Goal: Information Seeking & Learning: Learn about a topic

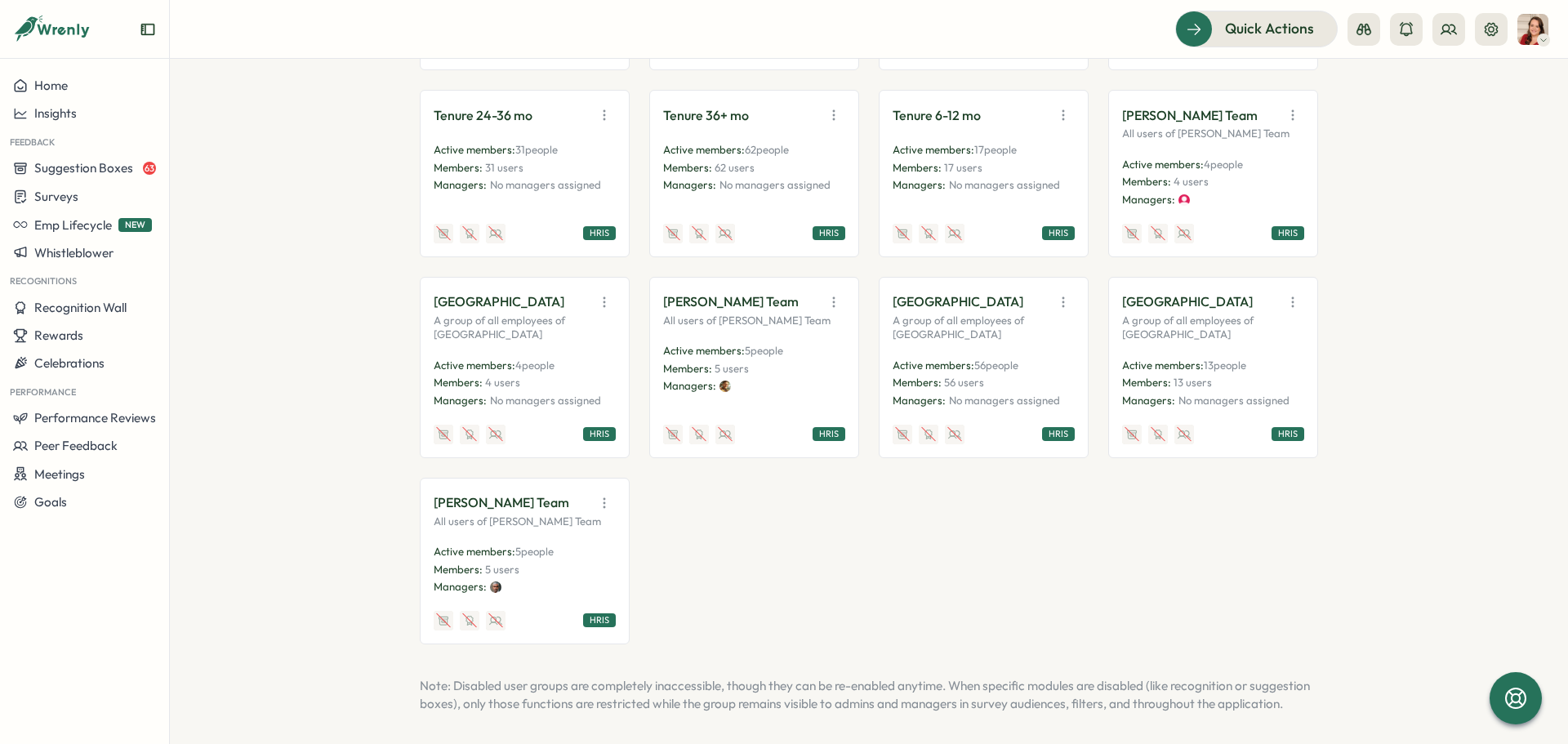
scroll to position [3073, 0]
click at [835, 426] on div "HRIS" at bounding box center [828, 433] width 33 height 14
click at [757, 291] on p "[PERSON_NAME] Team" at bounding box center [730, 301] width 135 height 20
click at [832, 293] on icon "button" at bounding box center [833, 301] width 16 height 16
click at [815, 323] on button "View Audience" at bounding box center [792, 336] width 103 height 28
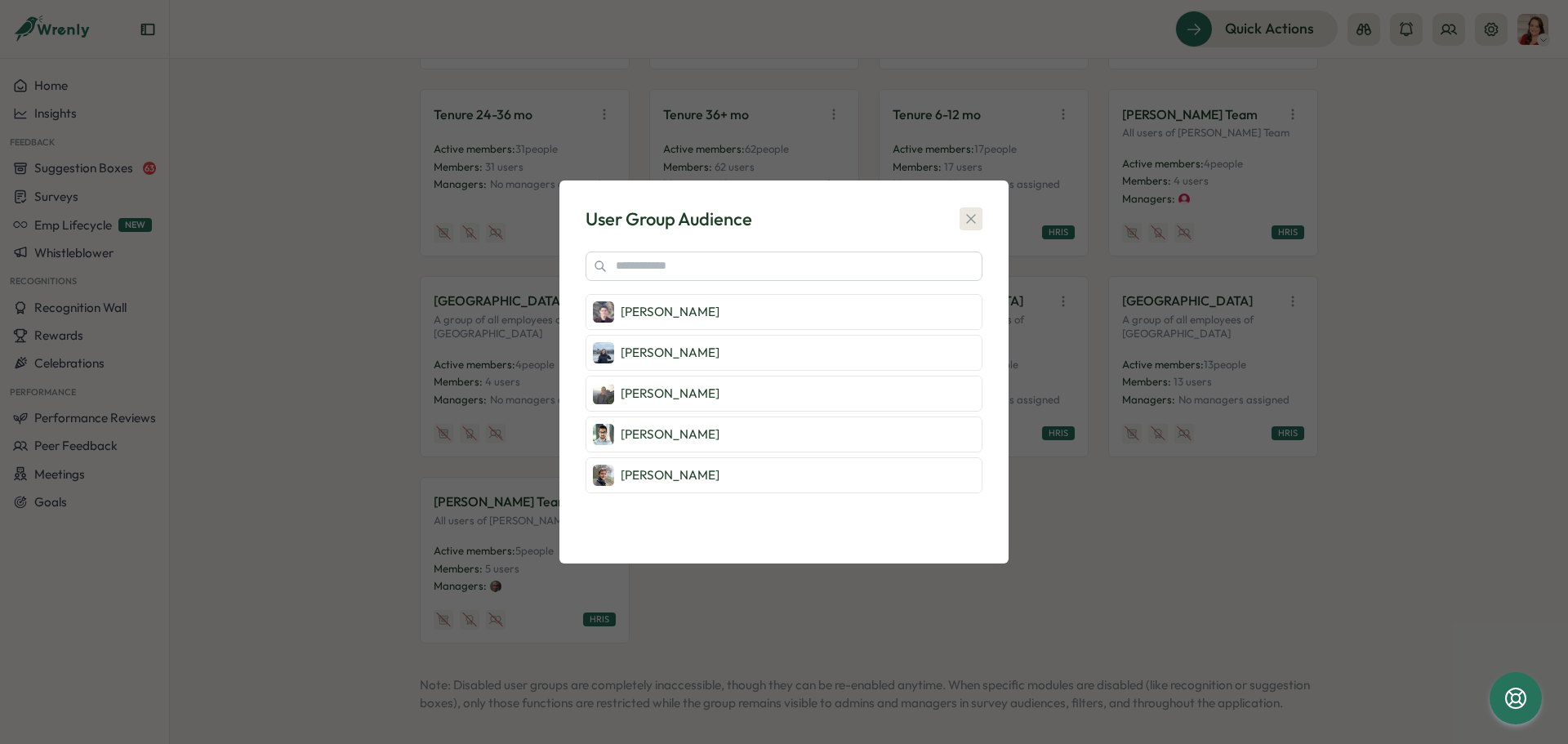
click at [975, 216] on icon "button" at bounding box center [970, 219] width 9 height 9
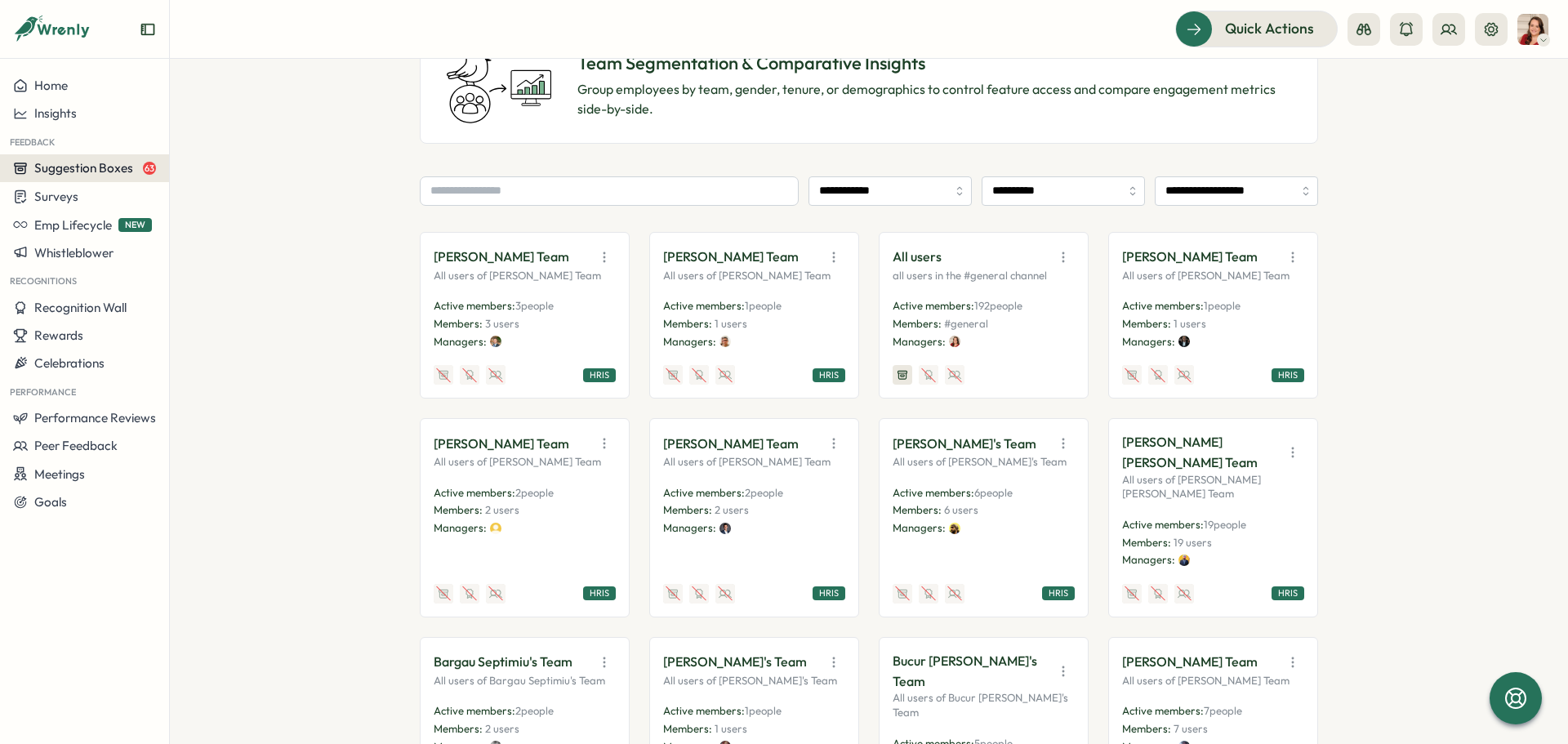
scroll to position [133, 0]
click at [76, 197] on span "Surveys" at bounding box center [57, 196] width 44 height 15
click at [190, 168] on div "Insights" at bounding box center [234, 165] width 122 height 18
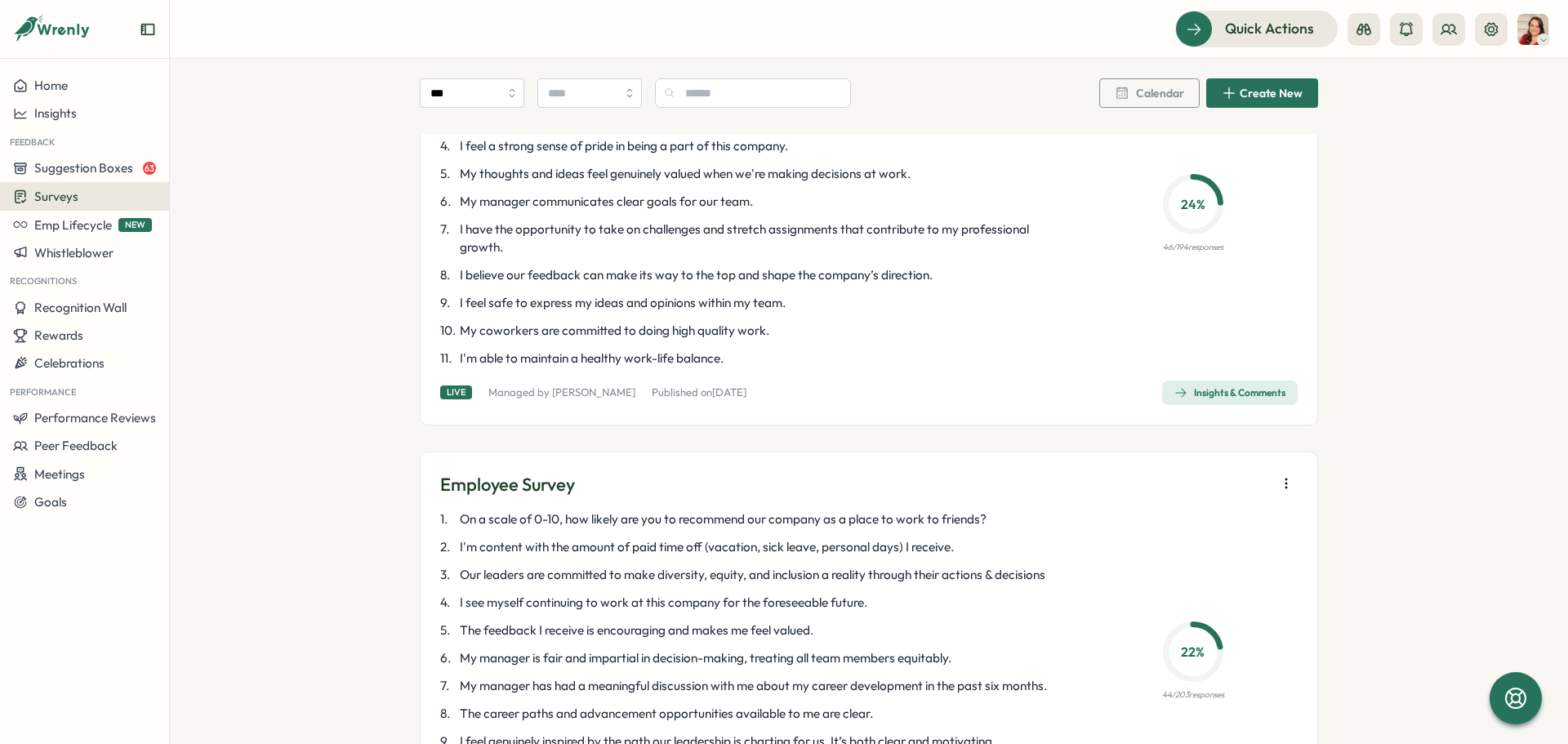
scroll to position [2858, 0]
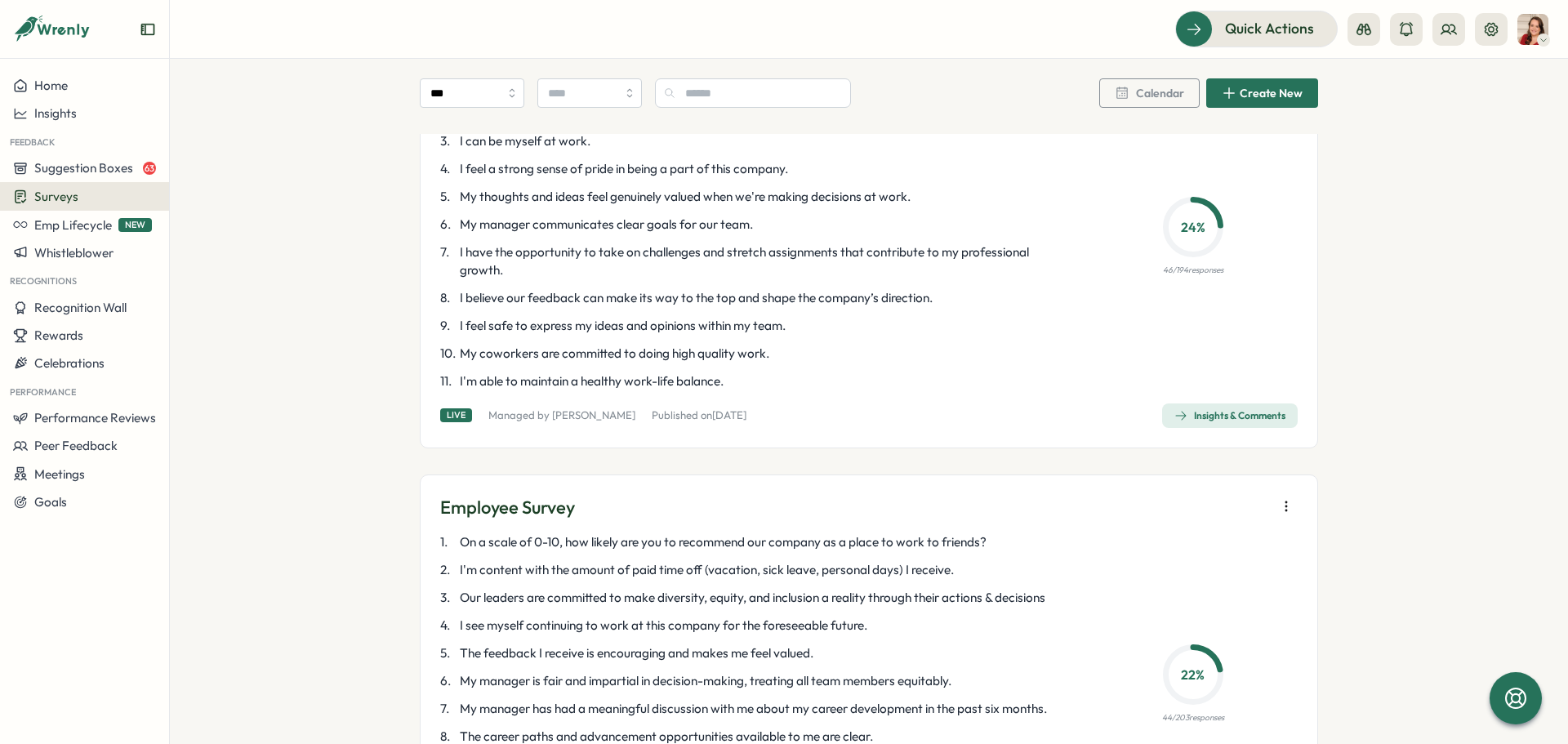
click at [1232, 401] on div "Employee Survey 1 . On a scale of 0-10, how likely are you to recommend our com…" at bounding box center [869, 232] width 899 height 430
click at [1232, 413] on div "Insights & Comments" at bounding box center [1229, 415] width 111 height 13
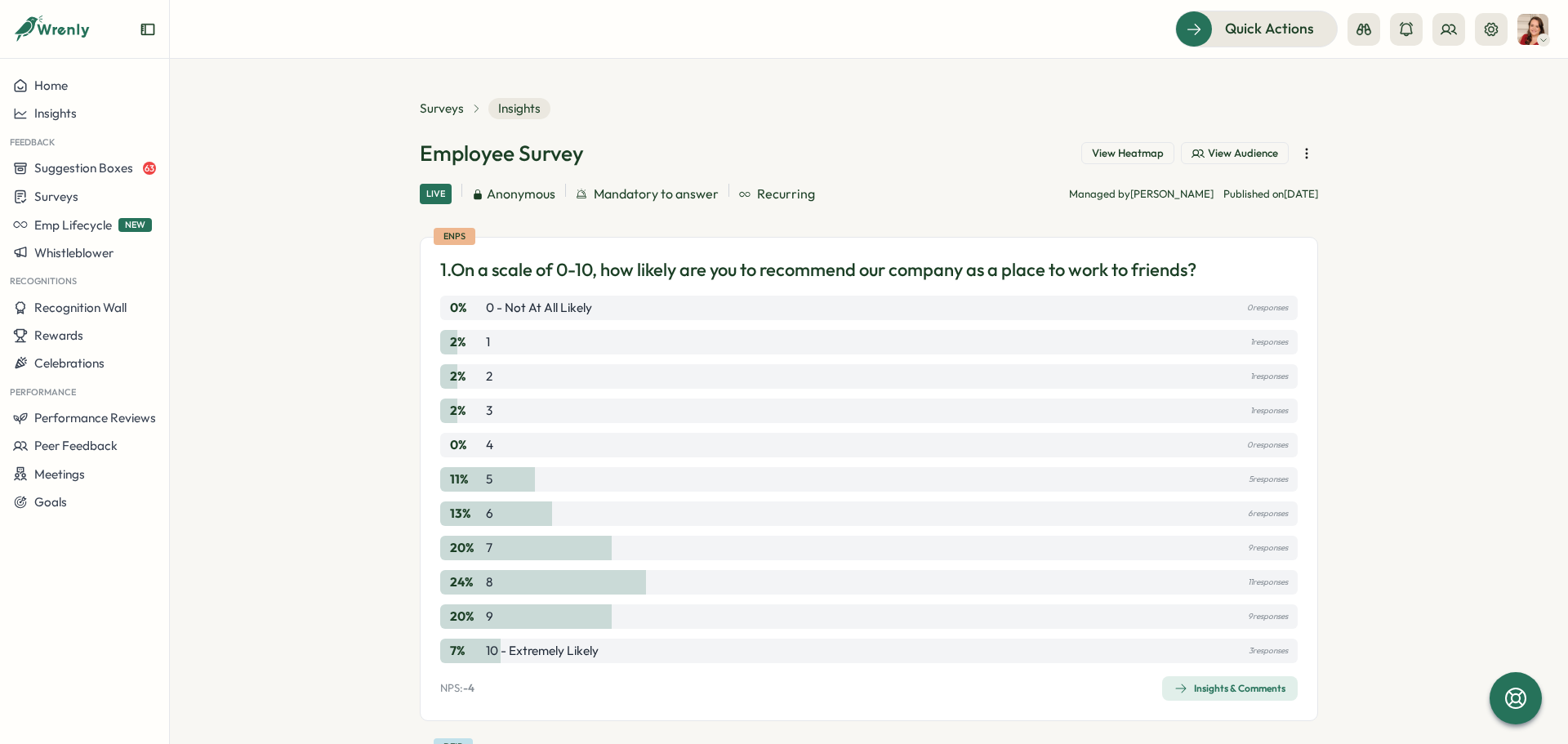
click at [1220, 690] on div "Insights & Comments" at bounding box center [1229, 688] width 111 height 13
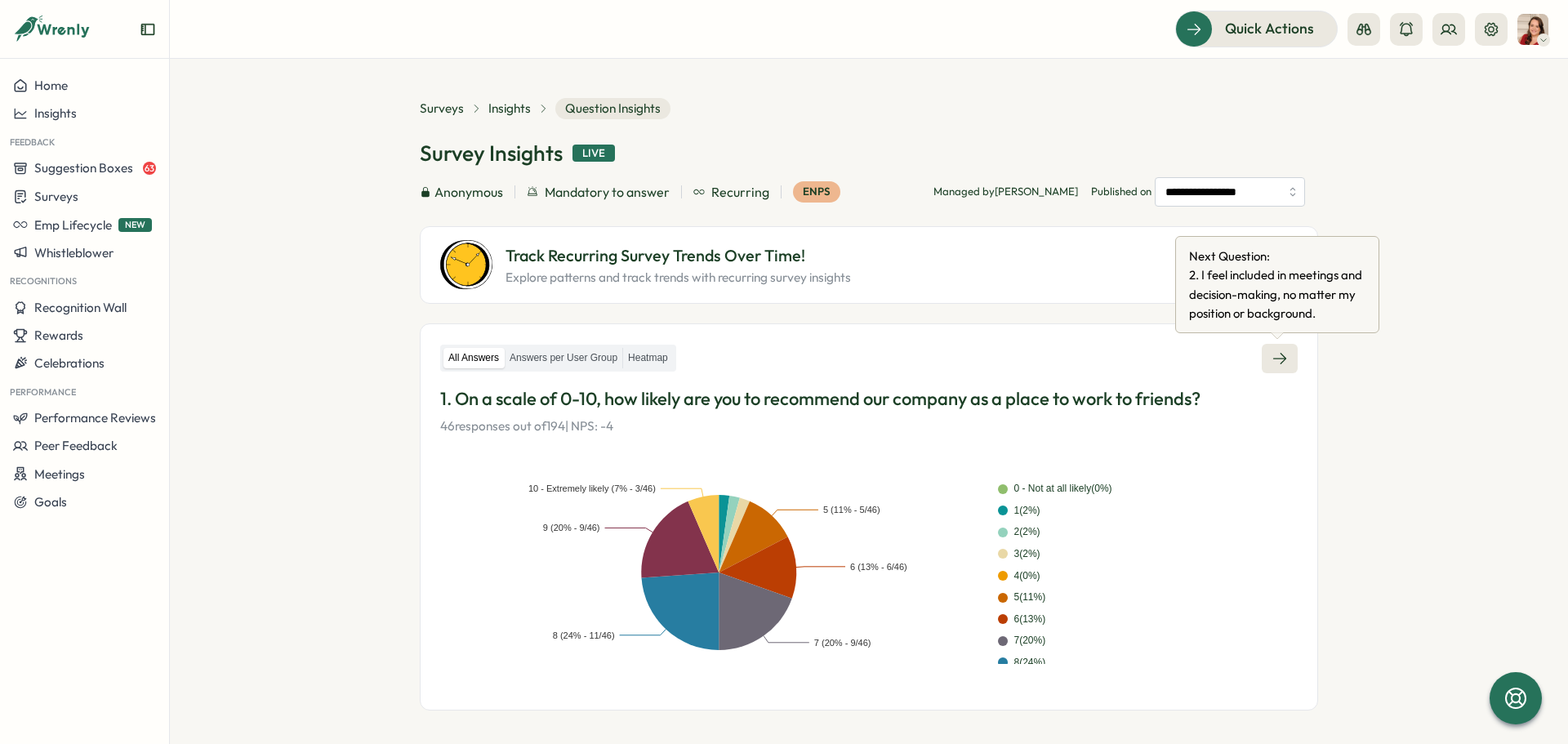
click at [1281, 361] on icon at bounding box center [1279, 358] width 13 height 12
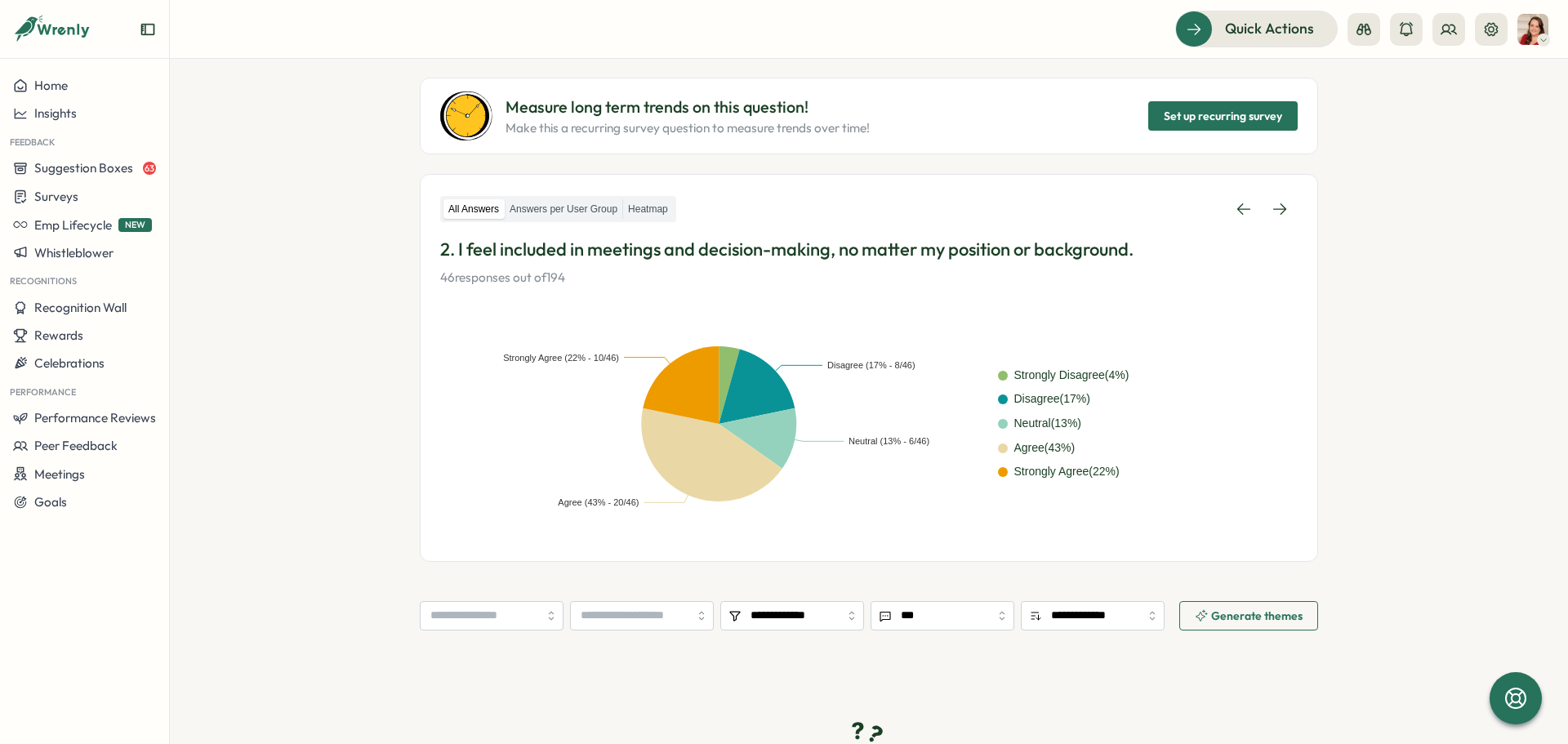
scroll to position [134, 0]
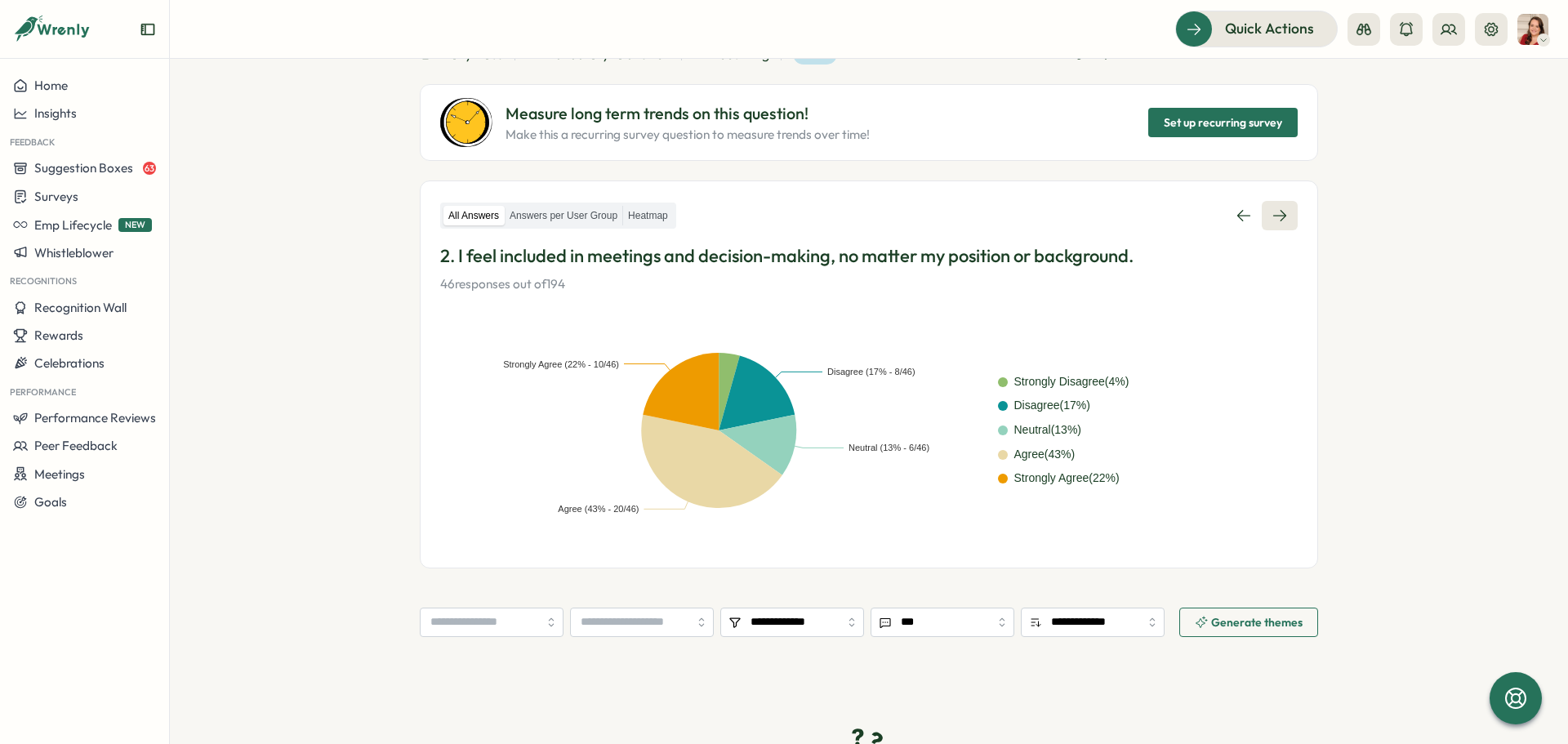
click at [1277, 211] on icon at bounding box center [1279, 215] width 16 height 16
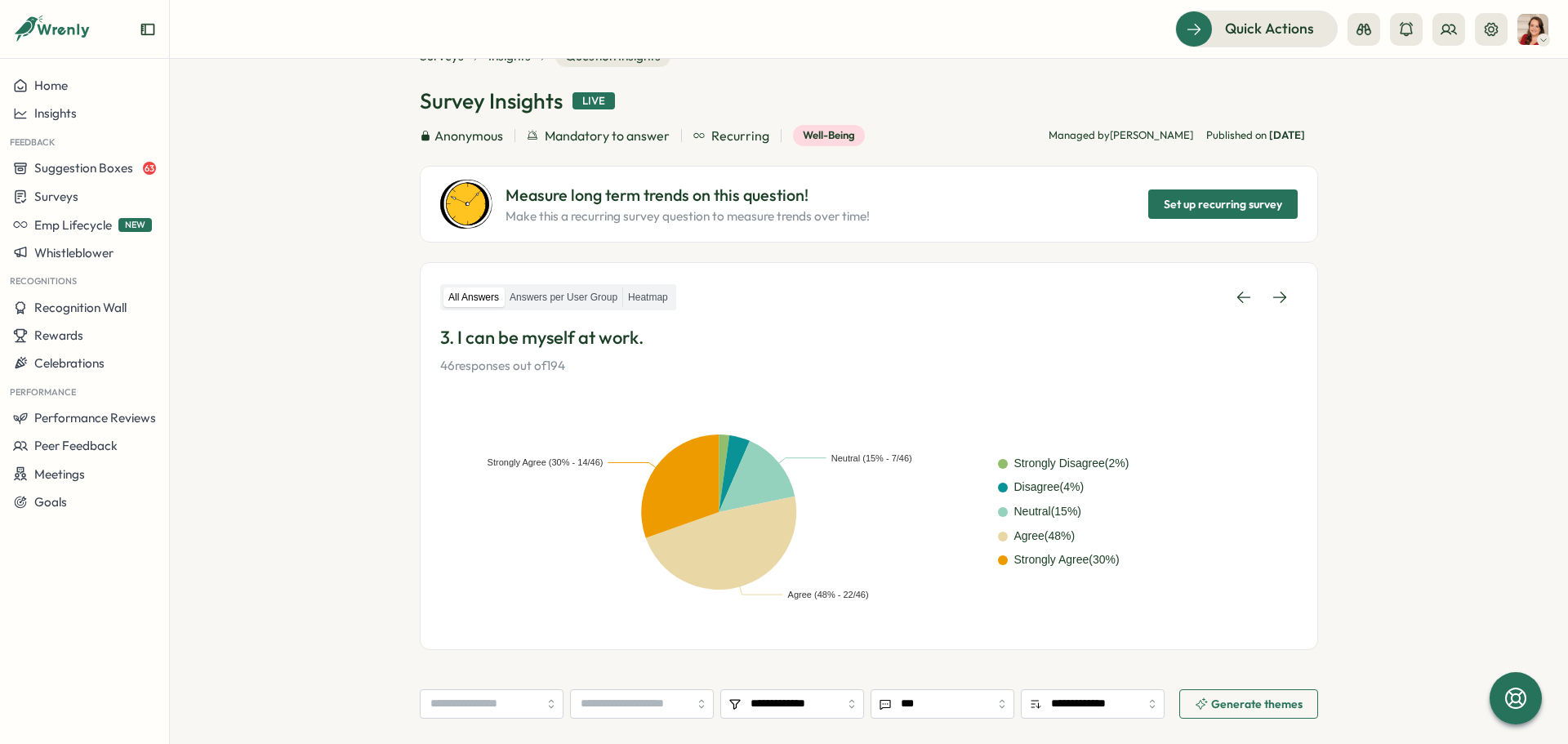
scroll to position [82, 0]
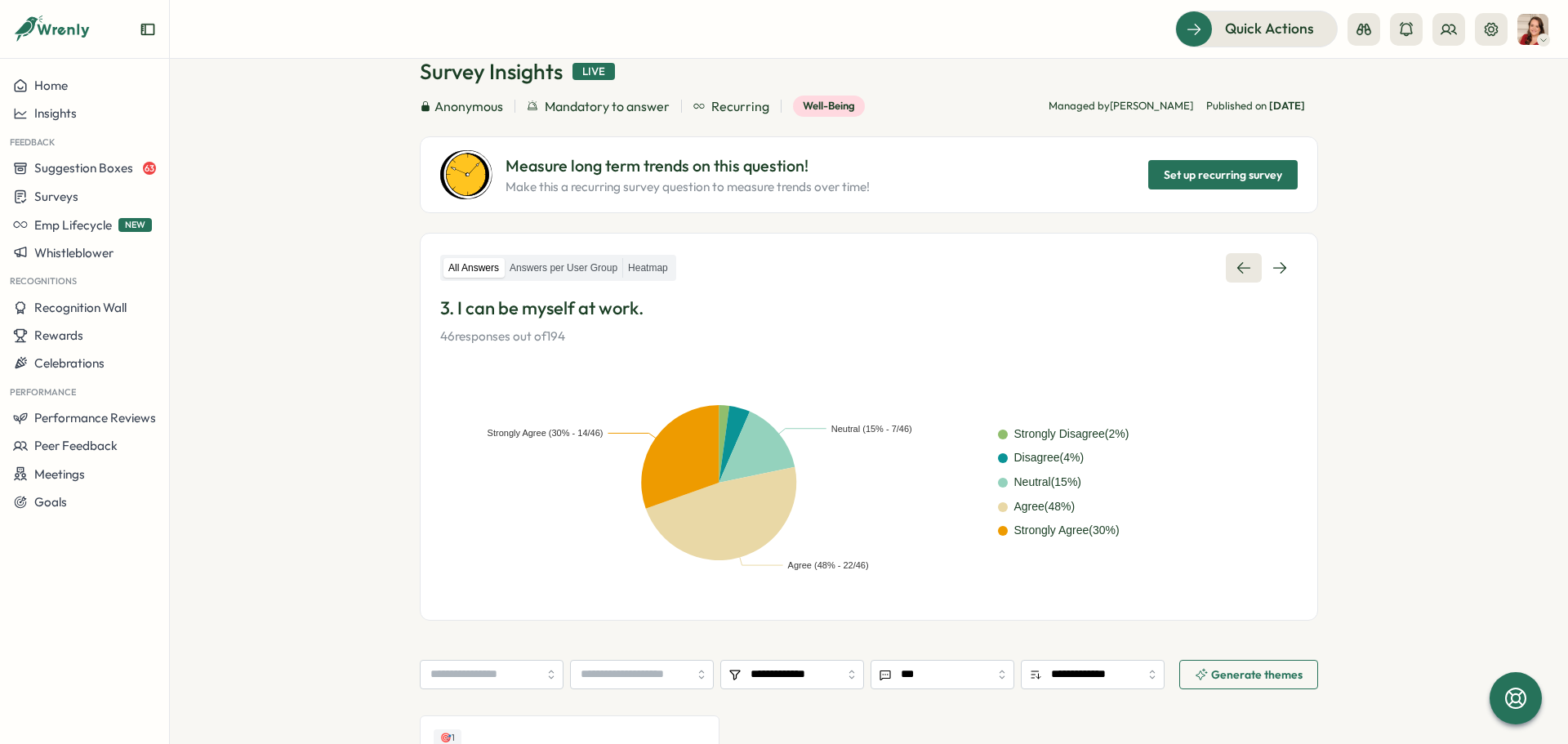
click at [1232, 256] on link at bounding box center [1243, 267] width 36 height 30
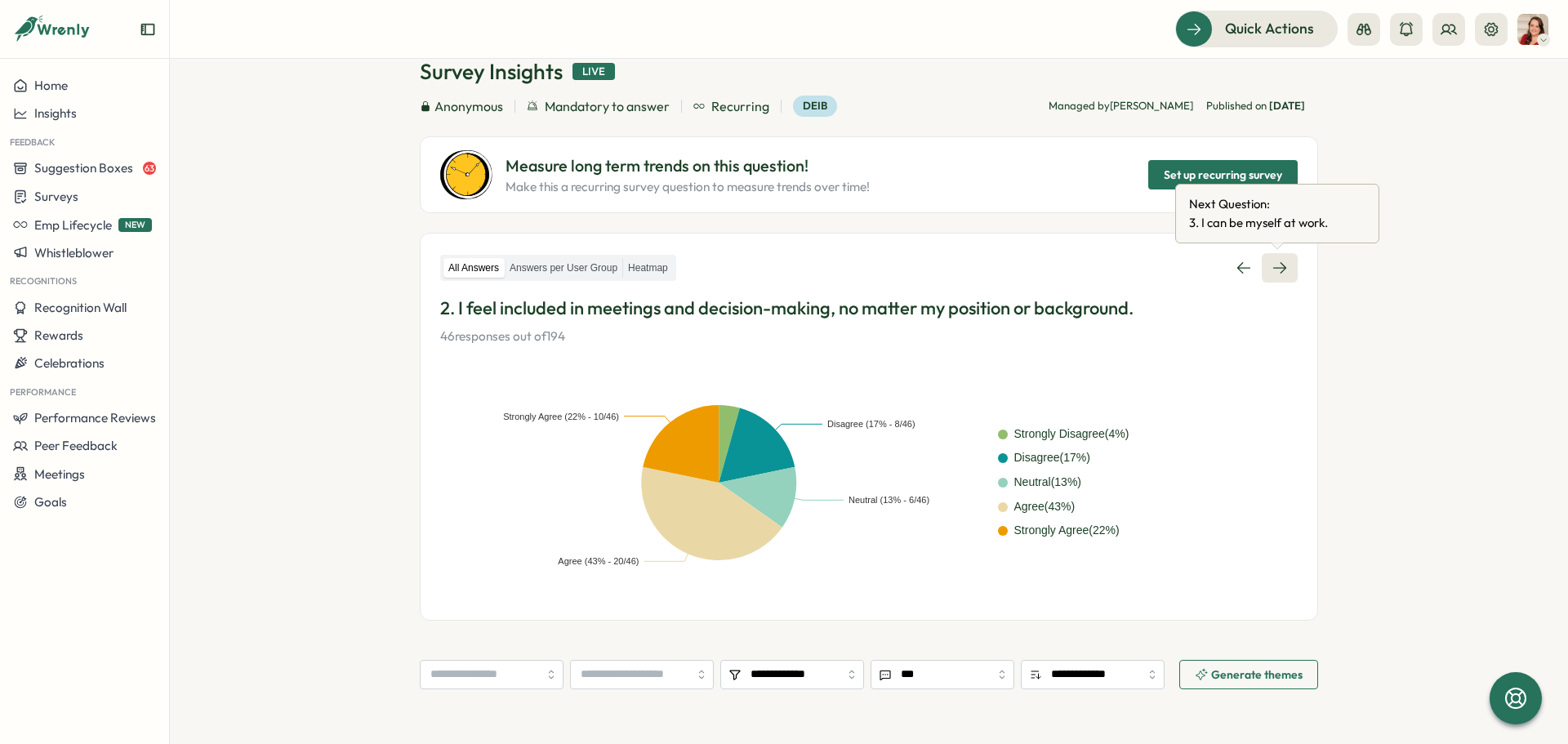
click at [1276, 268] on icon at bounding box center [1279, 268] width 13 height 12
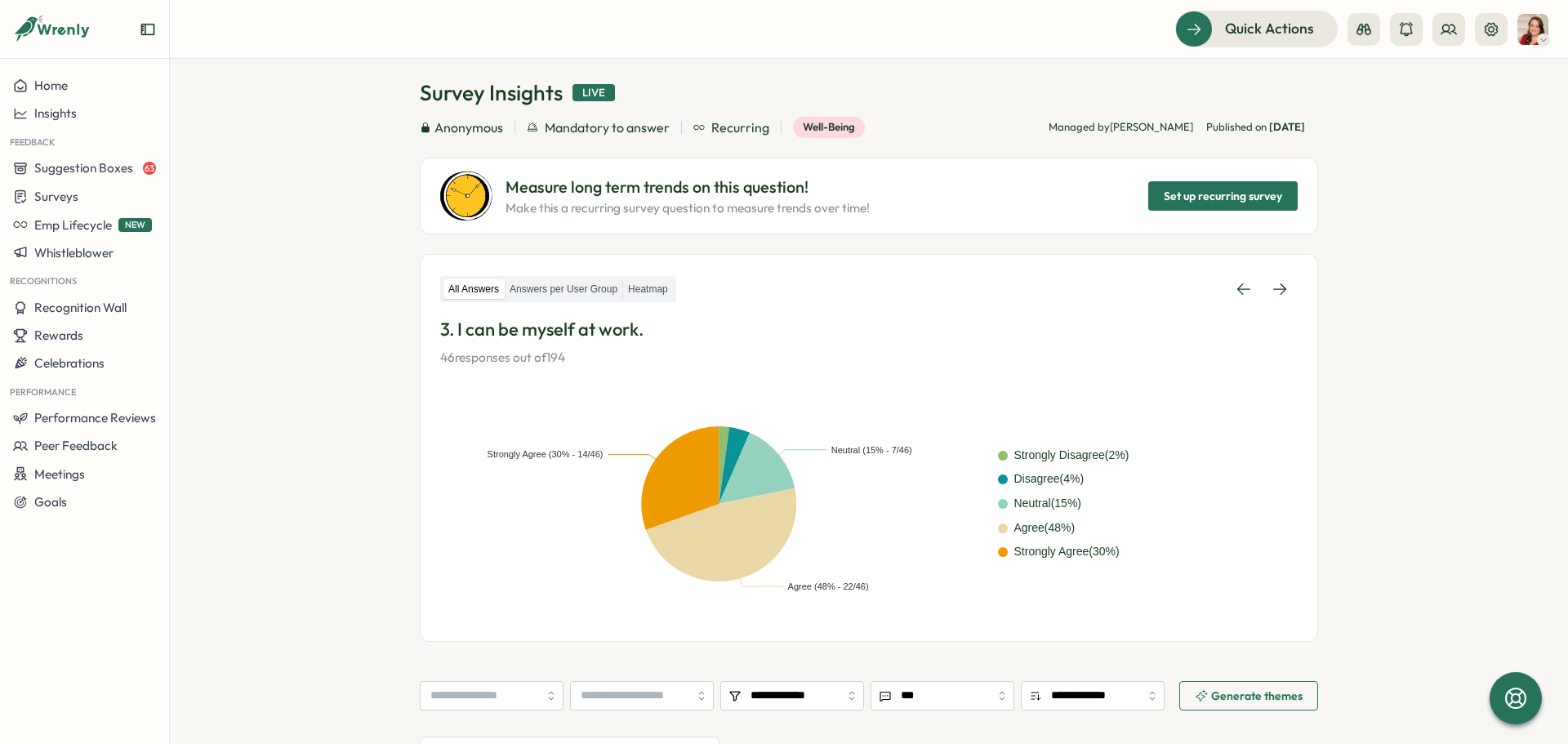
scroll to position [60, 0]
click at [1291, 292] on link at bounding box center [1280, 290] width 36 height 30
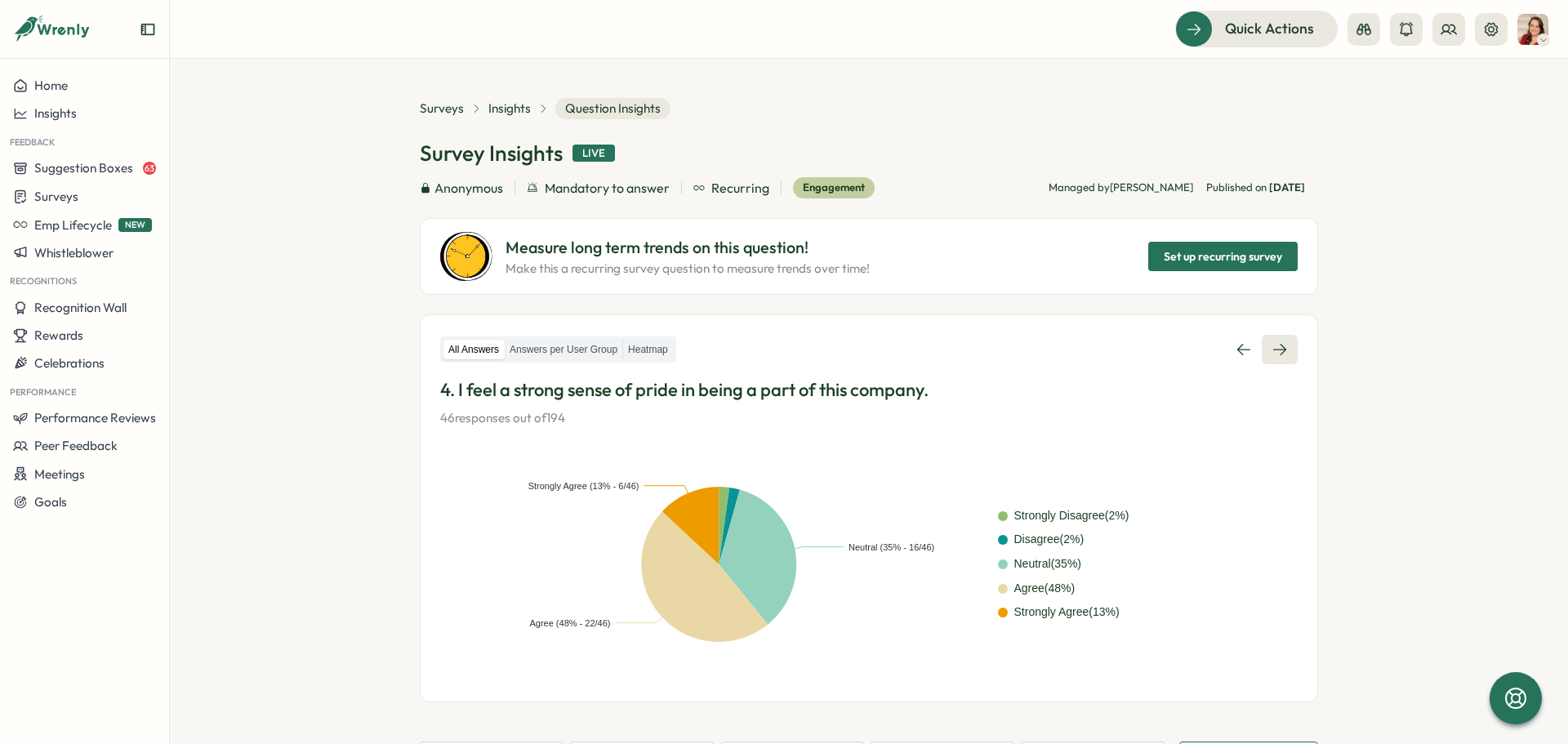
click at [1285, 353] on icon at bounding box center [1279, 349] width 16 height 16
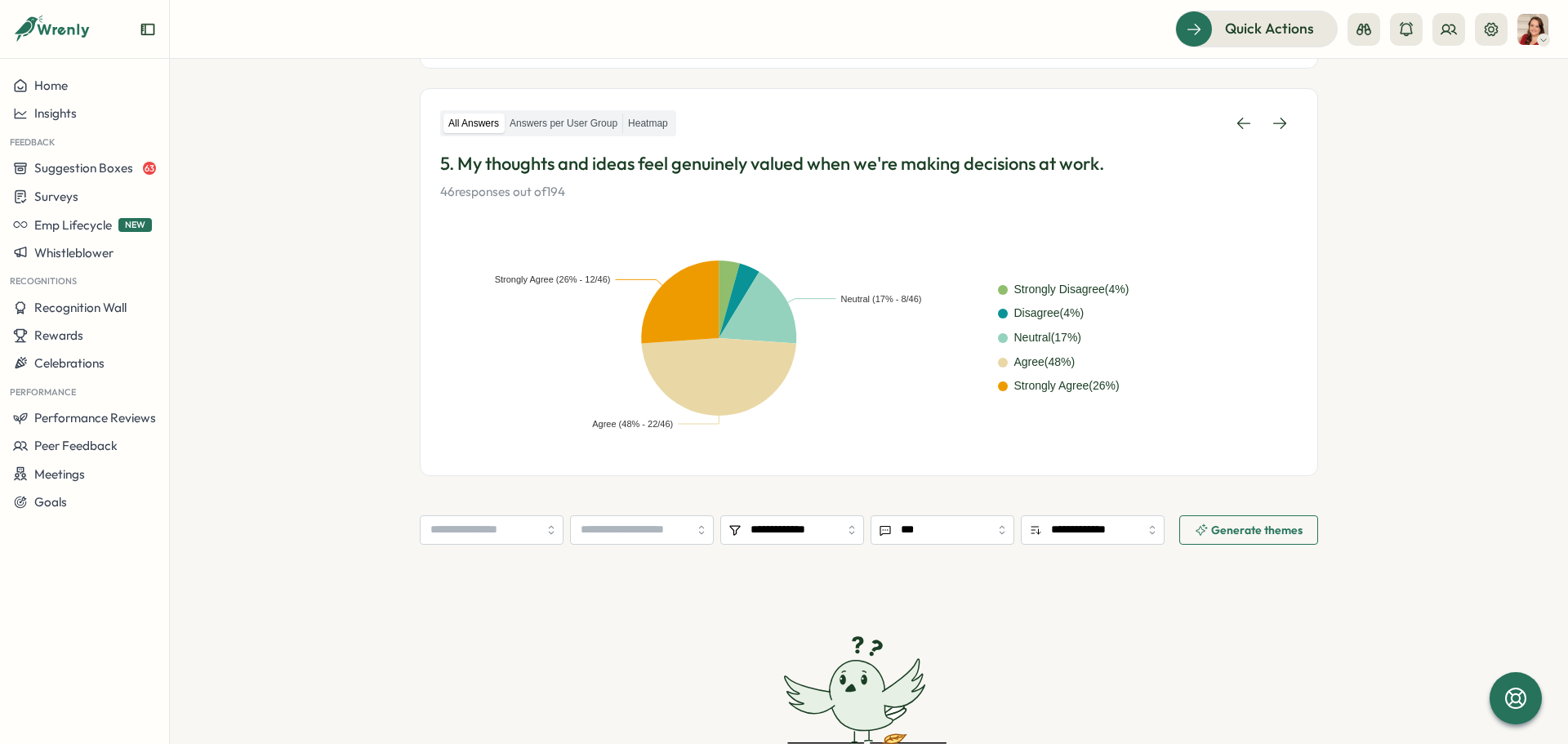
scroll to position [52, 0]
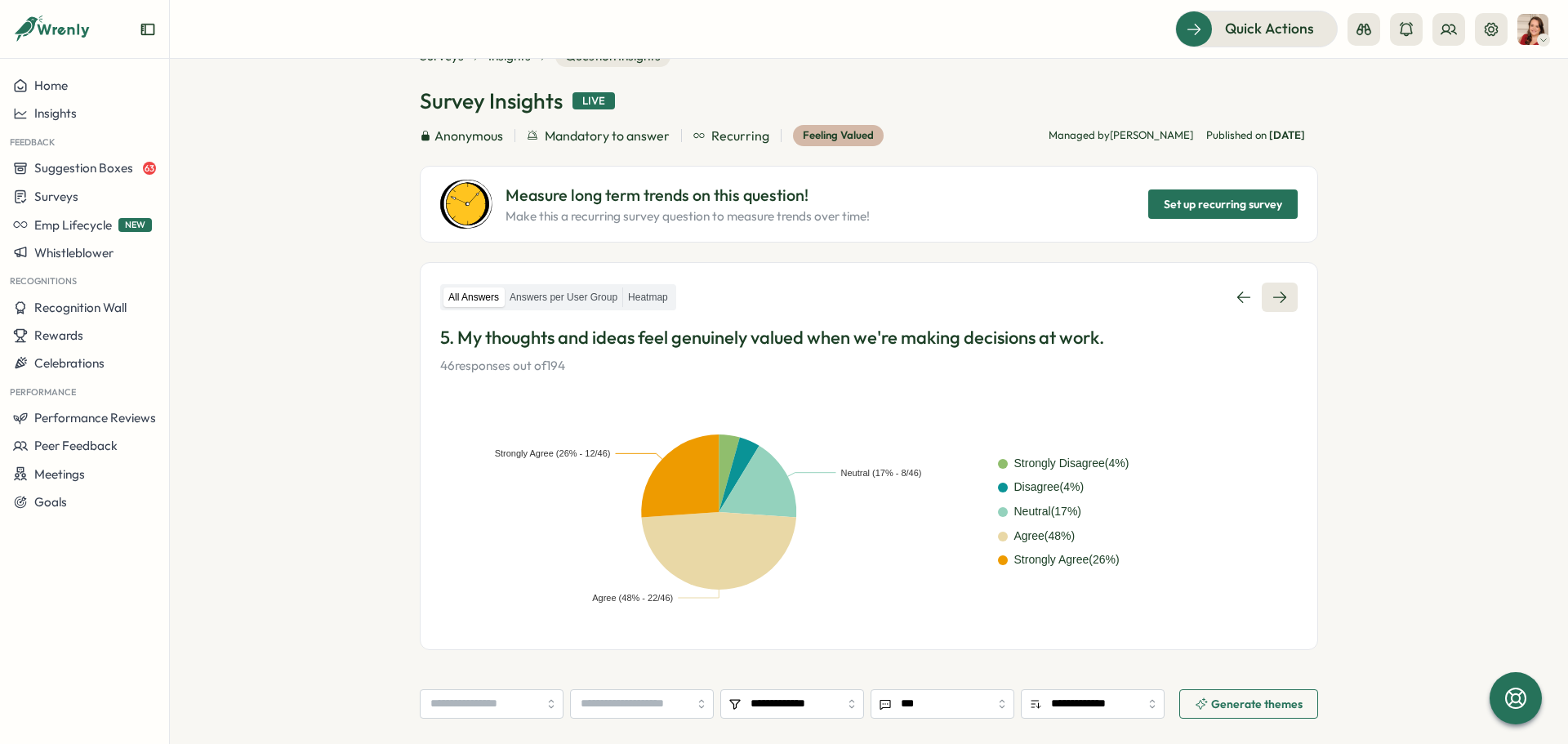
click at [1282, 293] on icon at bounding box center [1279, 297] width 16 height 16
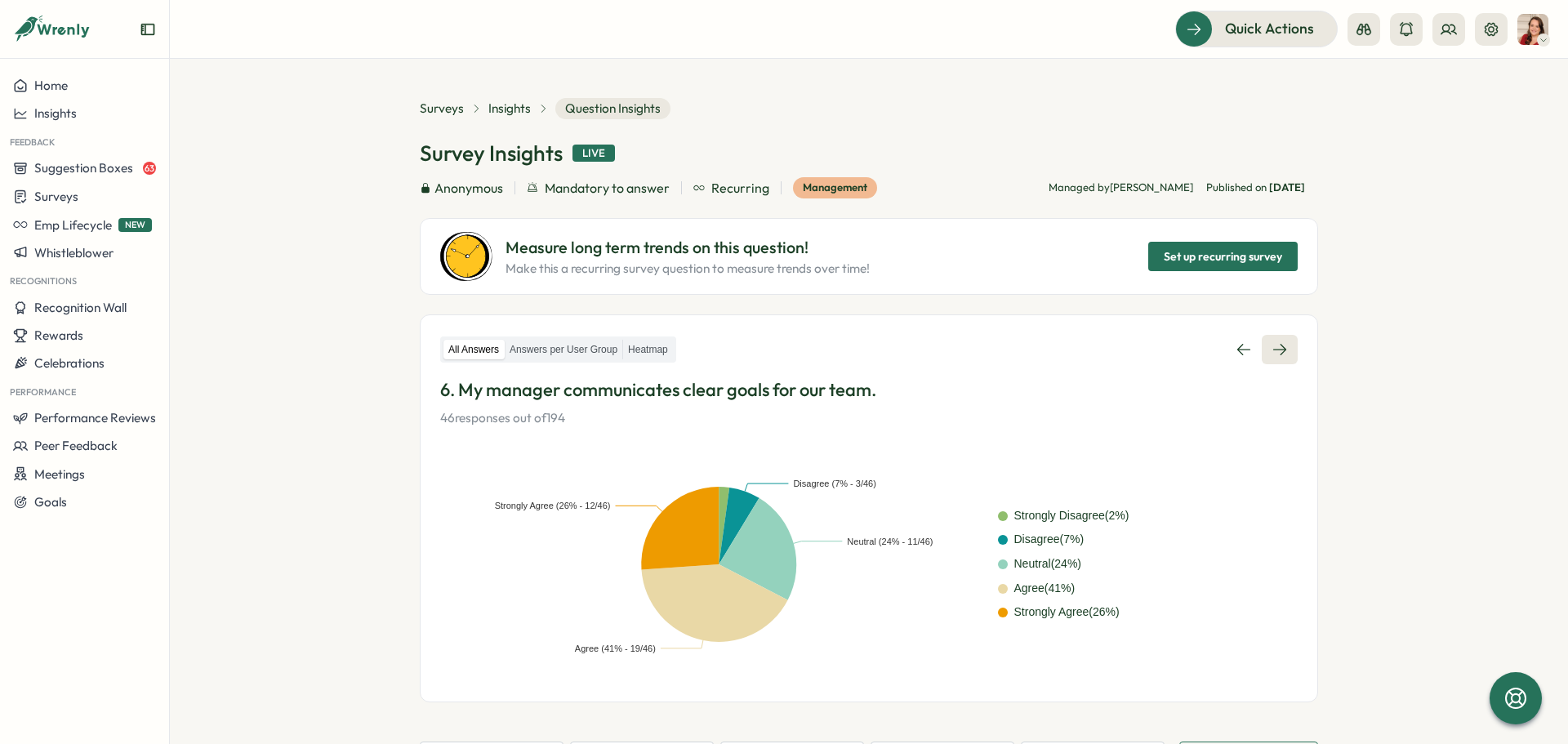
click at [1281, 341] on link at bounding box center [1280, 349] width 36 height 30
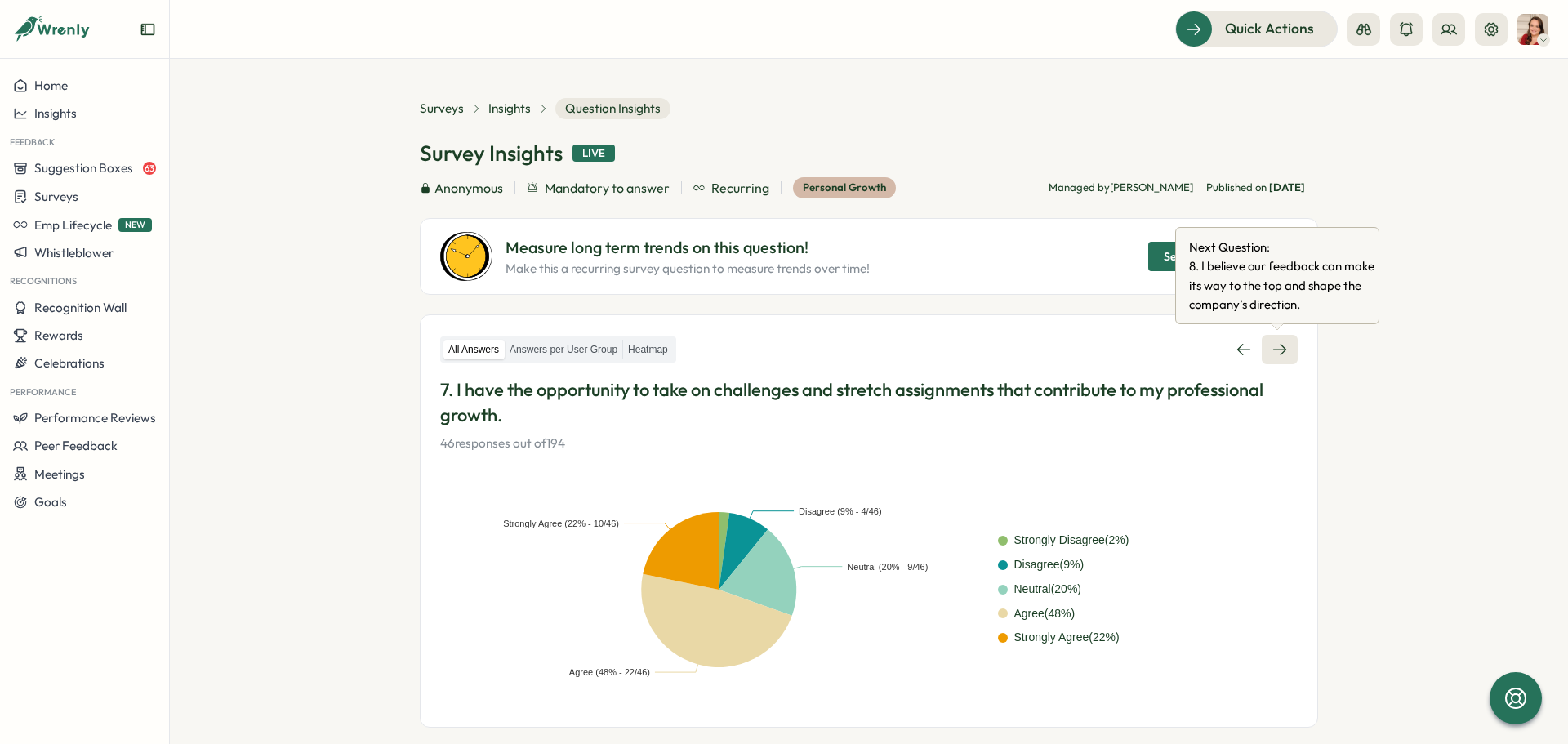
click at [1279, 346] on icon at bounding box center [1279, 350] width 13 height 12
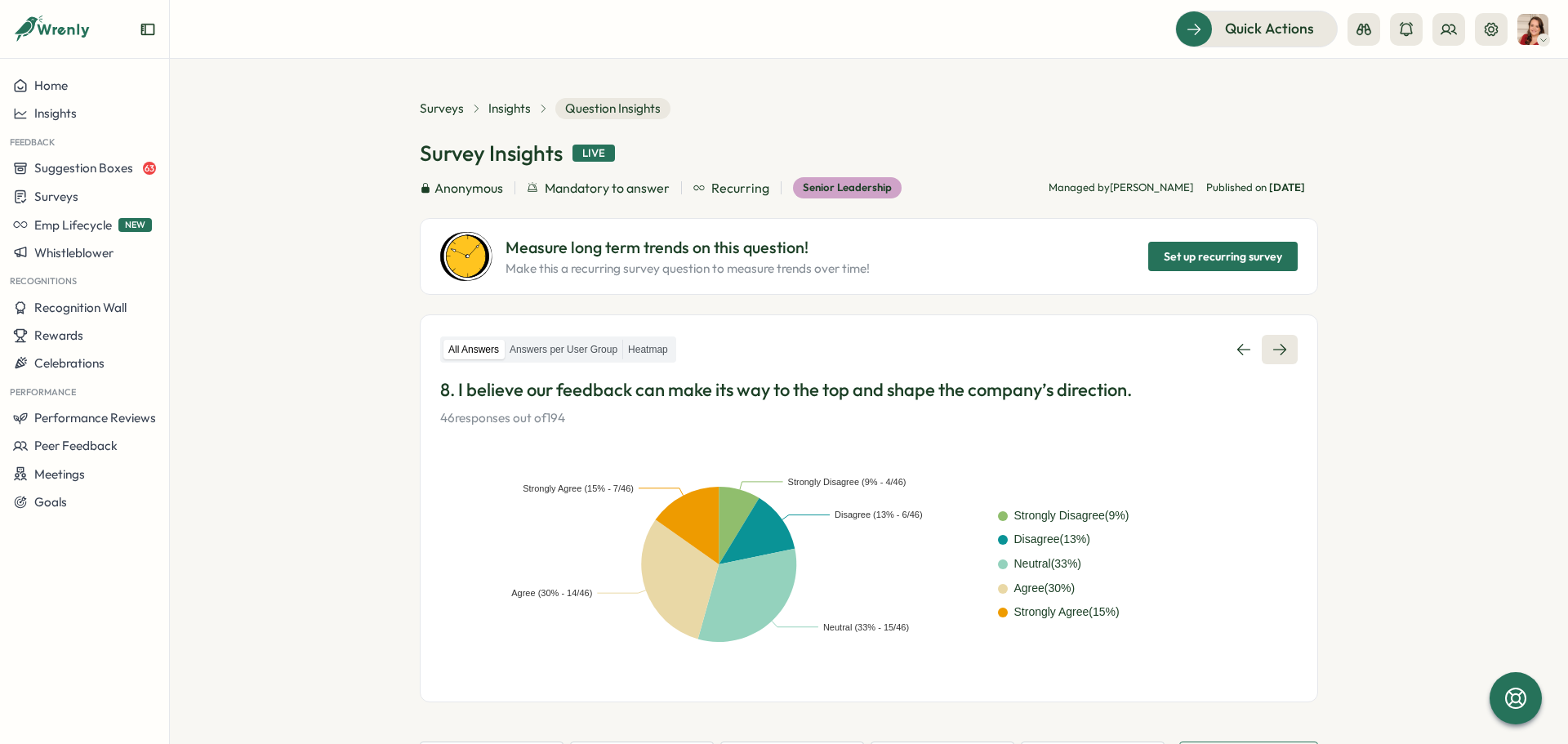
click at [1285, 348] on icon at bounding box center [1279, 349] width 16 height 16
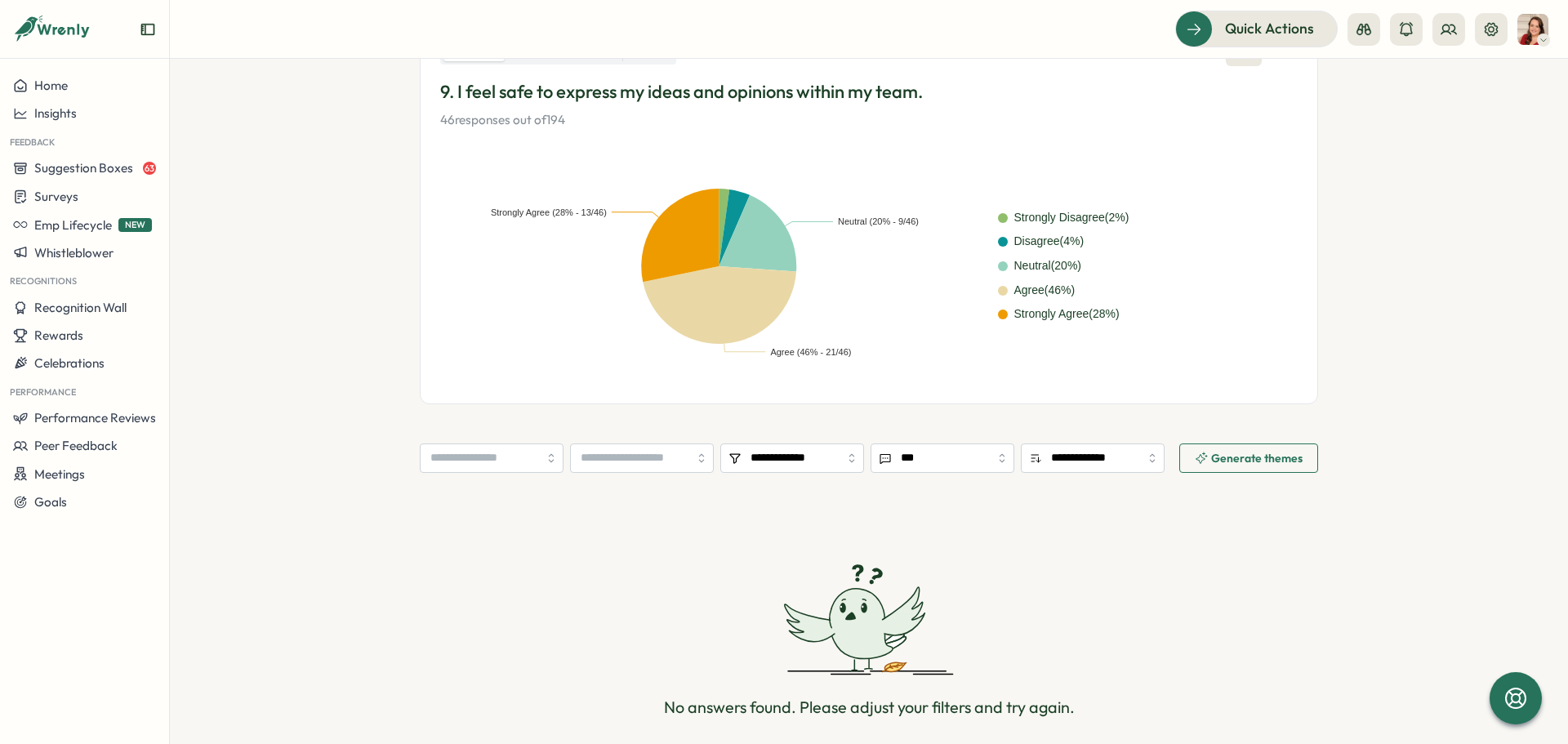
scroll to position [52, 0]
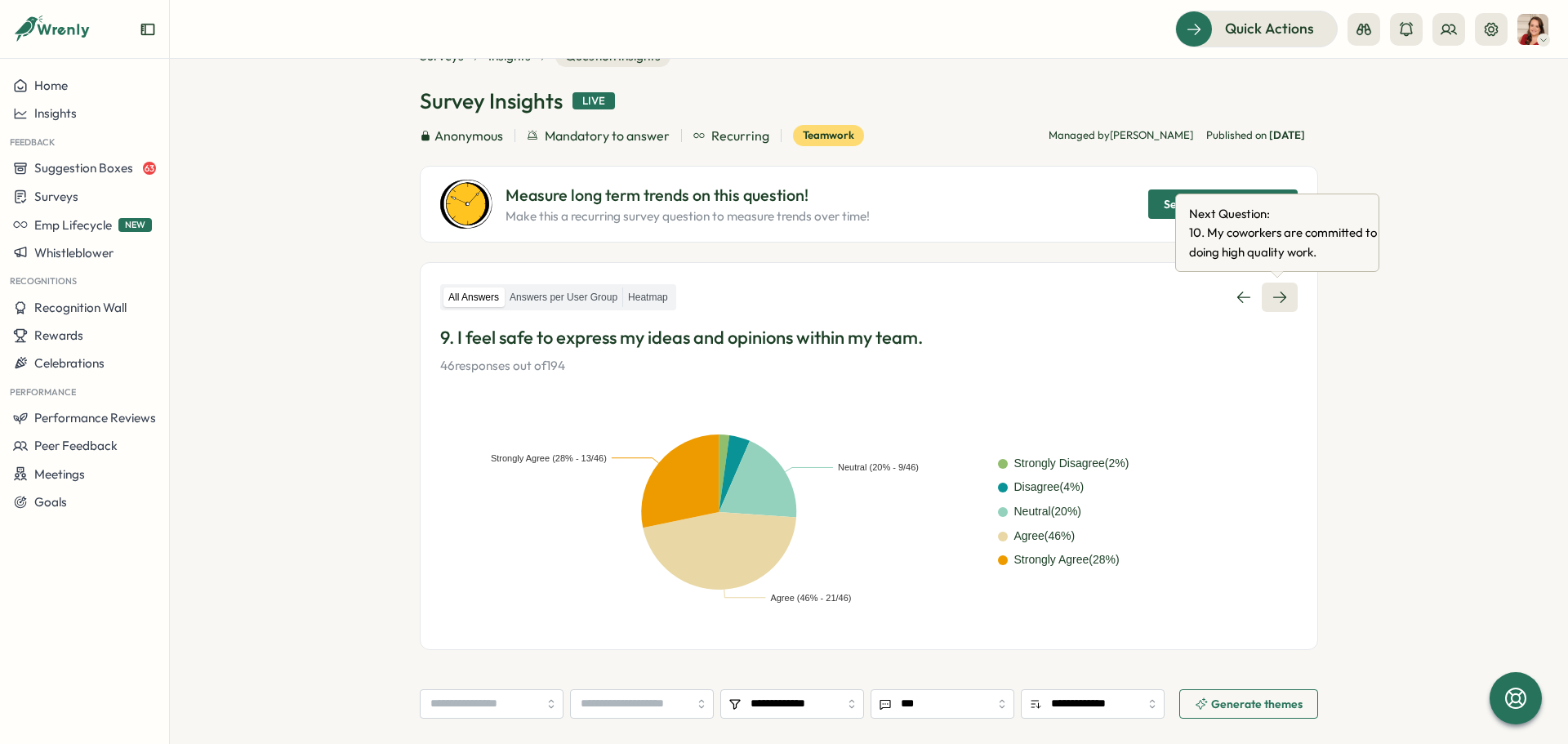
click at [1283, 301] on icon at bounding box center [1279, 297] width 16 height 16
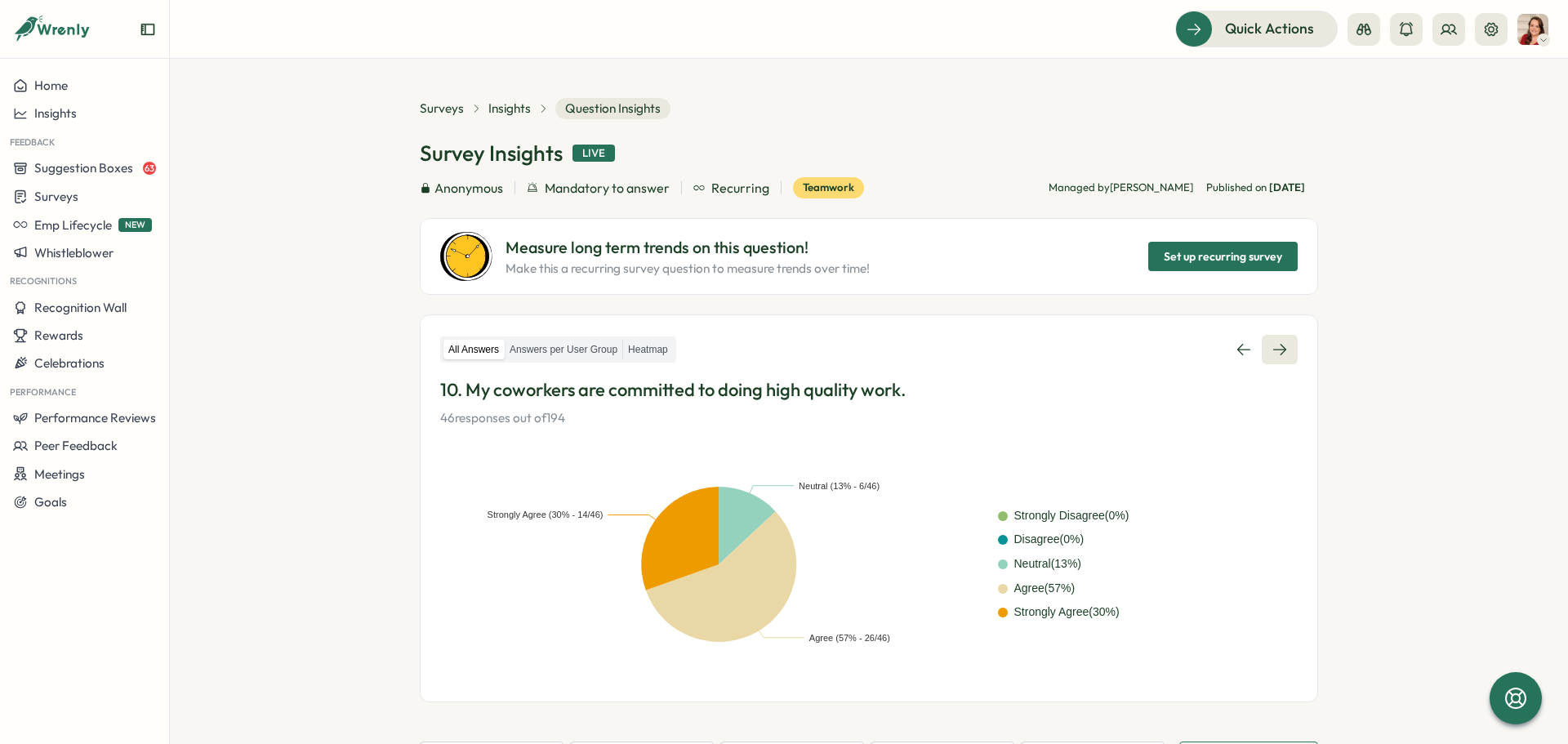
click at [1294, 343] on link at bounding box center [1280, 349] width 36 height 30
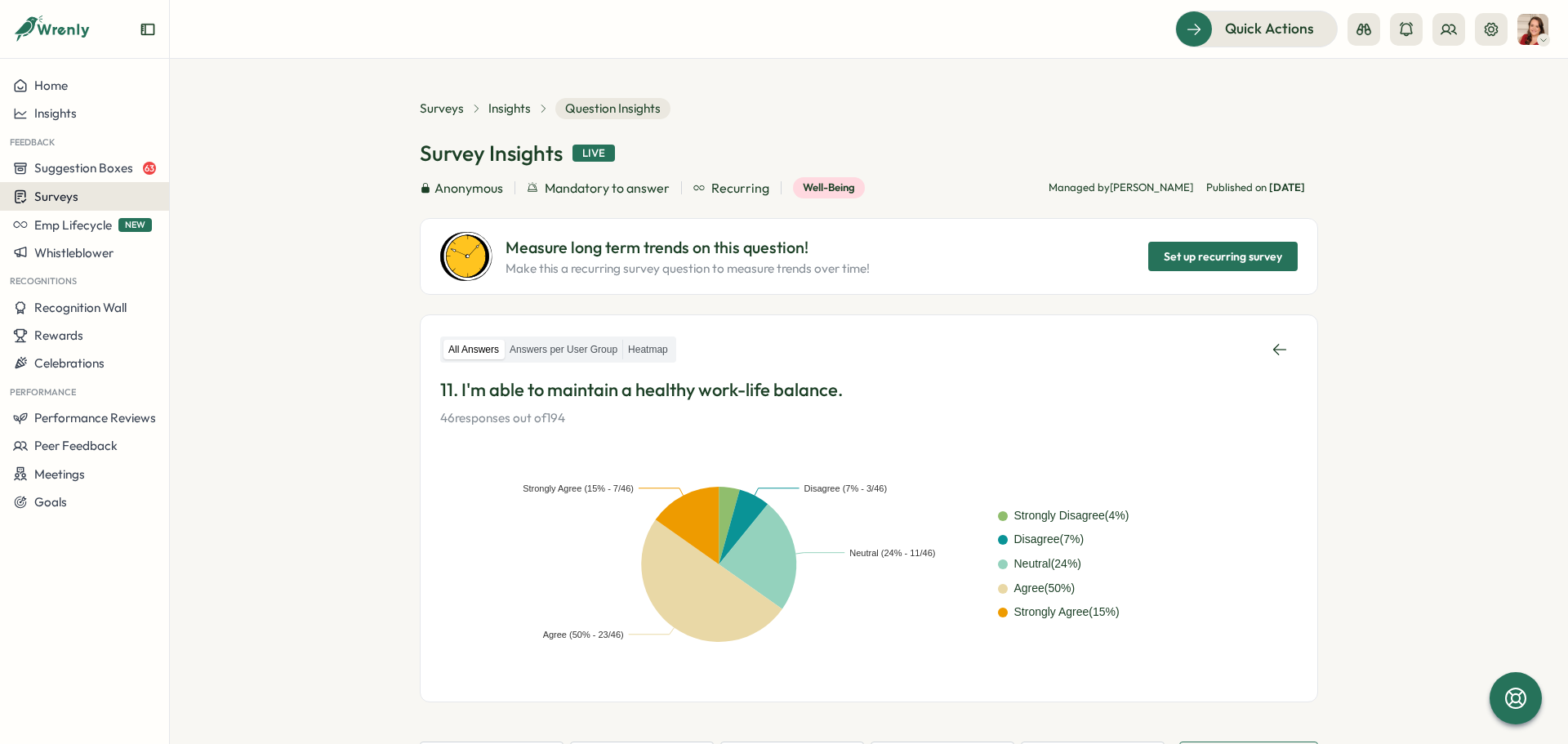
click at [71, 198] on span "Surveys" at bounding box center [57, 196] width 44 height 15
click at [226, 173] on div "Insights" at bounding box center [234, 165] width 122 height 18
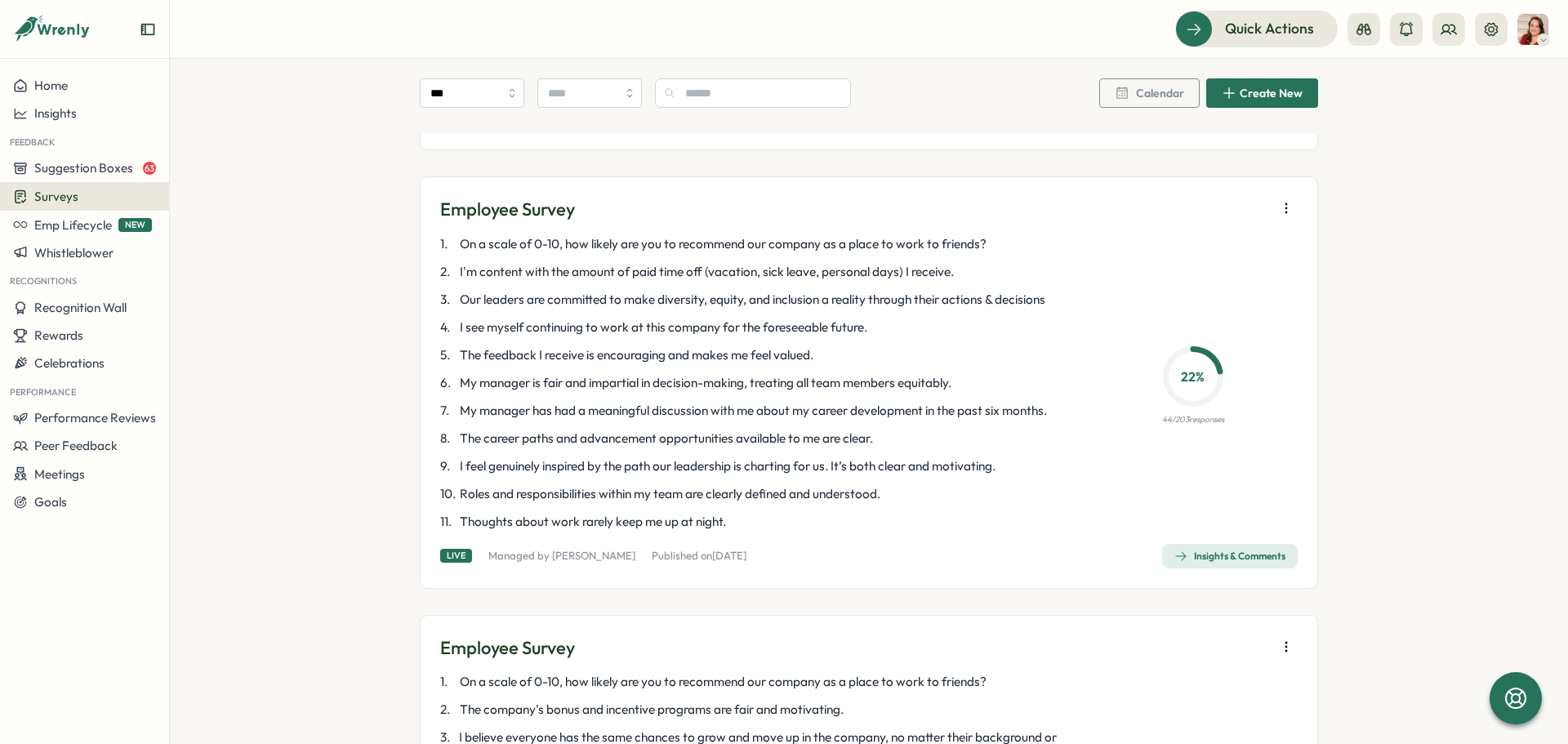
scroll to position [3186, 0]
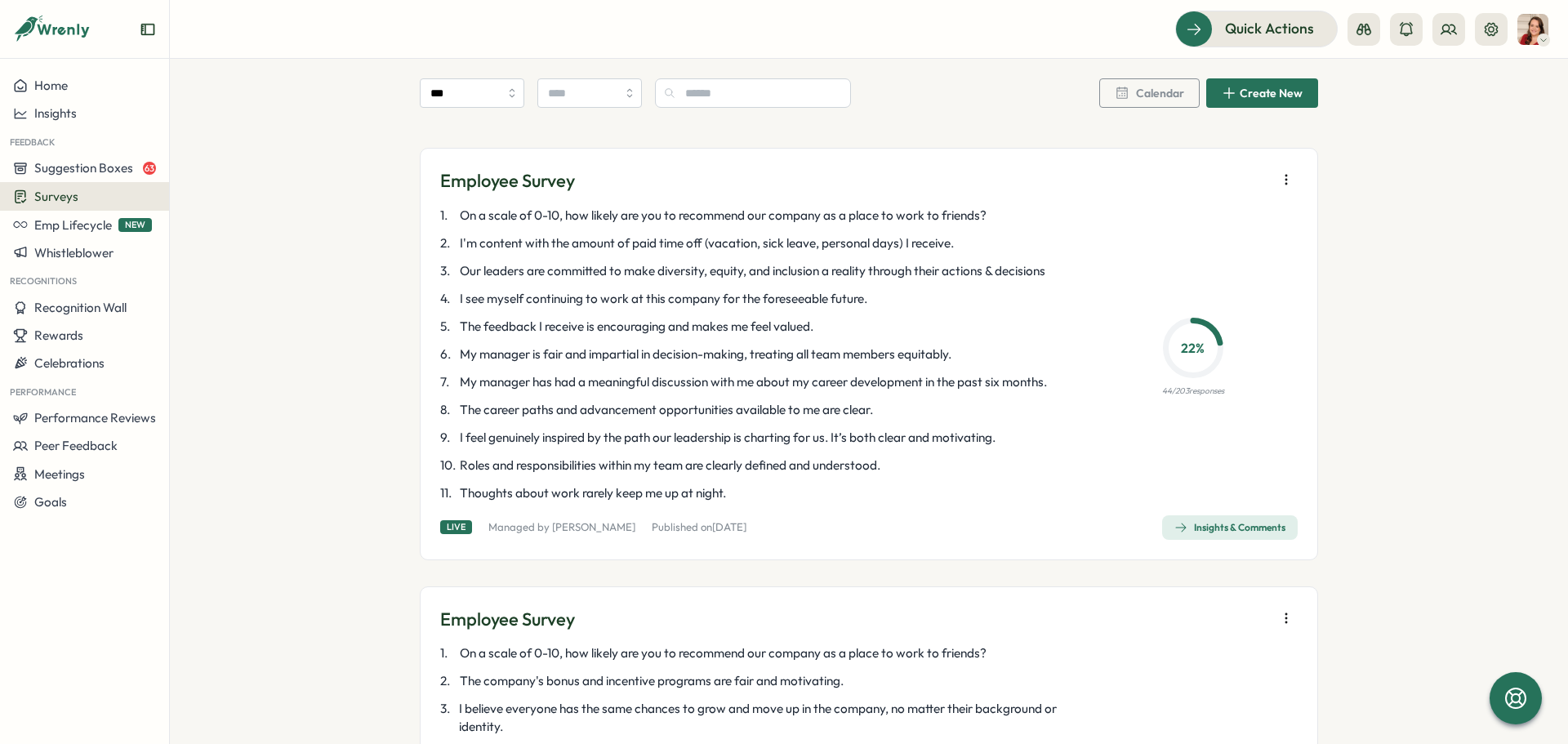
click at [1206, 528] on div "Insights & Comments" at bounding box center [1229, 527] width 111 height 13
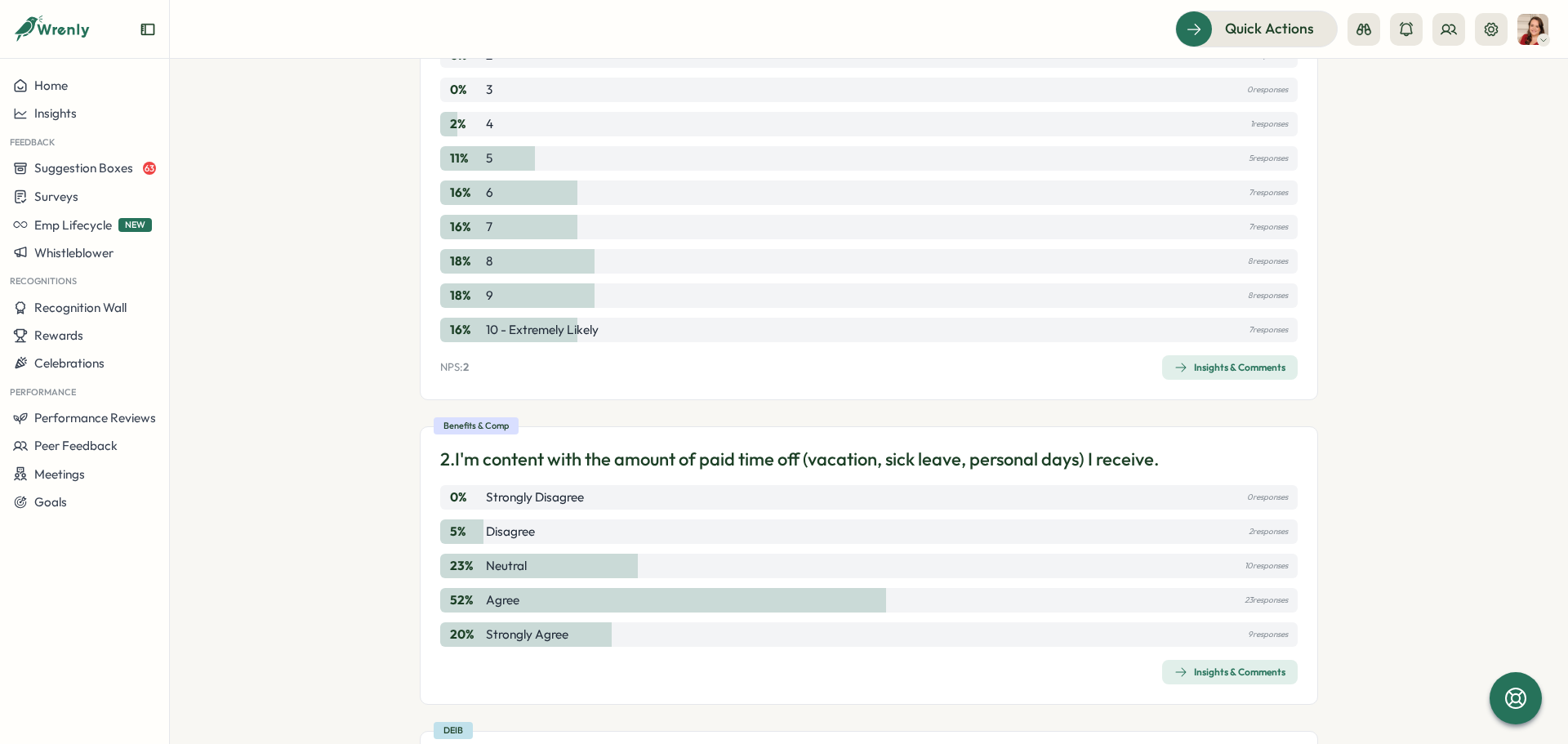
scroll to position [326, 0]
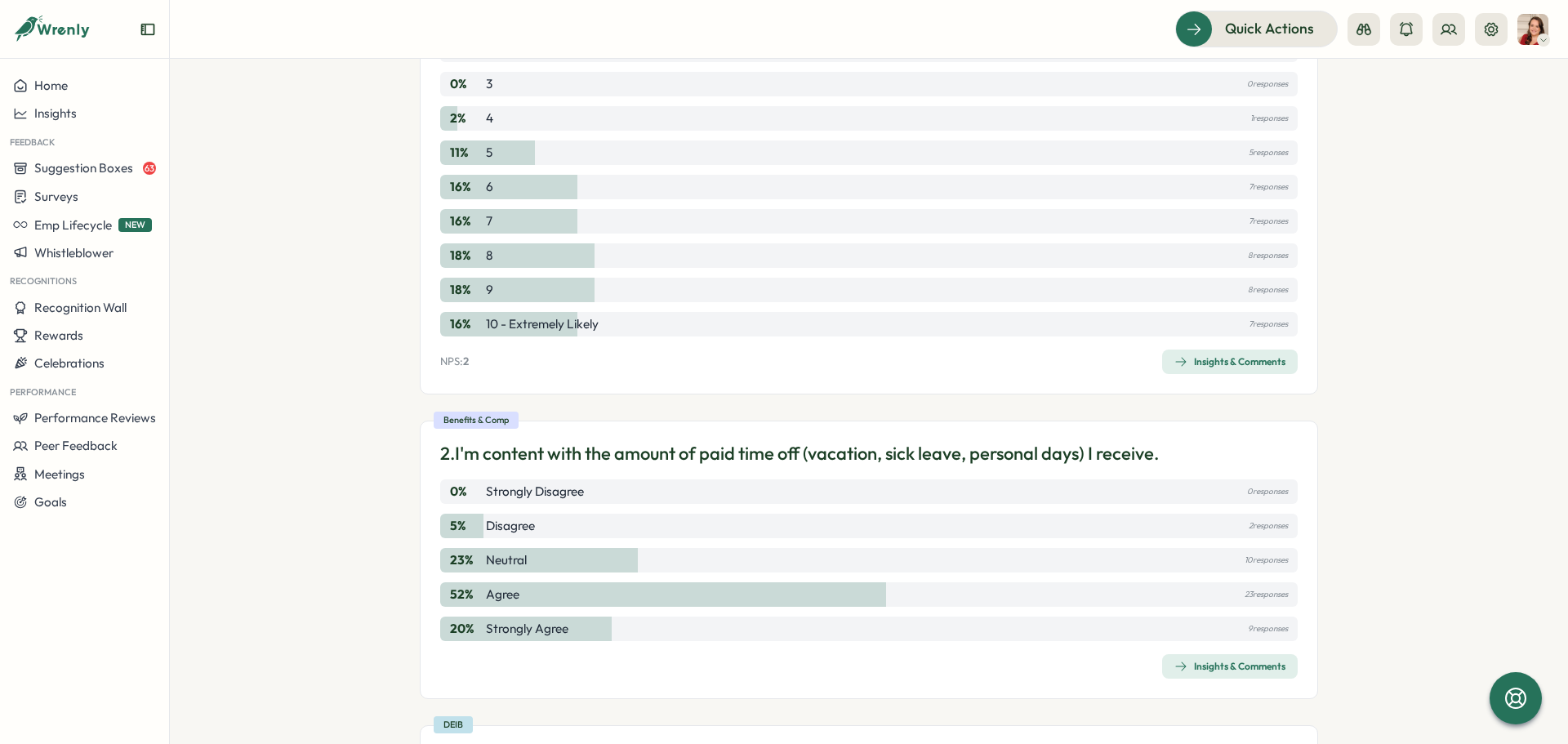
click at [1262, 367] on div "Insights & Comments" at bounding box center [1229, 361] width 111 height 13
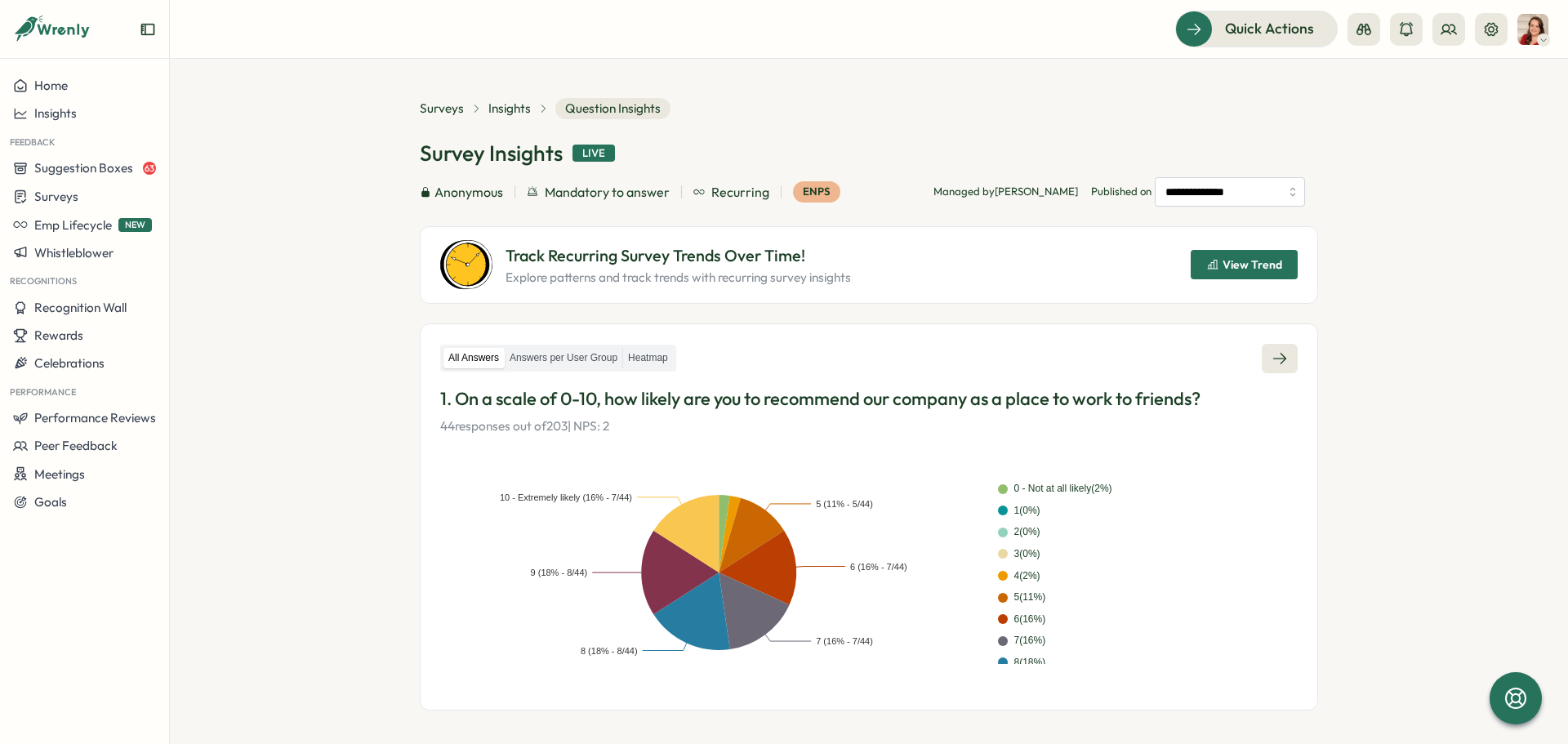
click at [1285, 362] on icon at bounding box center [1279, 358] width 16 height 16
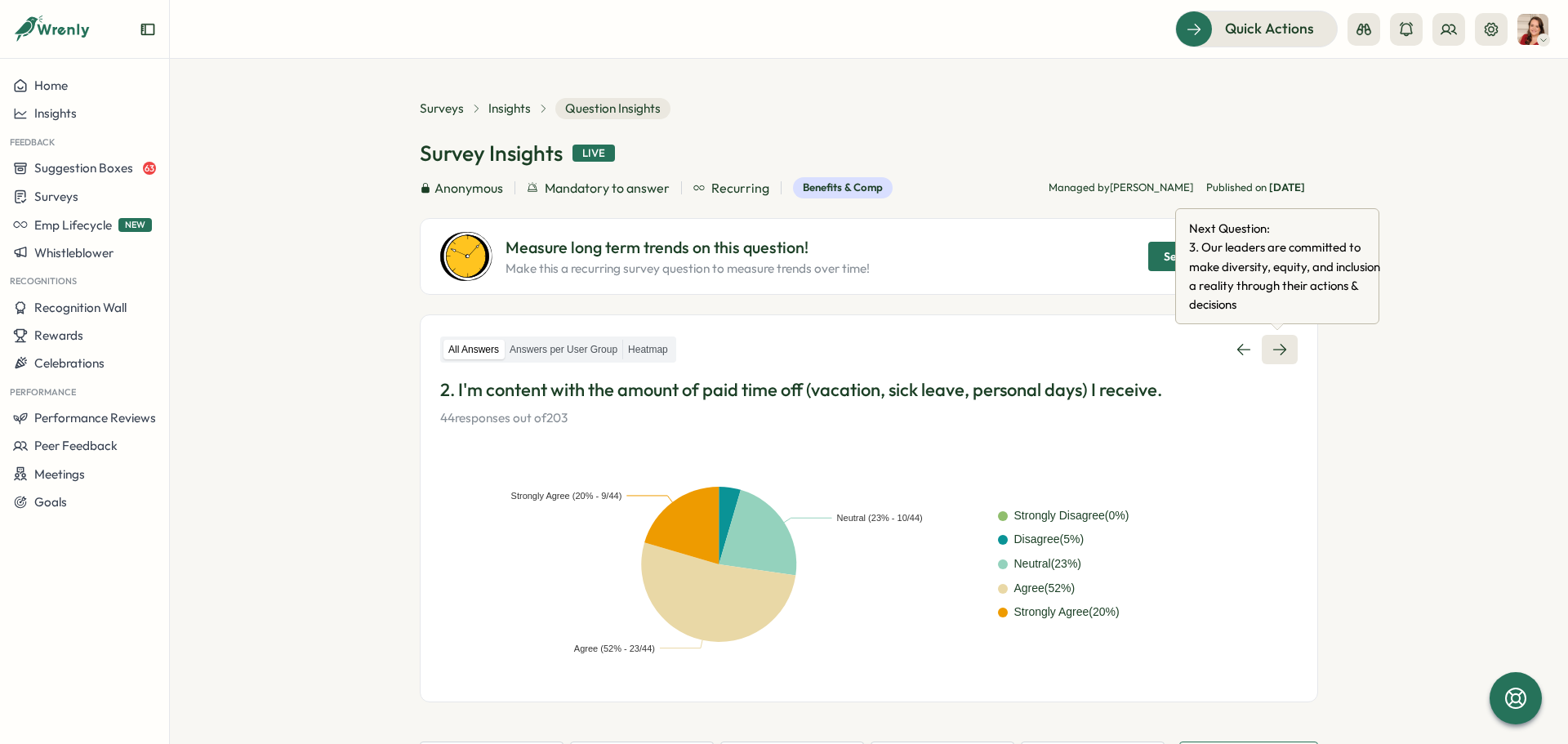
click at [1285, 347] on icon at bounding box center [1279, 349] width 16 height 16
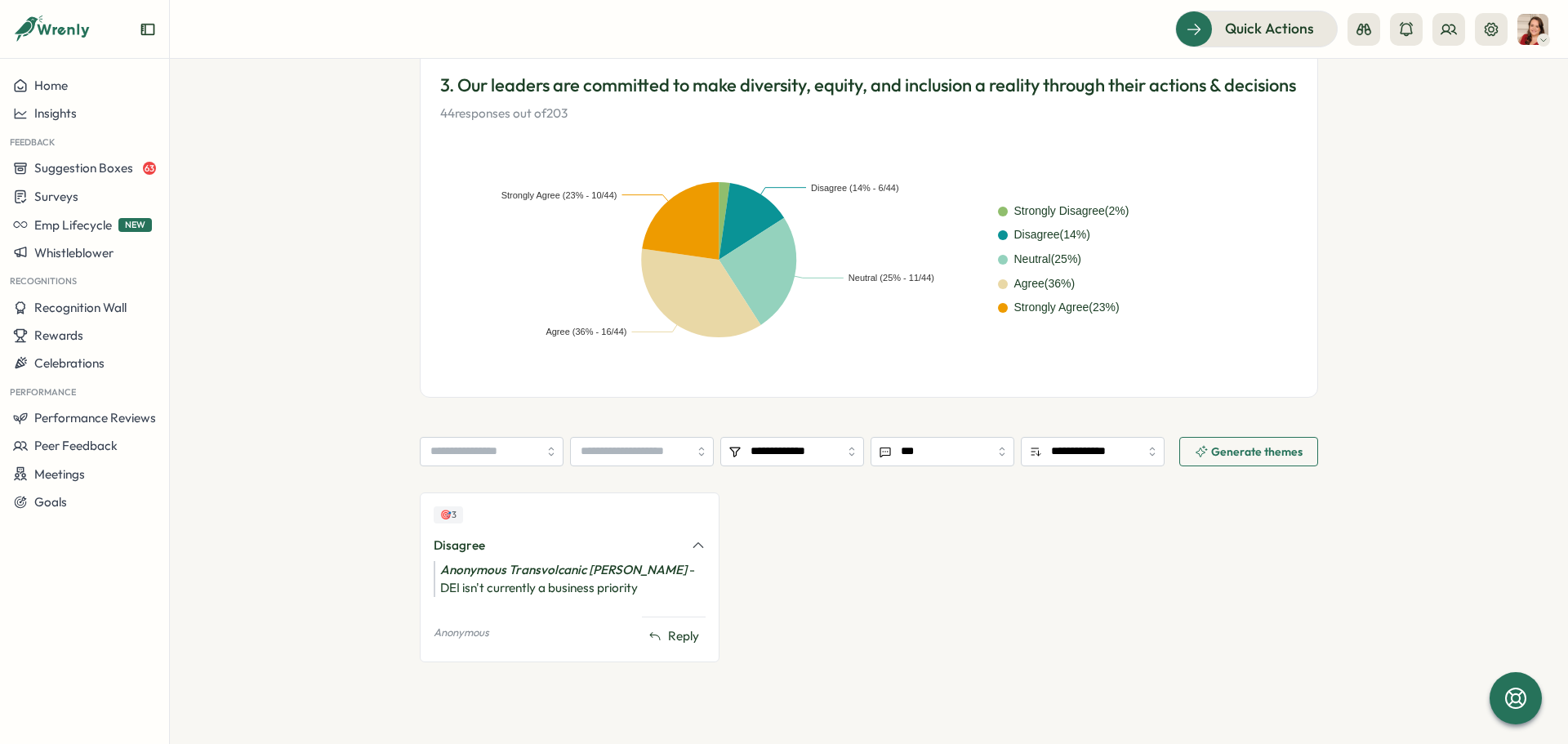
scroll to position [249, 0]
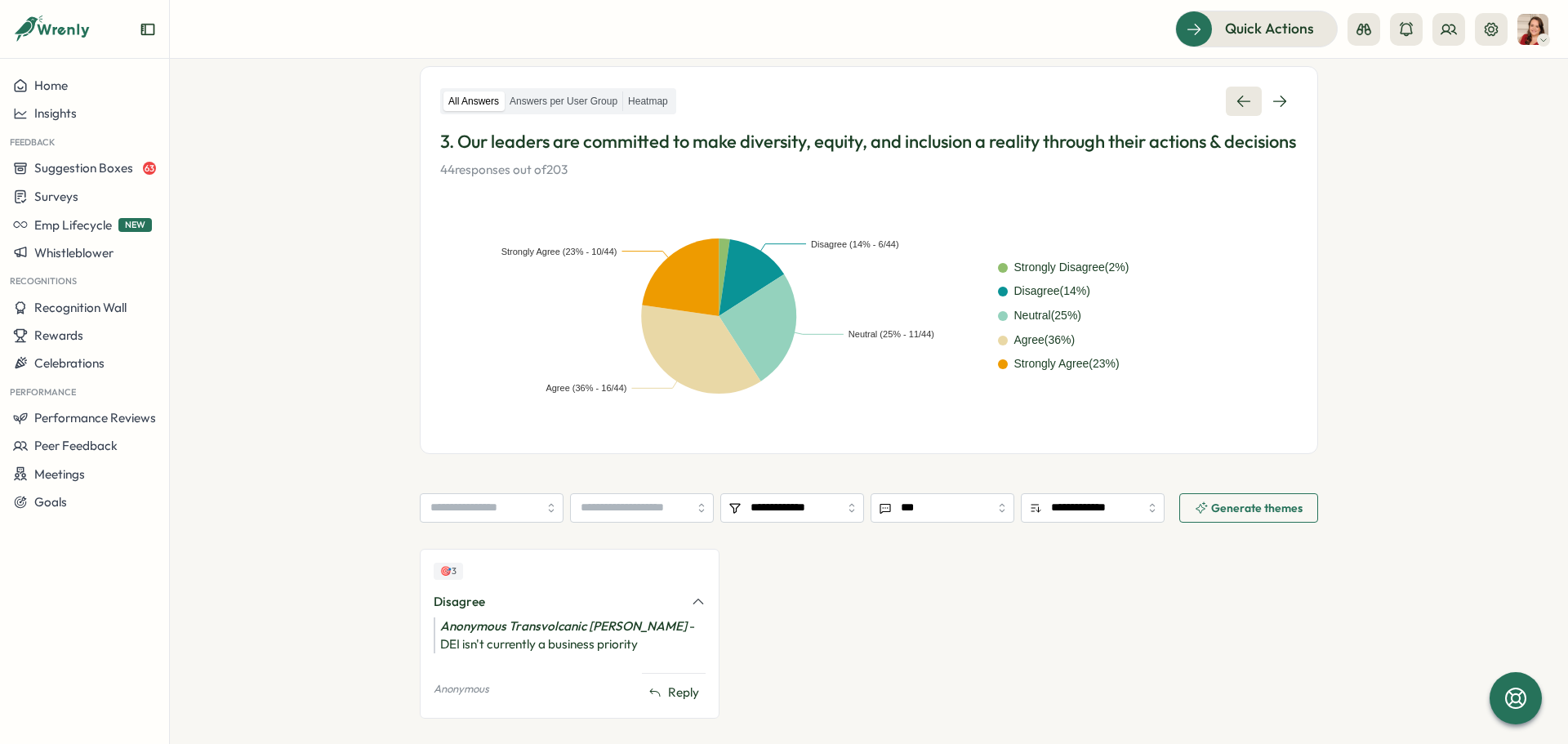
click at [1245, 102] on icon at bounding box center [1243, 101] width 16 height 16
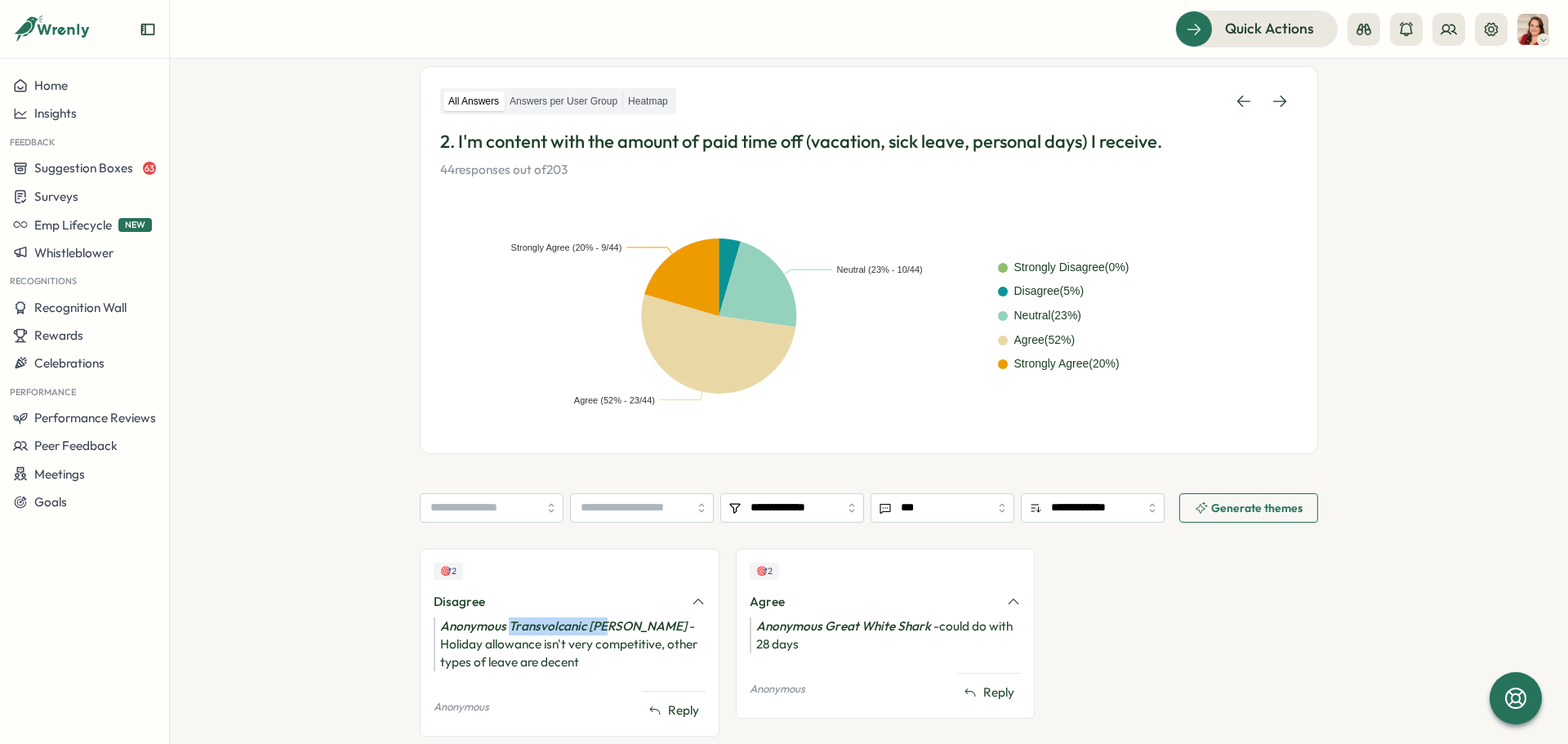
drag, startPoint x: 509, startPoint y: 622, endPoint x: 601, endPoint y: 616, distance: 92.2
click at [601, 616] on div "🎯 2 Disagree Anonymous Transvolcanic jay - Holiday allowance isn't very competi…" at bounding box center [570, 643] width 300 height 188
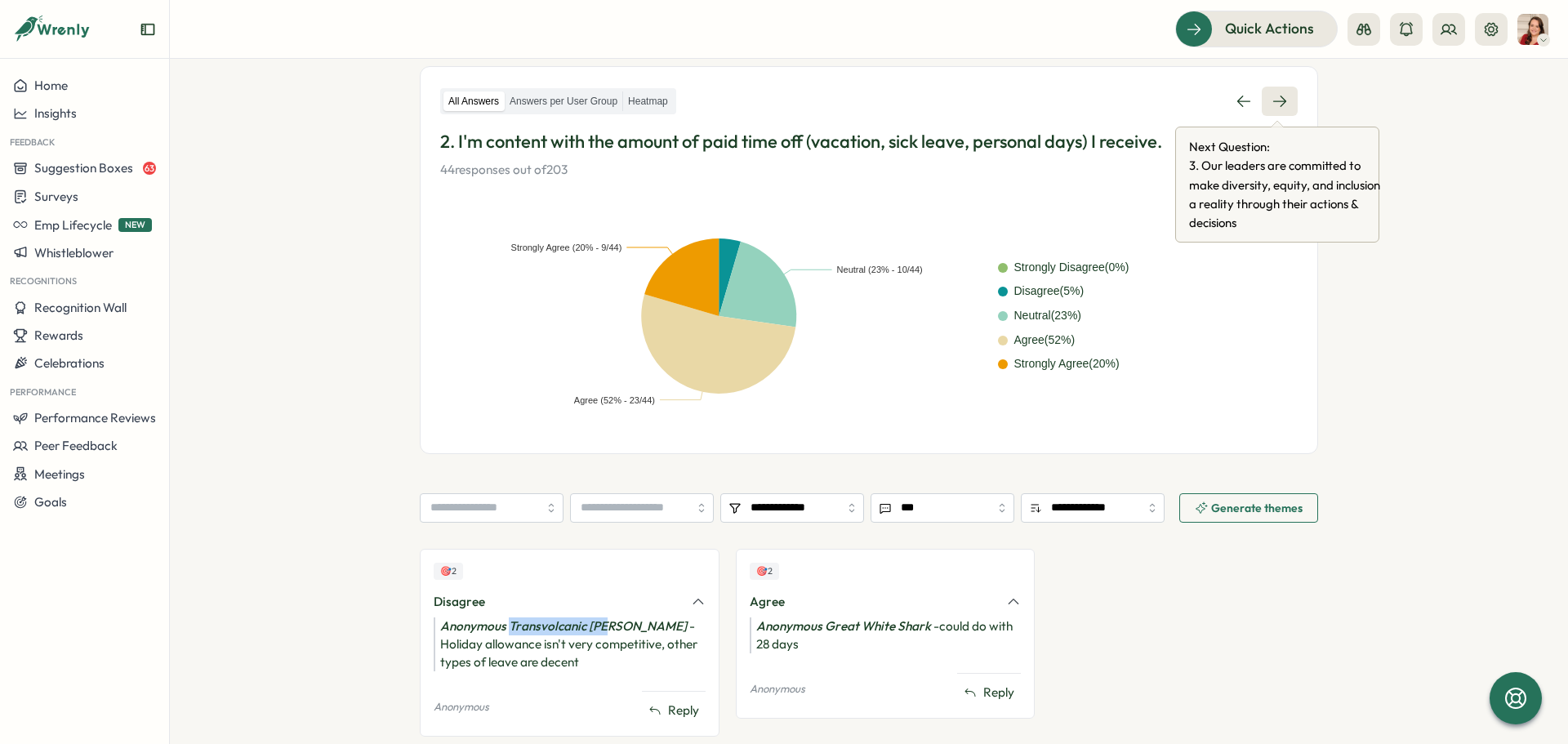
click at [1292, 99] on link at bounding box center [1280, 101] width 36 height 30
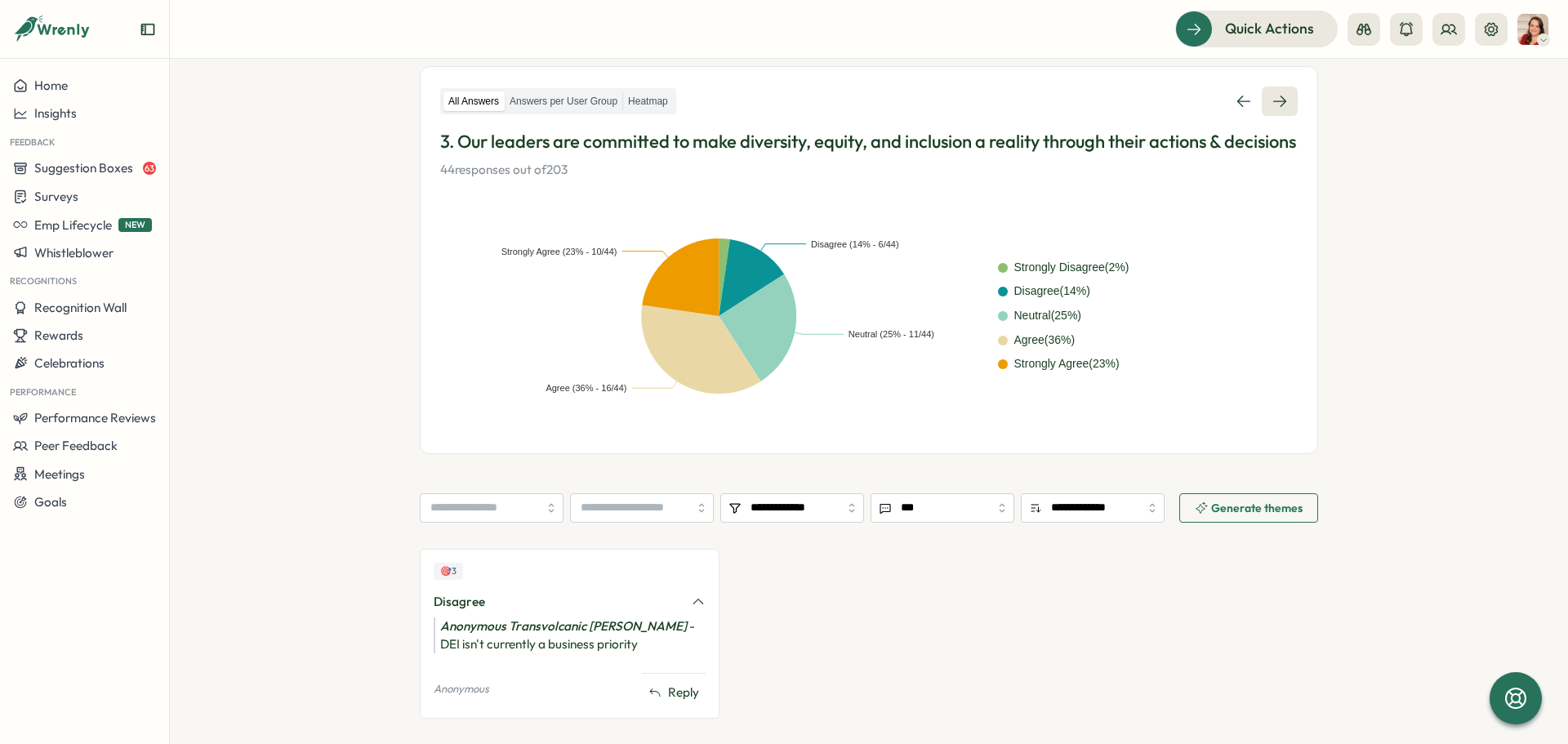
click at [1292, 99] on link at bounding box center [1280, 101] width 36 height 30
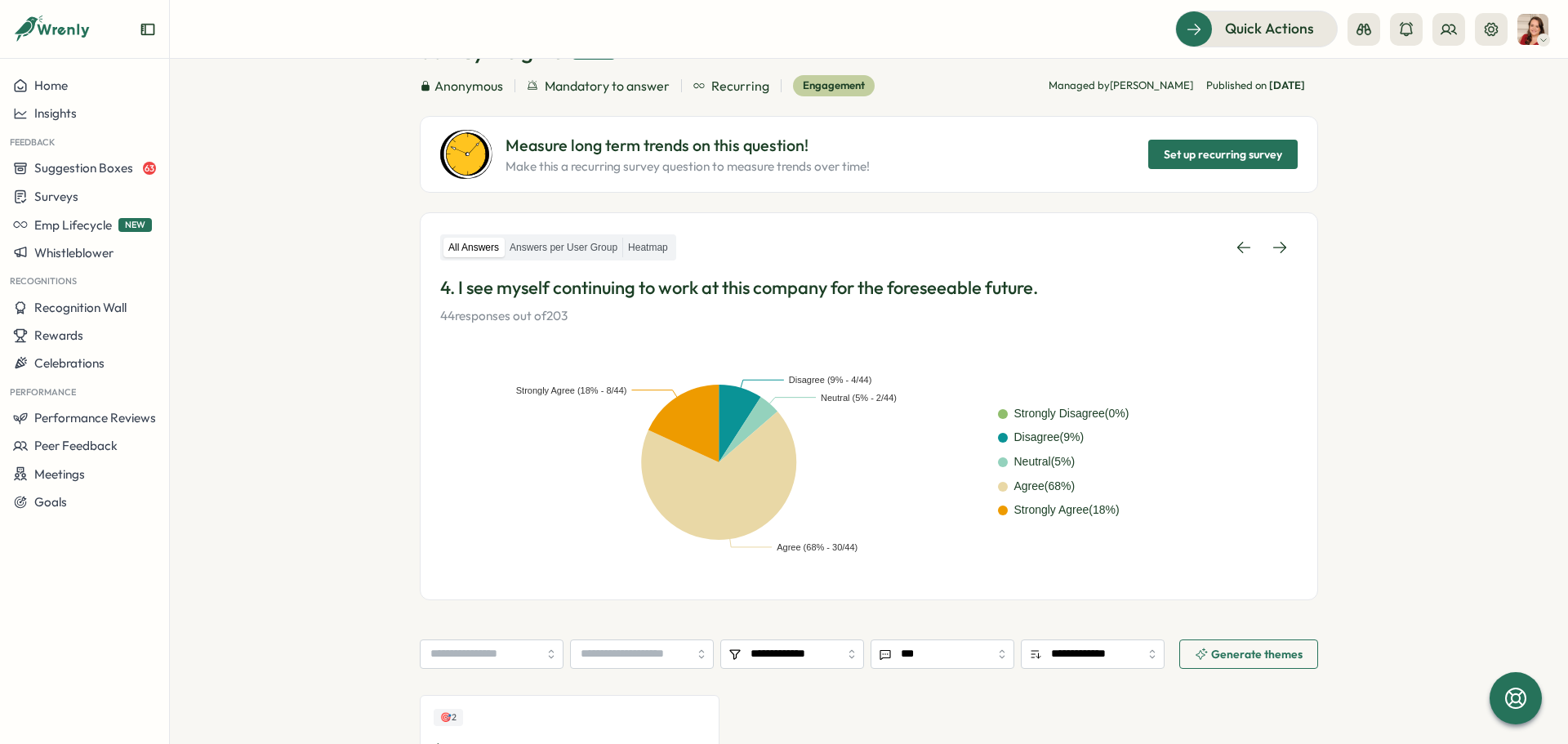
scroll to position [315, 0]
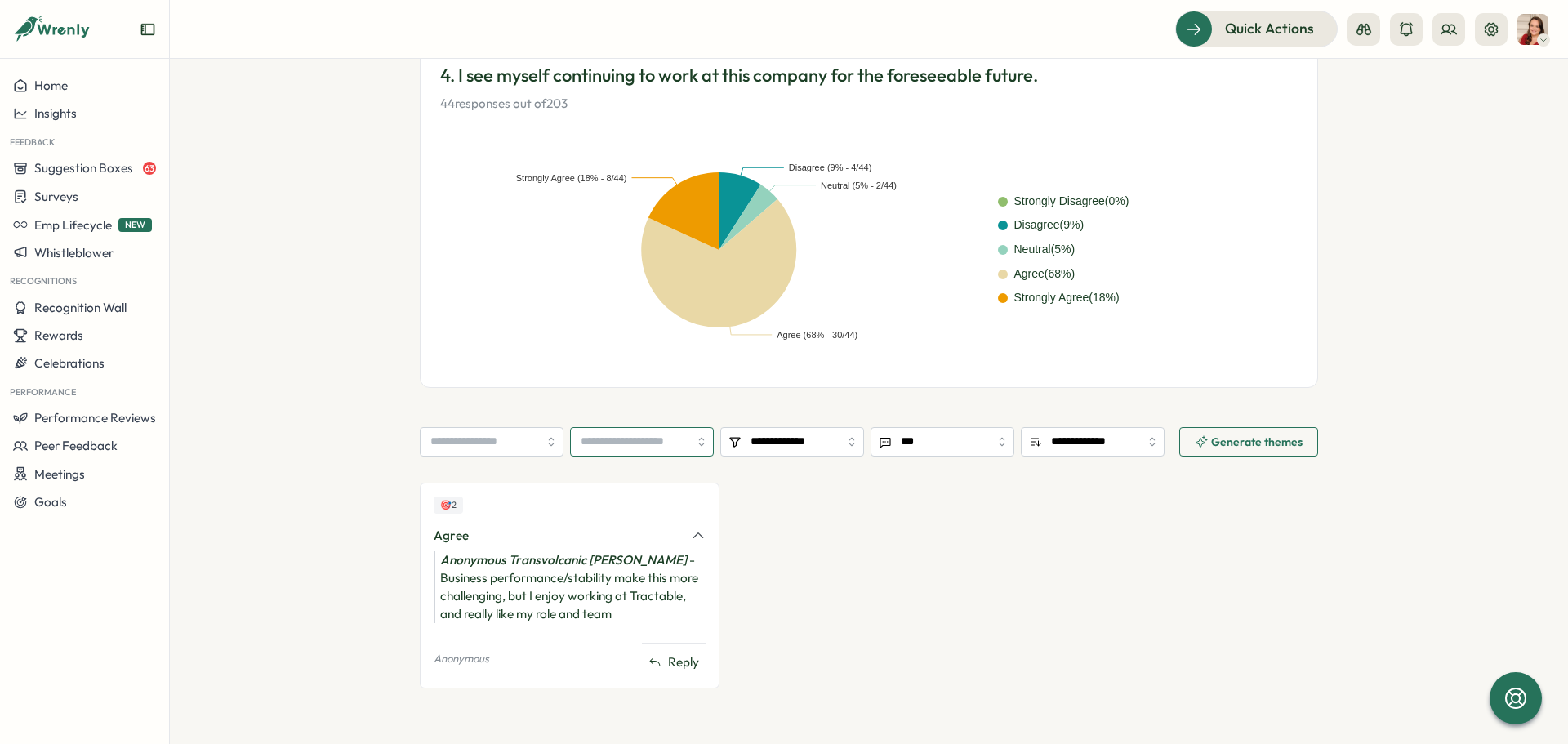
click at [616, 452] on input "search" at bounding box center [642, 441] width 144 height 30
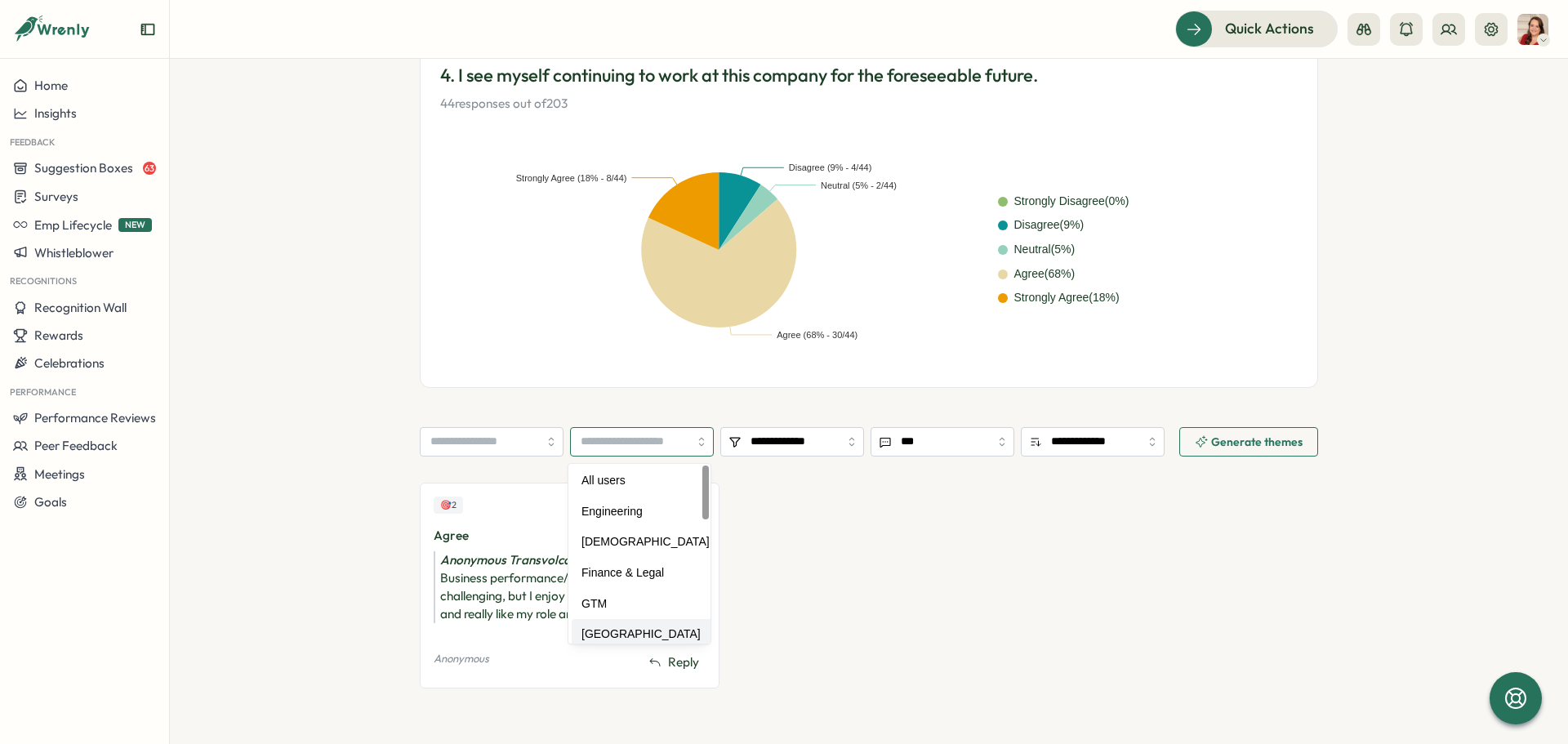
scroll to position [0, 0]
click at [670, 440] on input "*******" at bounding box center [642, 441] width 144 height 30
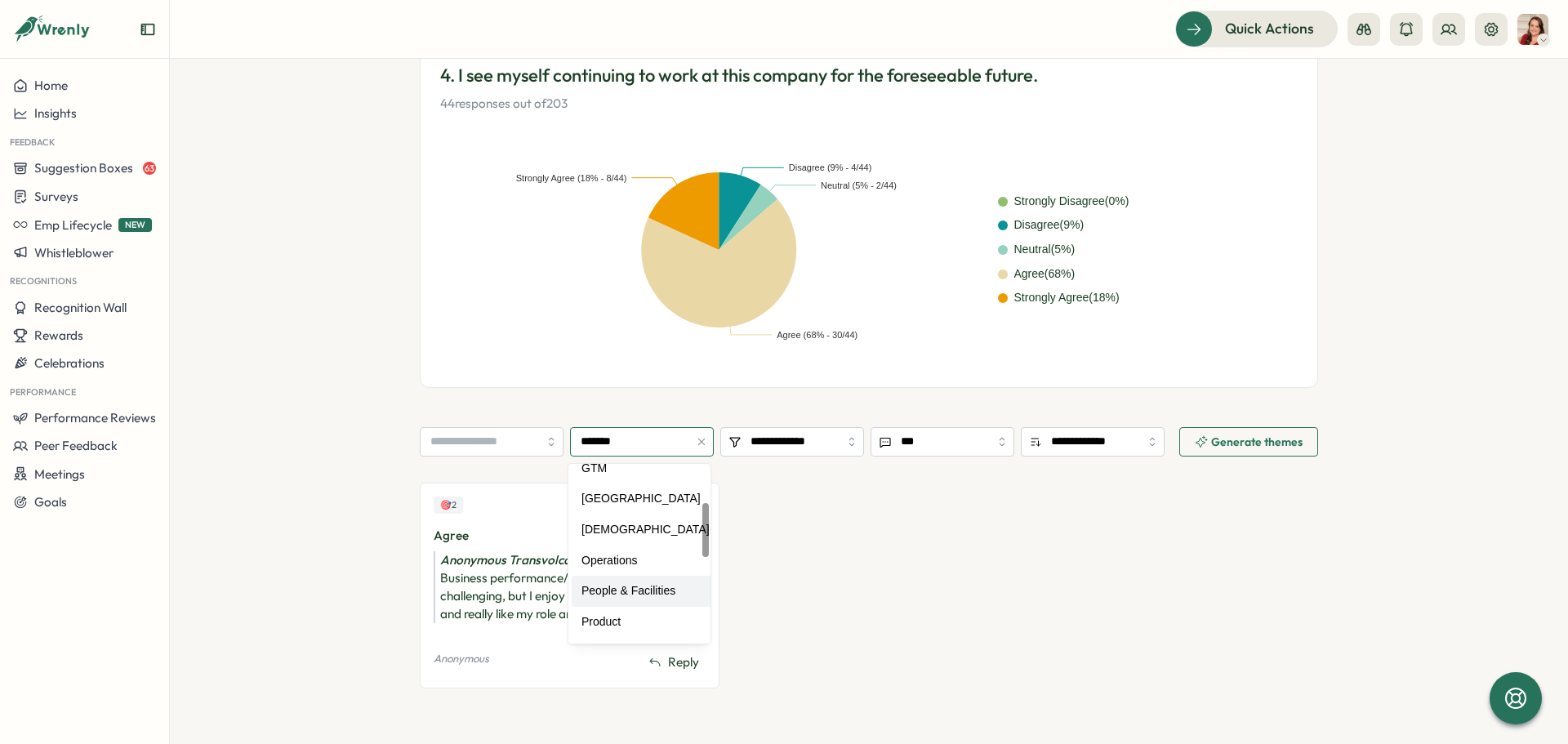
scroll to position [163, 0]
type input "**********"
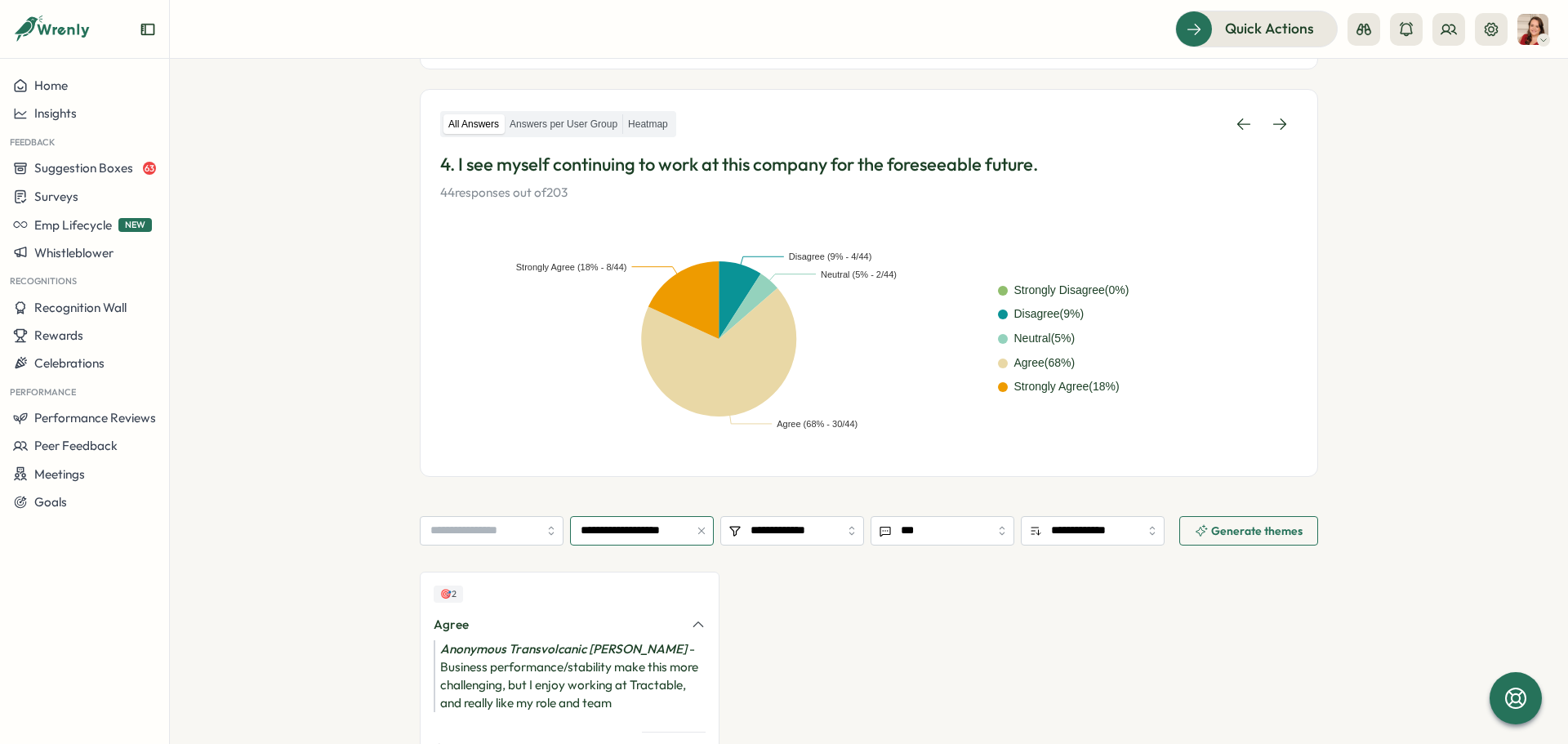
scroll to position [0, 0]
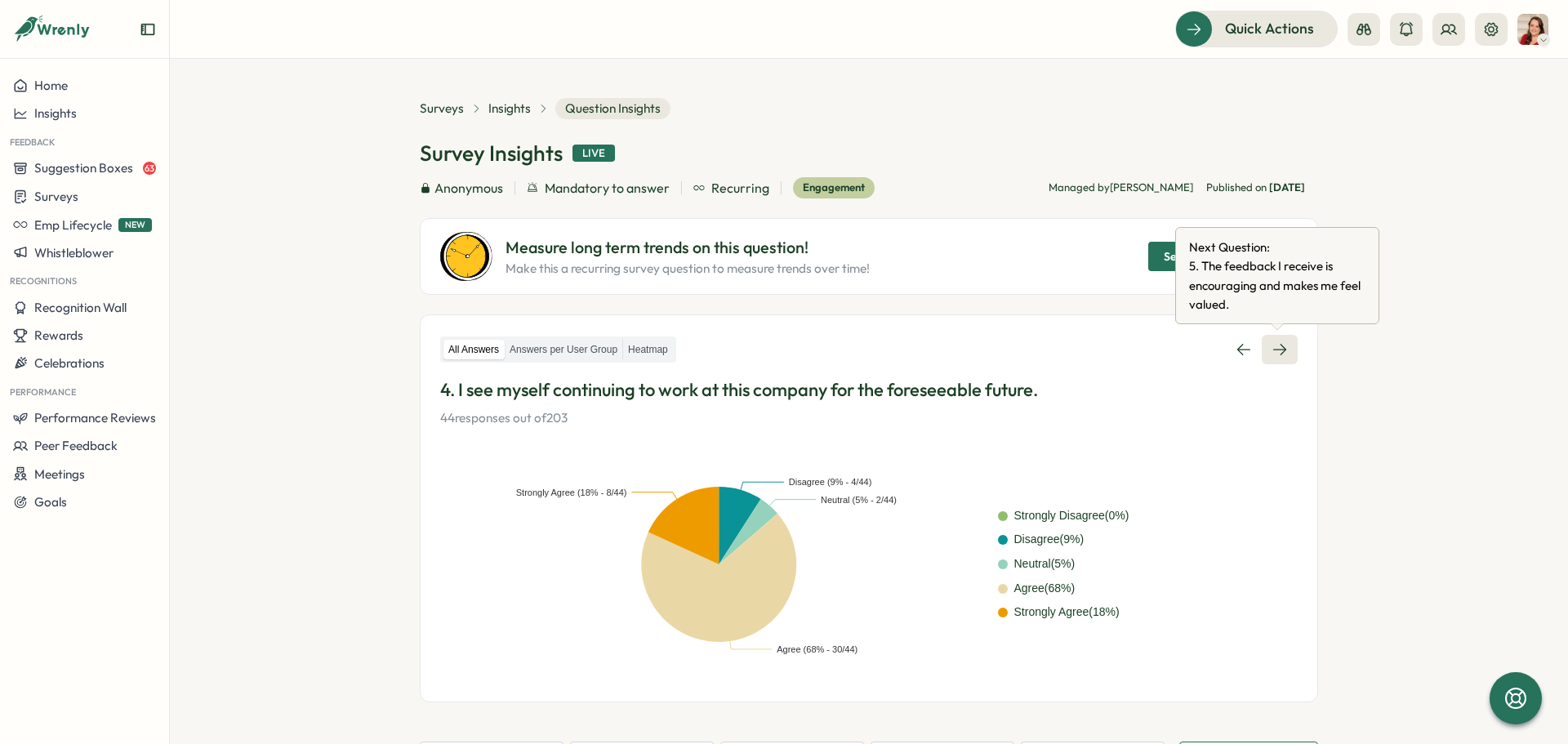
click at [1274, 347] on icon at bounding box center [1279, 349] width 16 height 16
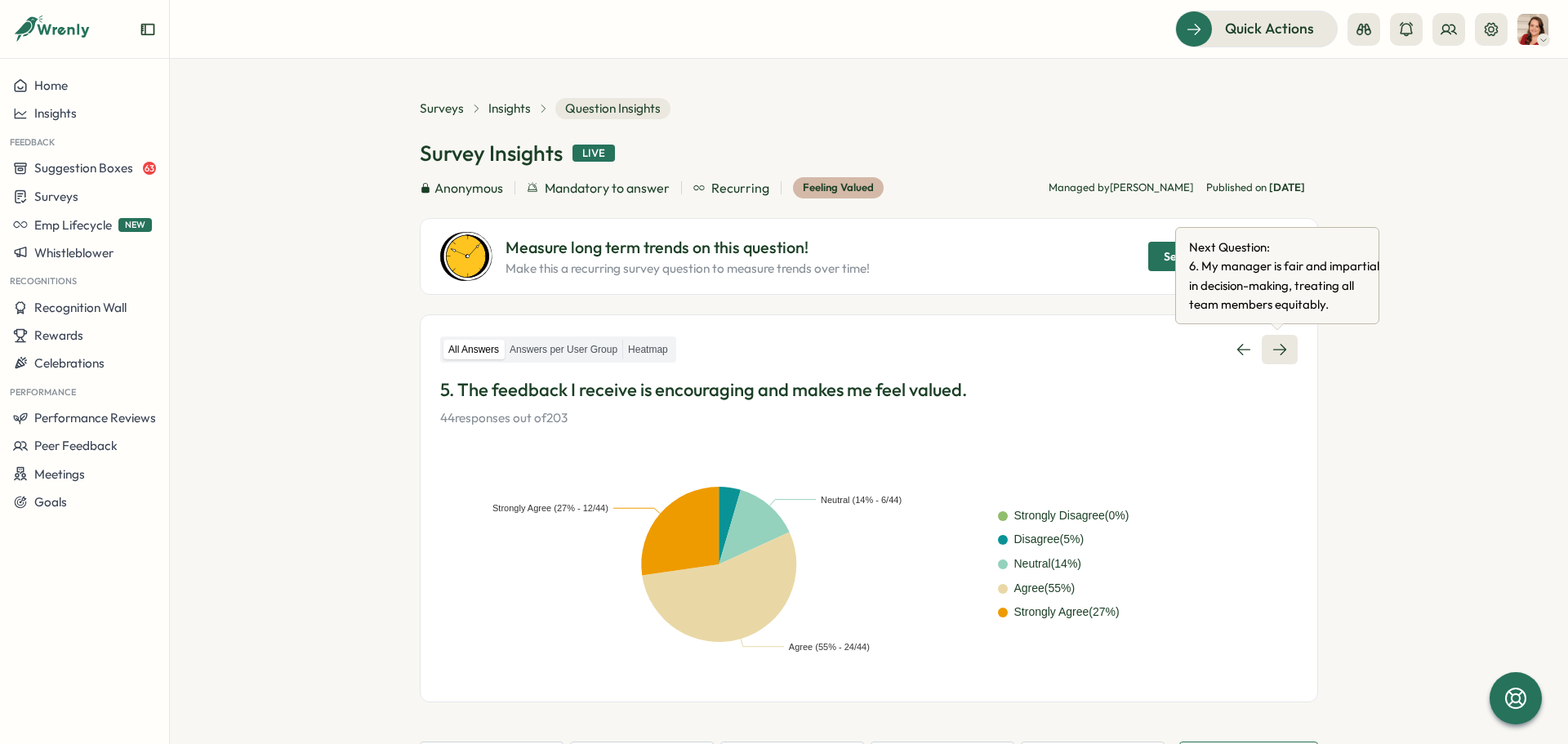
click at [1271, 349] on icon at bounding box center [1279, 349] width 16 height 16
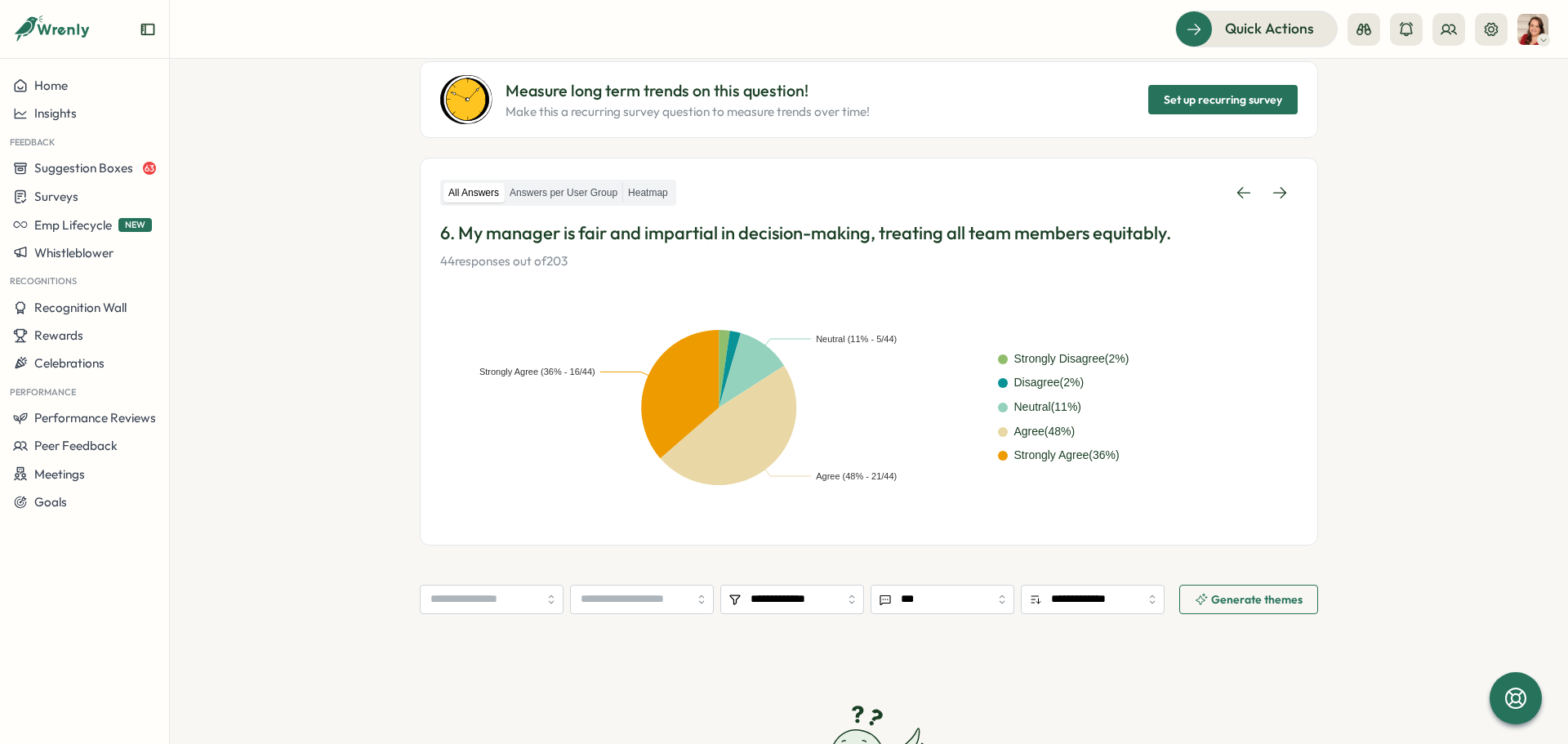
scroll to position [163, 0]
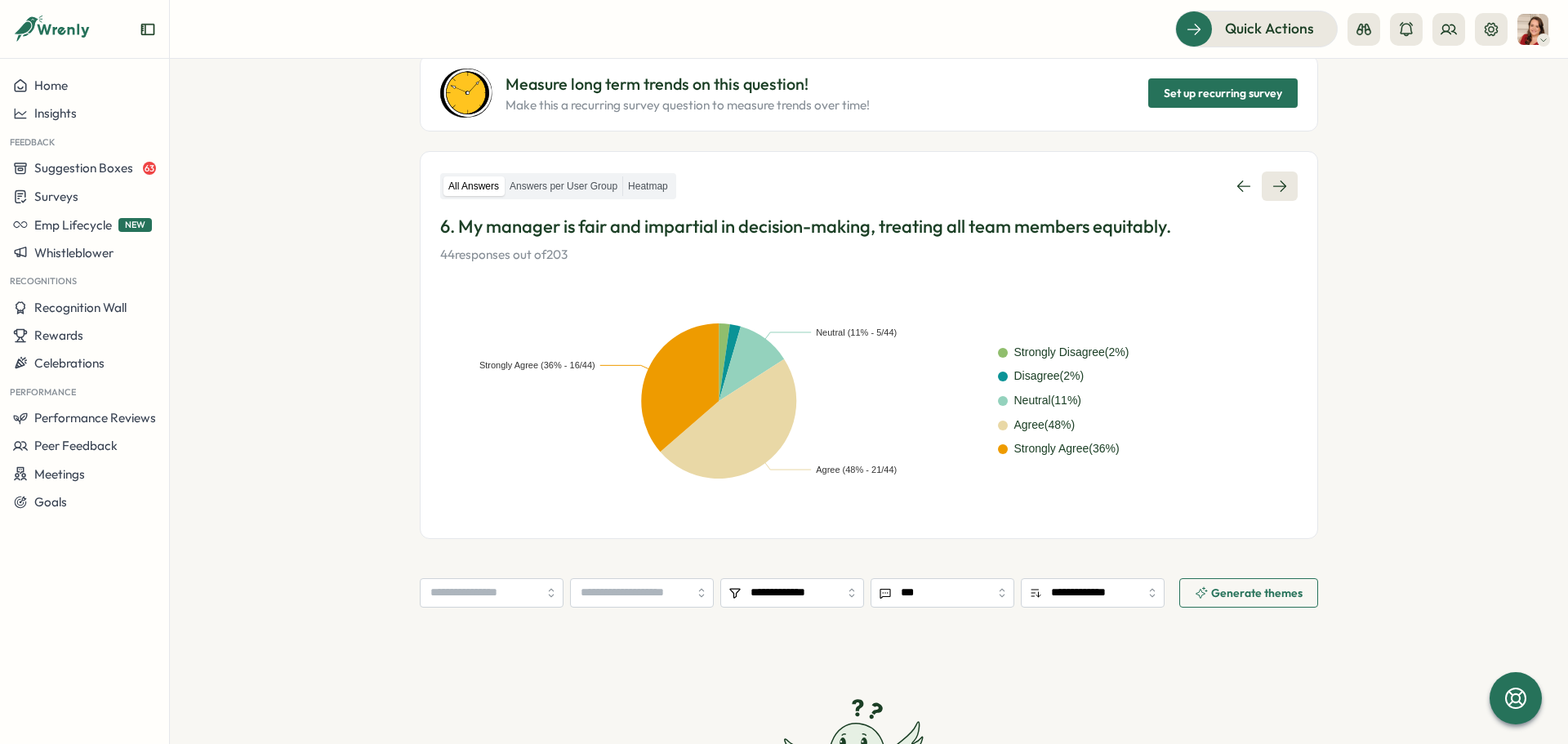
click at [1275, 190] on icon at bounding box center [1279, 186] width 16 height 16
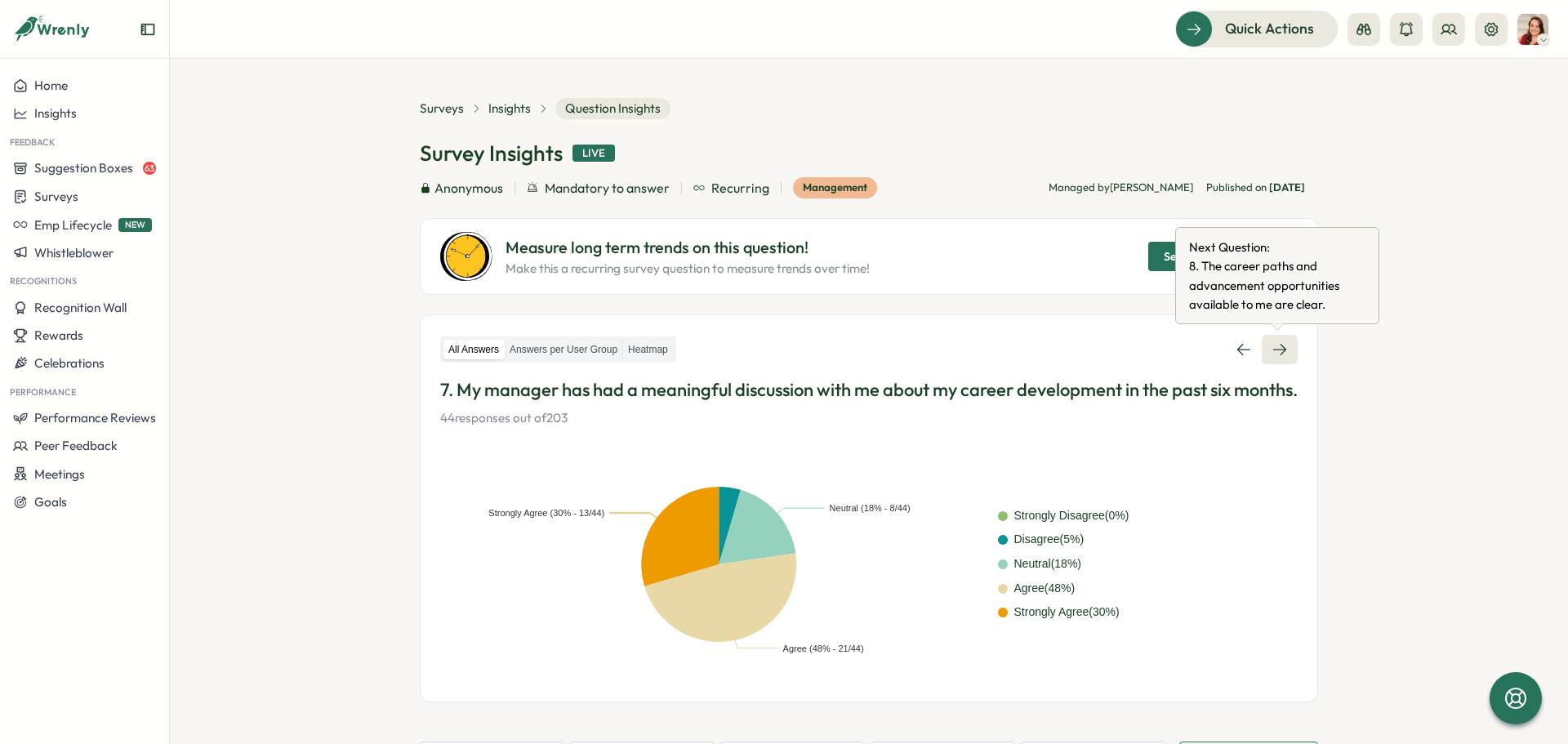
click at [1289, 349] on link at bounding box center [1280, 349] width 36 height 30
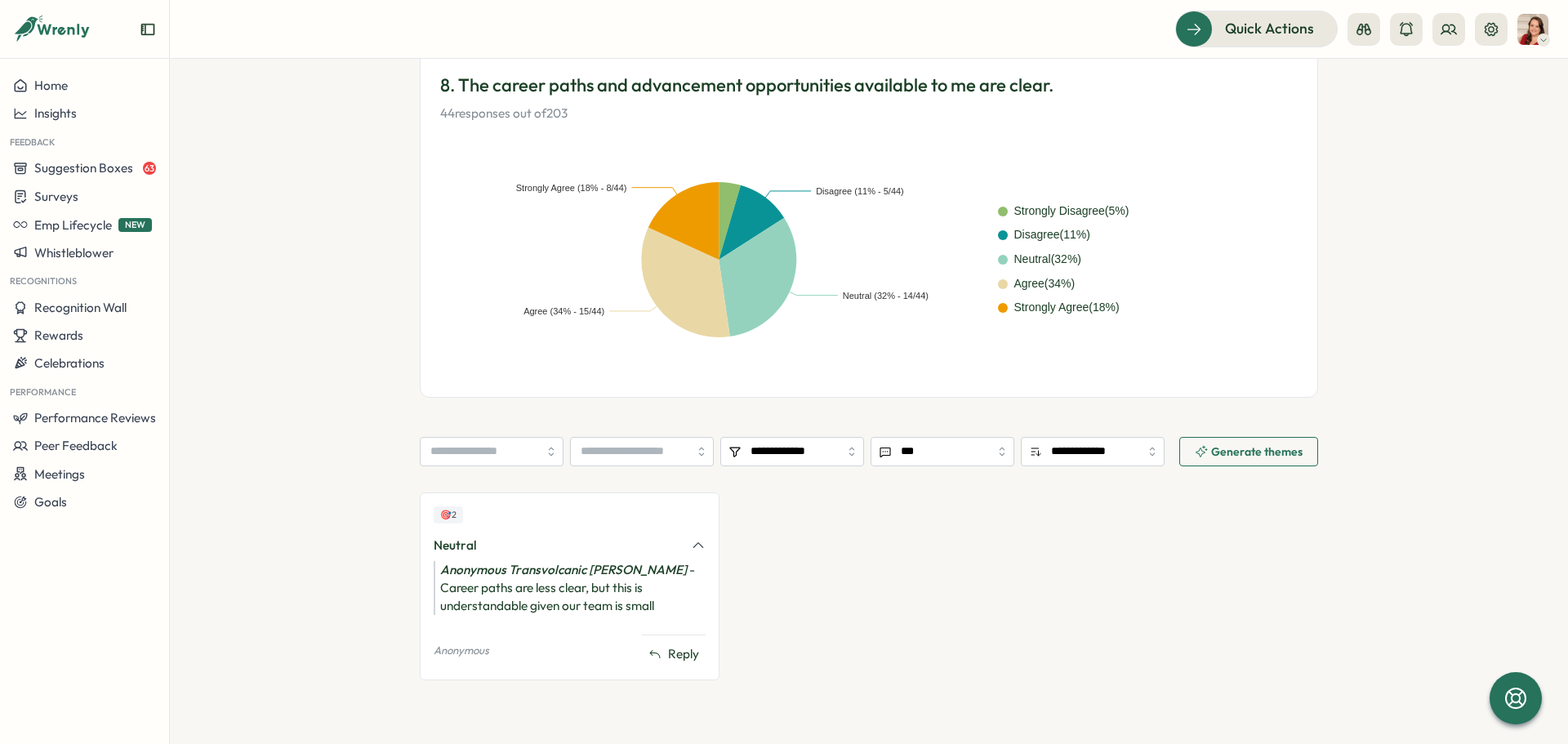
scroll to position [60, 0]
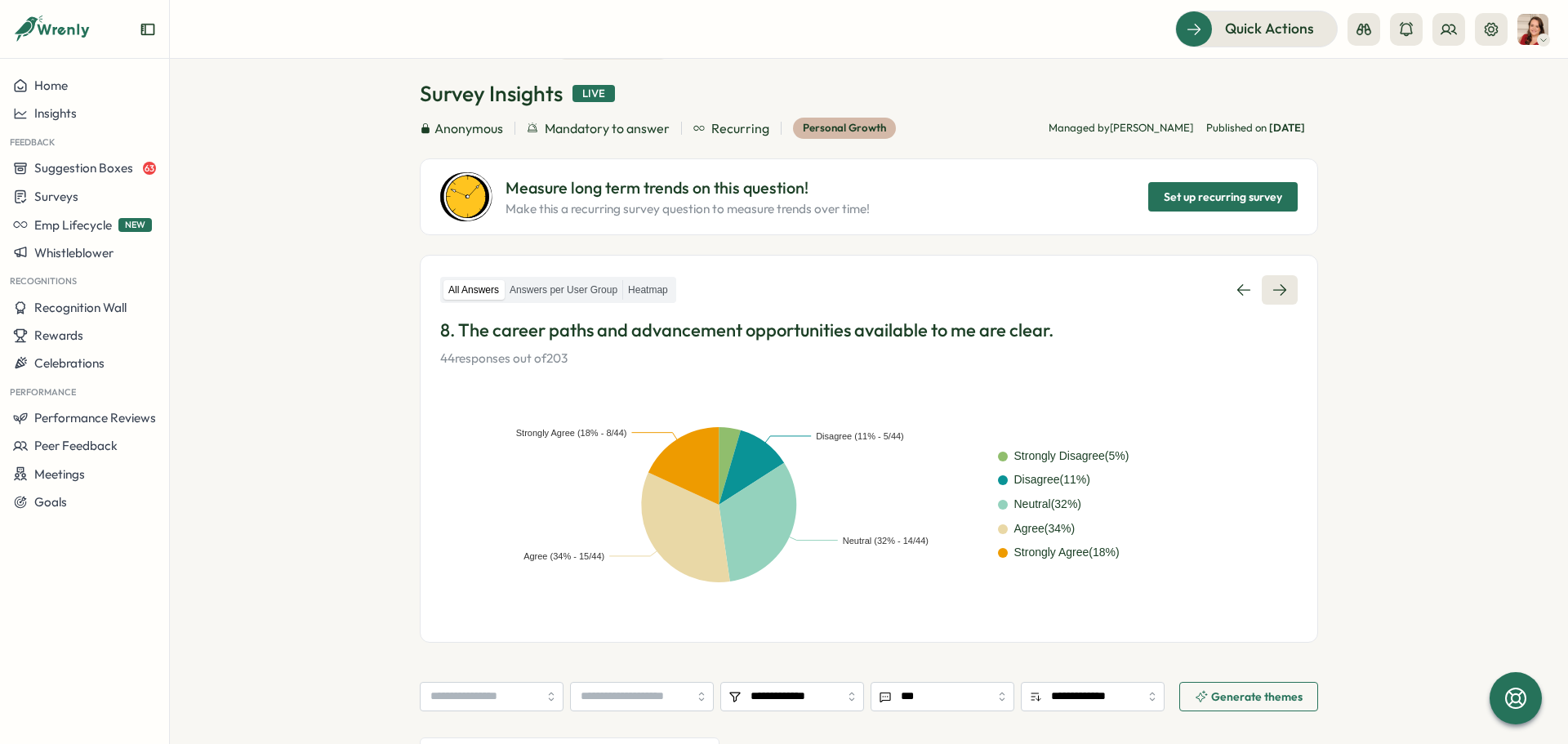
click at [1275, 293] on icon at bounding box center [1279, 289] width 16 height 16
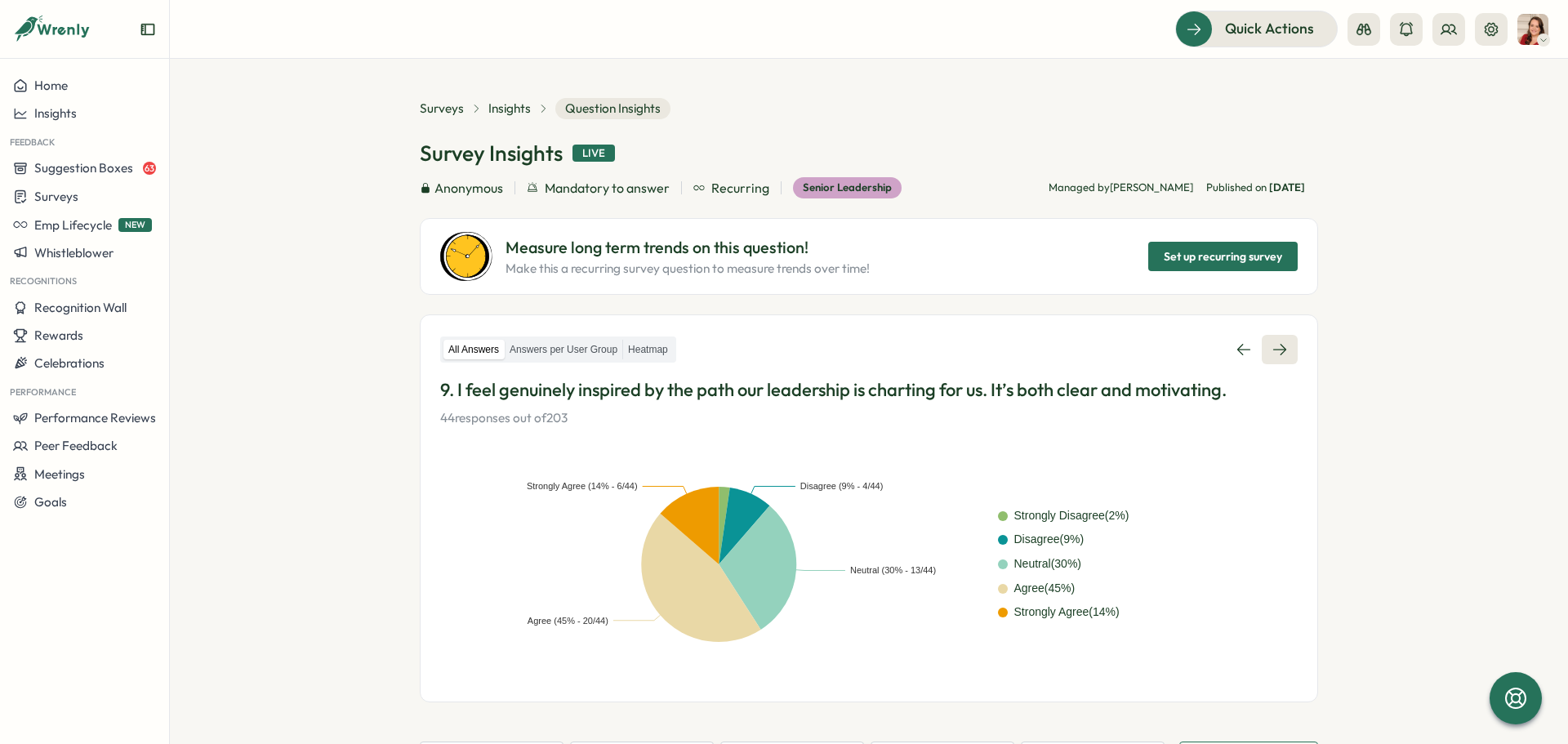
click at [1283, 352] on icon at bounding box center [1279, 349] width 16 height 16
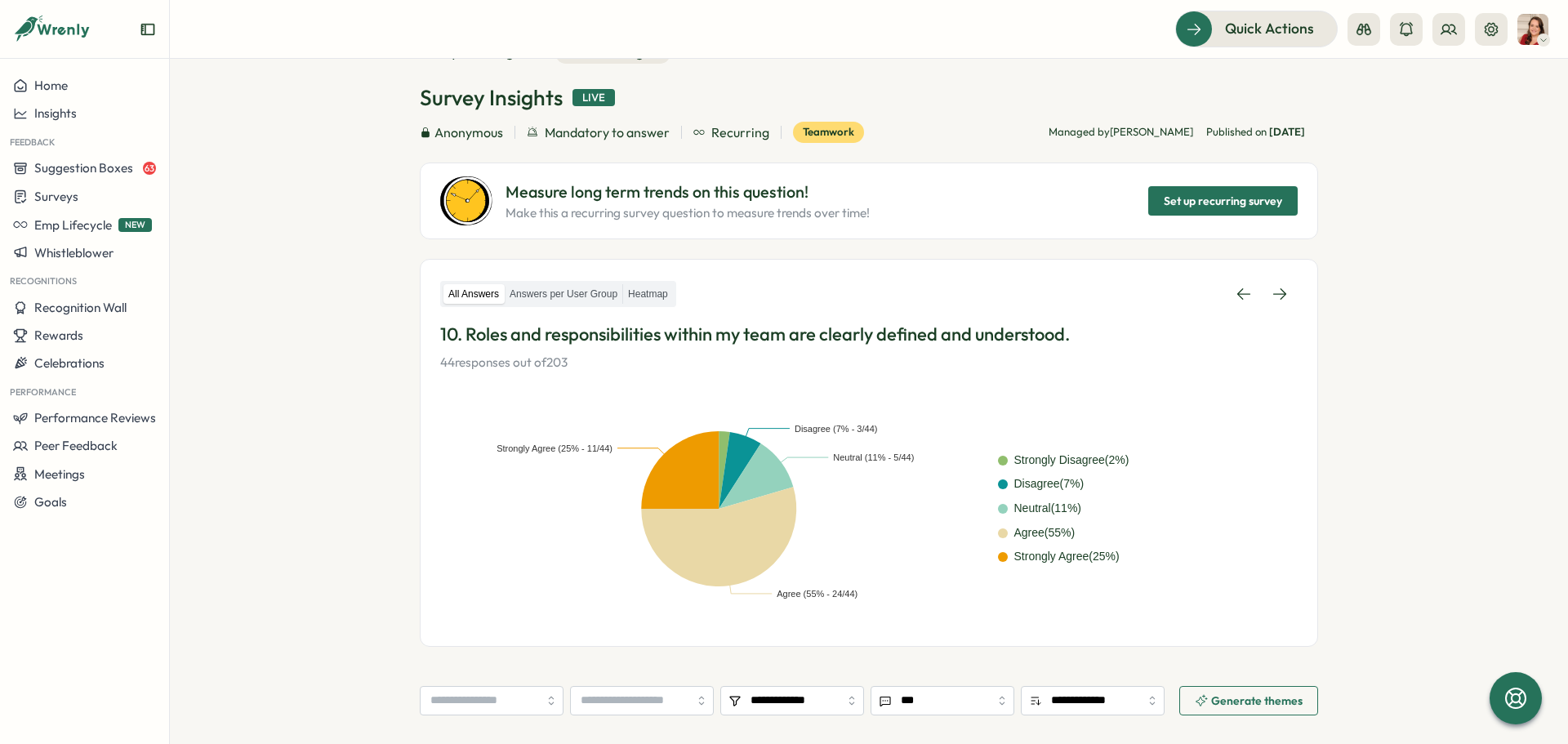
scroll to position [52, 0]
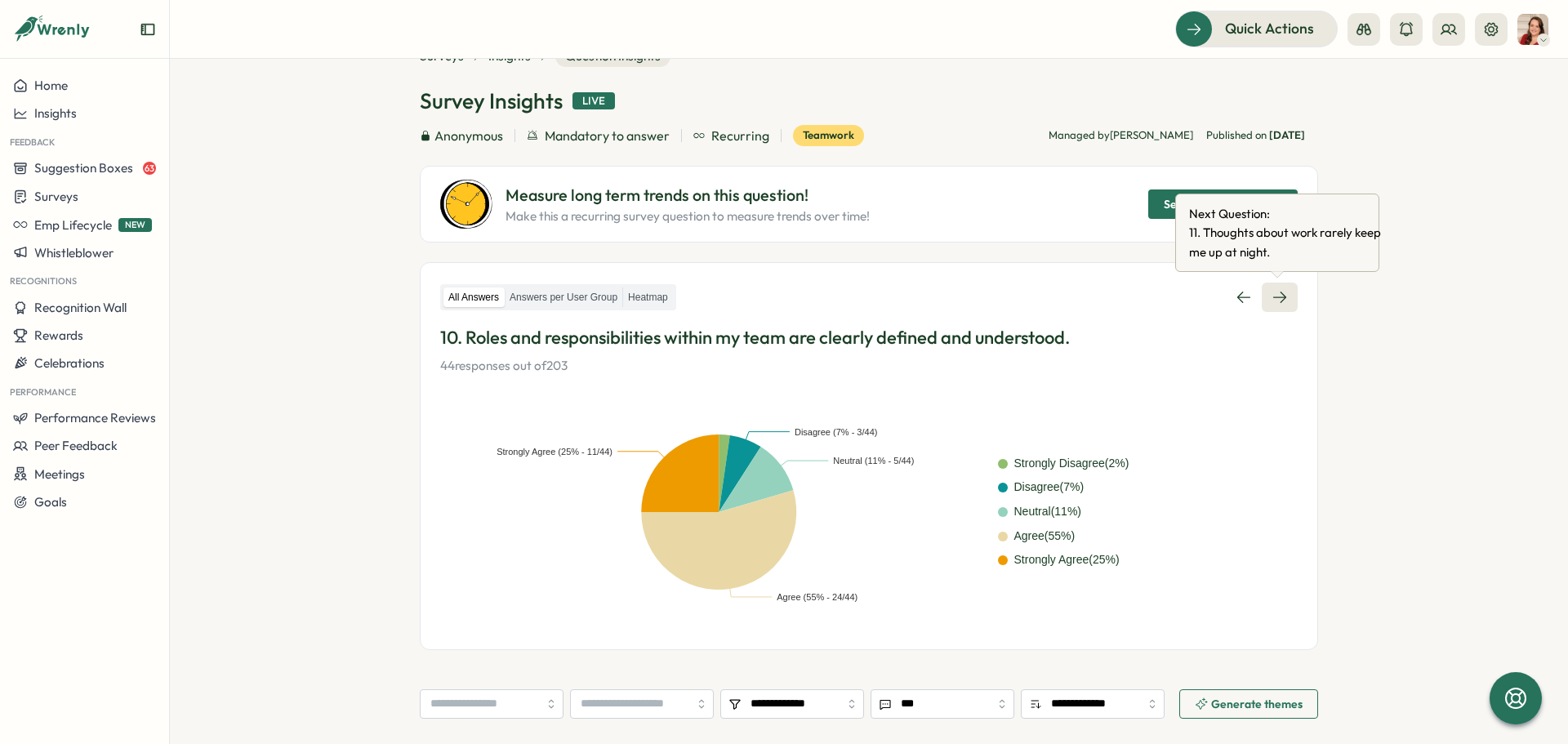
click at [1280, 296] on icon at bounding box center [1279, 297] width 16 height 16
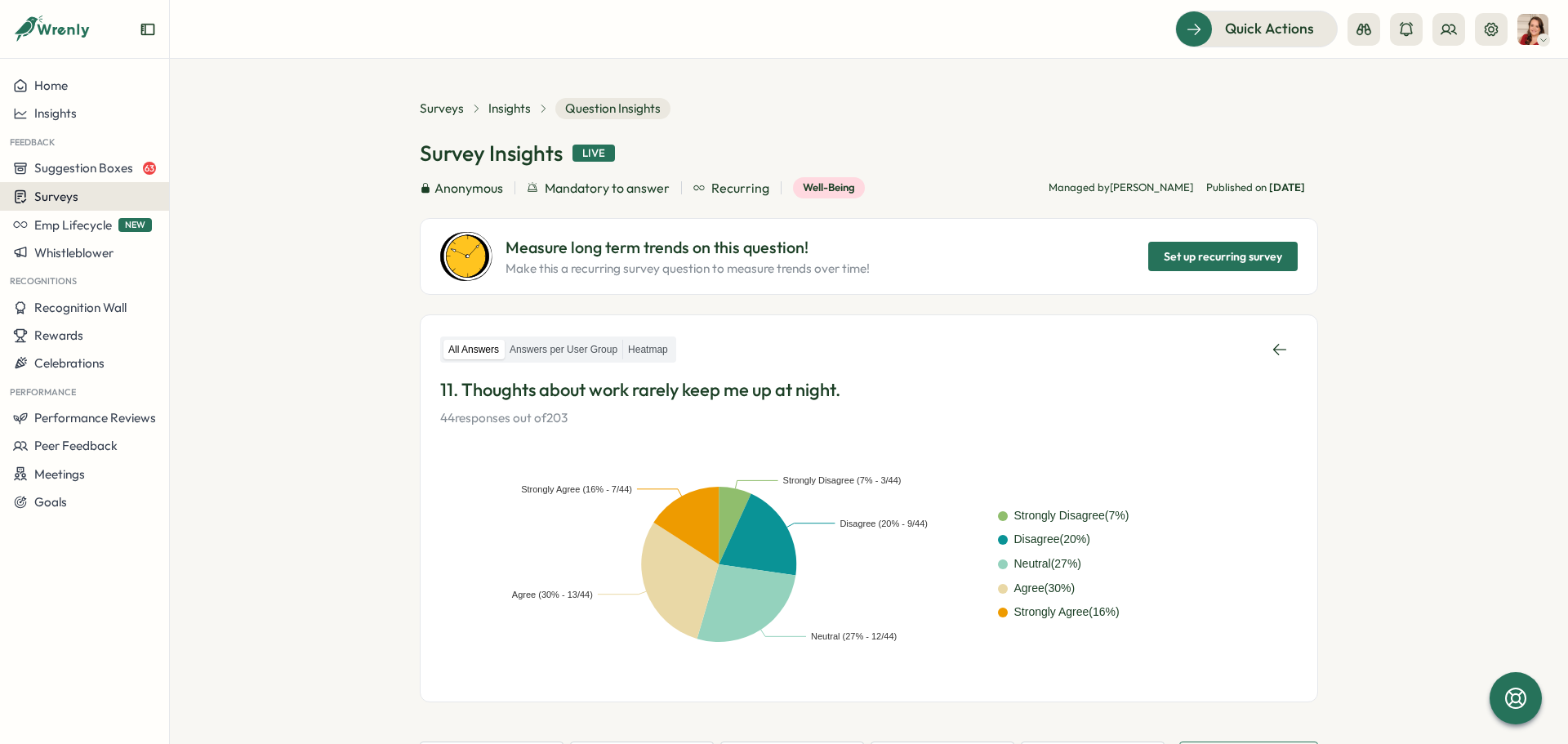
click at [82, 193] on div "Surveys" at bounding box center [84, 196] width 143 height 15
click at [513, 103] on span "Insights" at bounding box center [510, 108] width 42 height 18
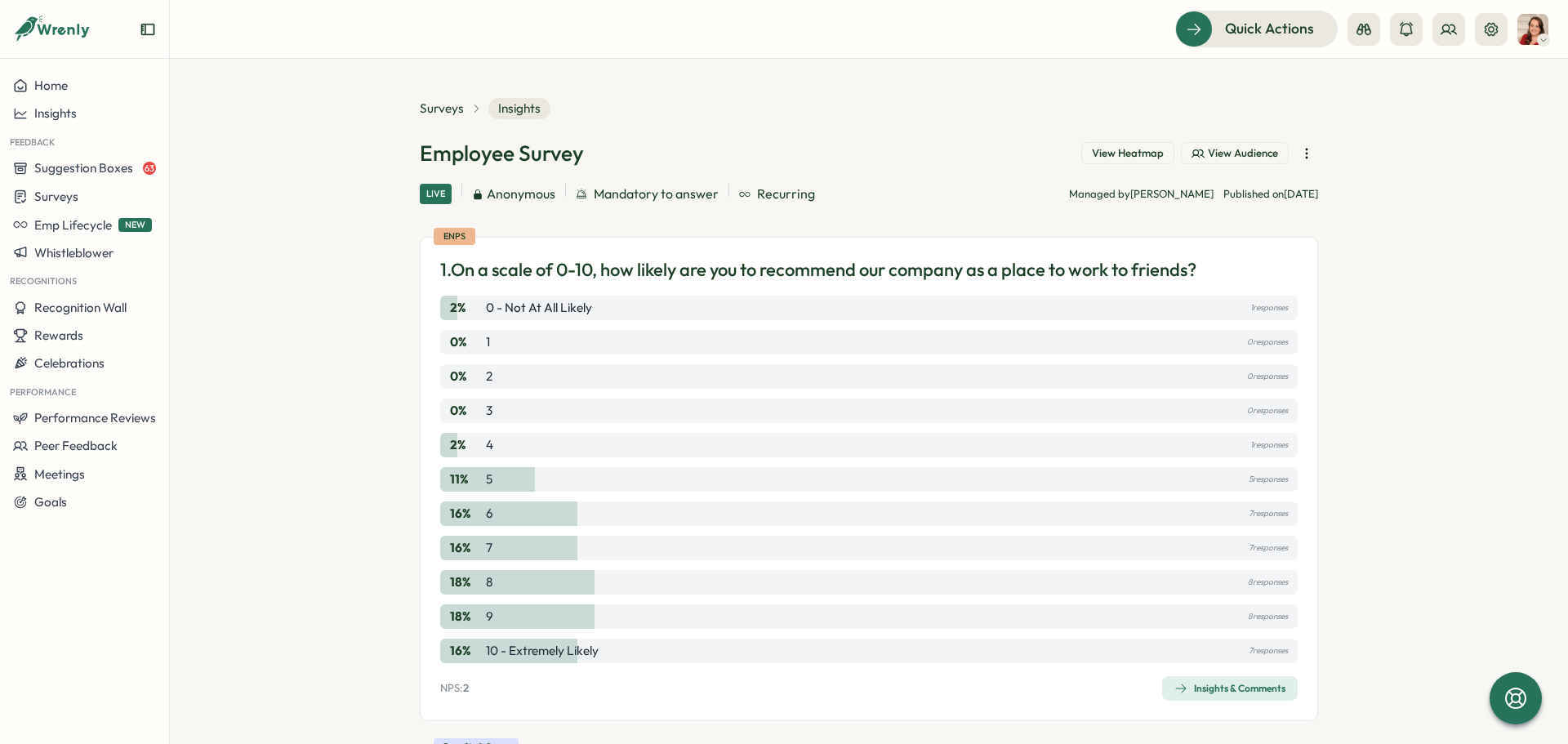
click at [429, 96] on section "Surveys Insights Employee Survey View Heatmap View Audience Live Anonymous Mand…" at bounding box center [869, 402] width 1398 height 686
click at [450, 112] on span "Surveys" at bounding box center [442, 108] width 44 height 18
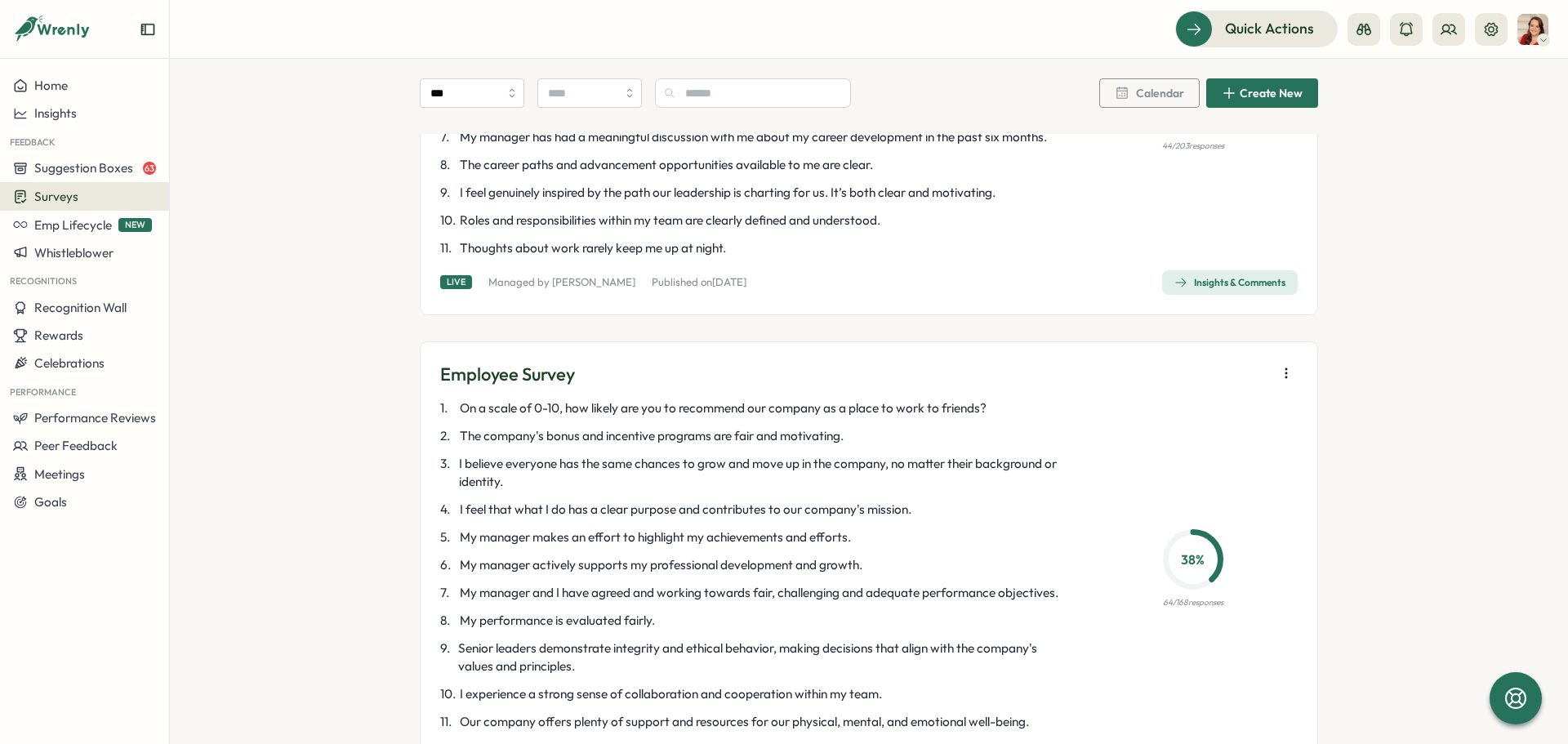
scroll to position [3594, 0]
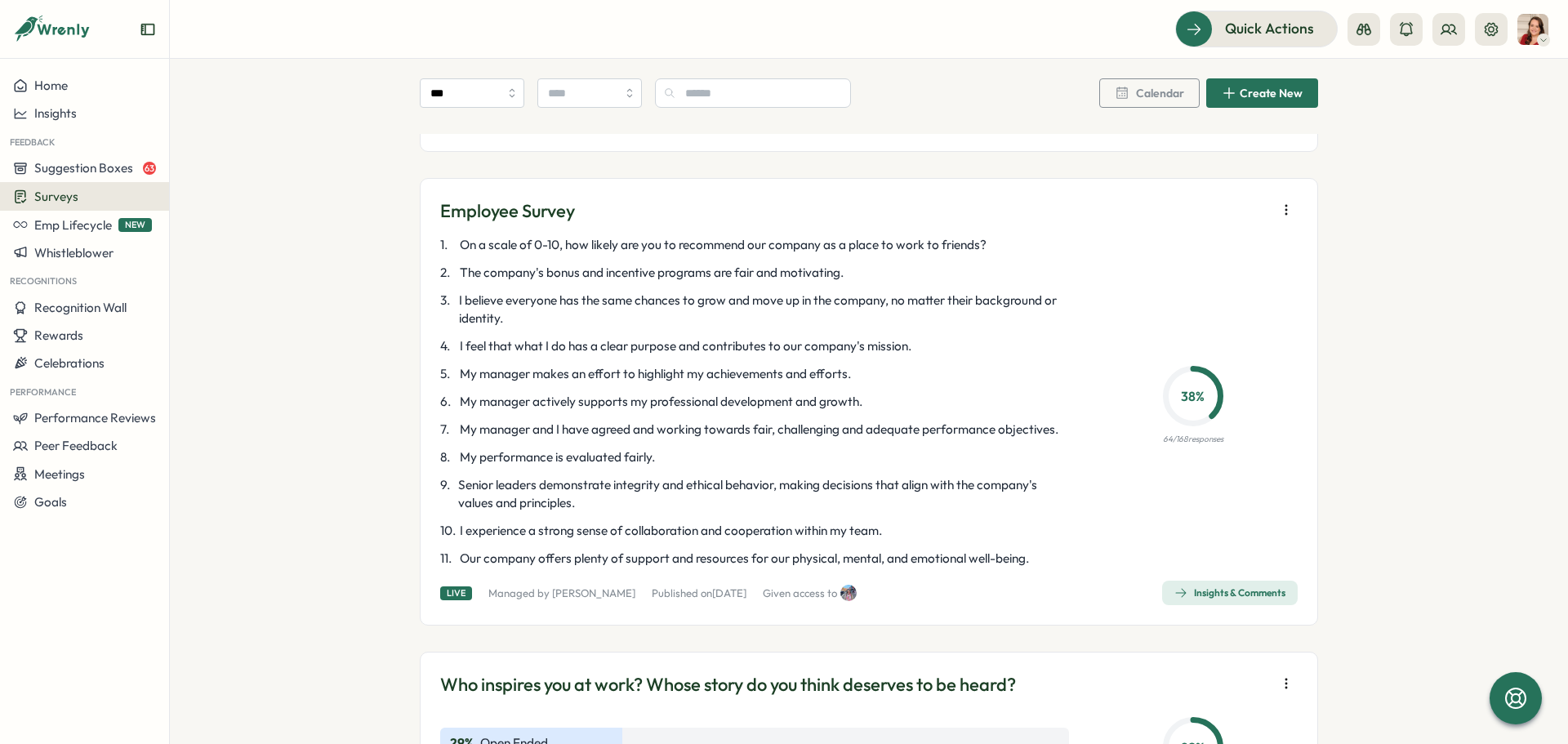
click at [1206, 588] on div "Insights & Comments" at bounding box center [1229, 593] width 111 height 13
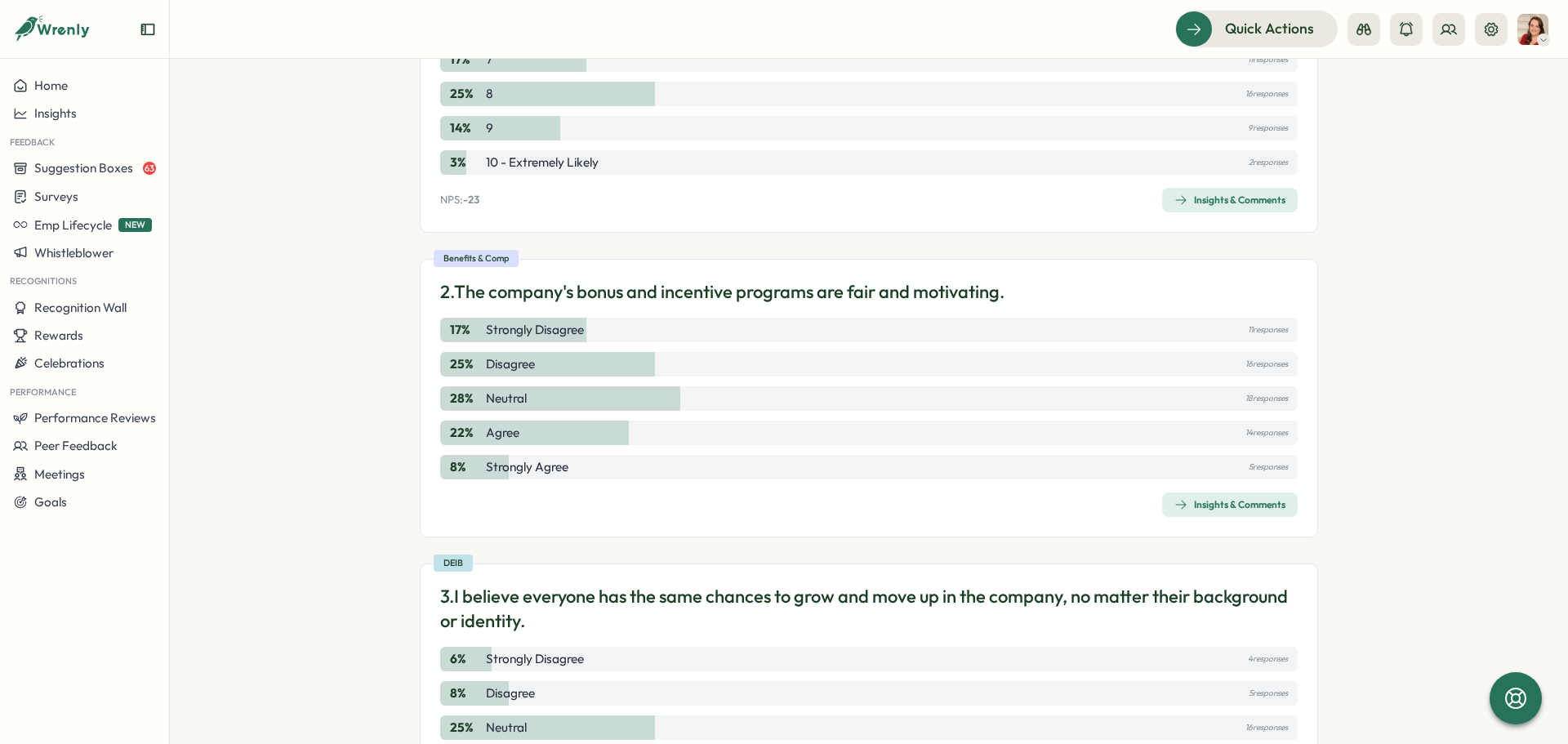
scroll to position [490, 0]
click at [1208, 200] on div "Insights & Comments" at bounding box center [1229, 198] width 111 height 13
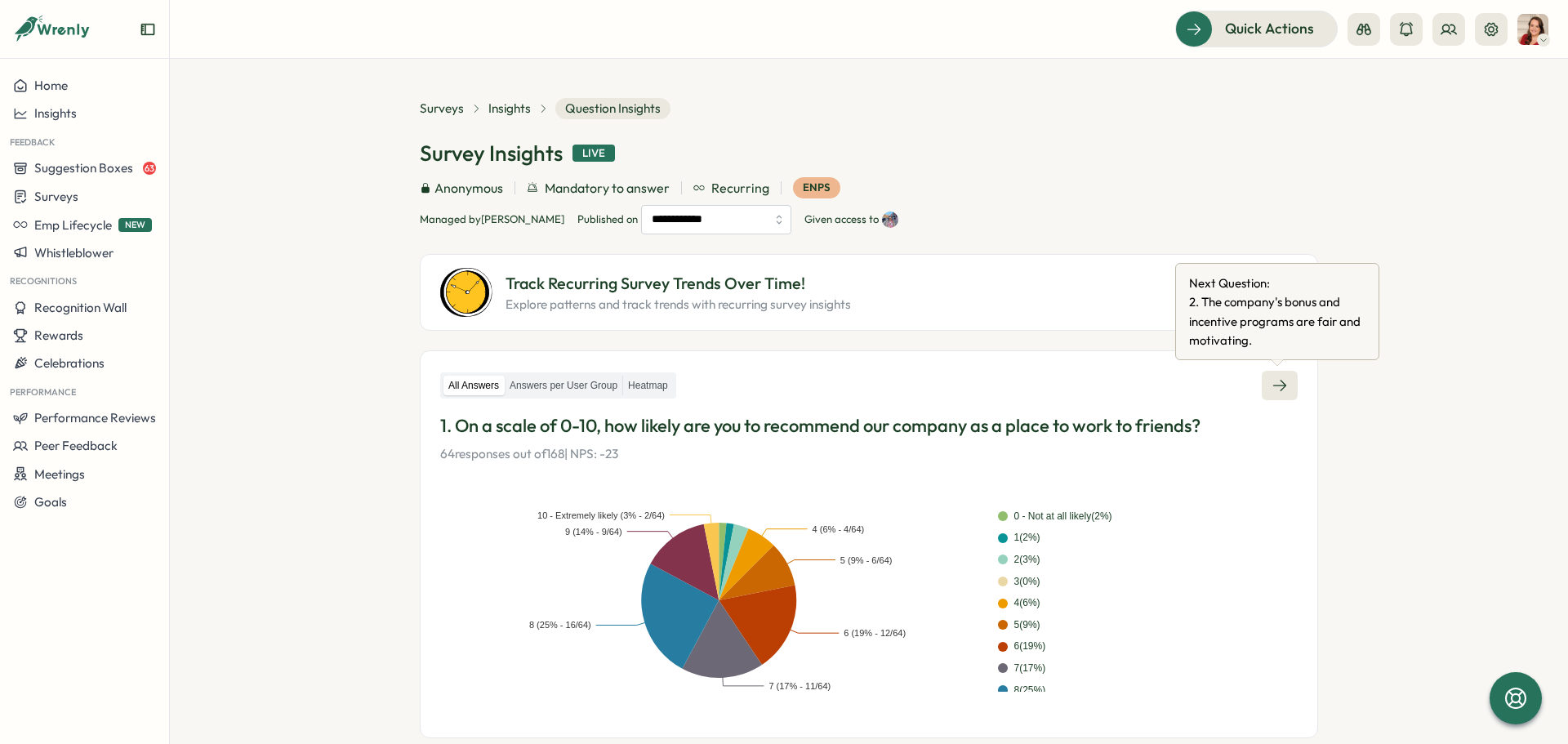
click at [1273, 392] on icon at bounding box center [1279, 385] width 16 height 16
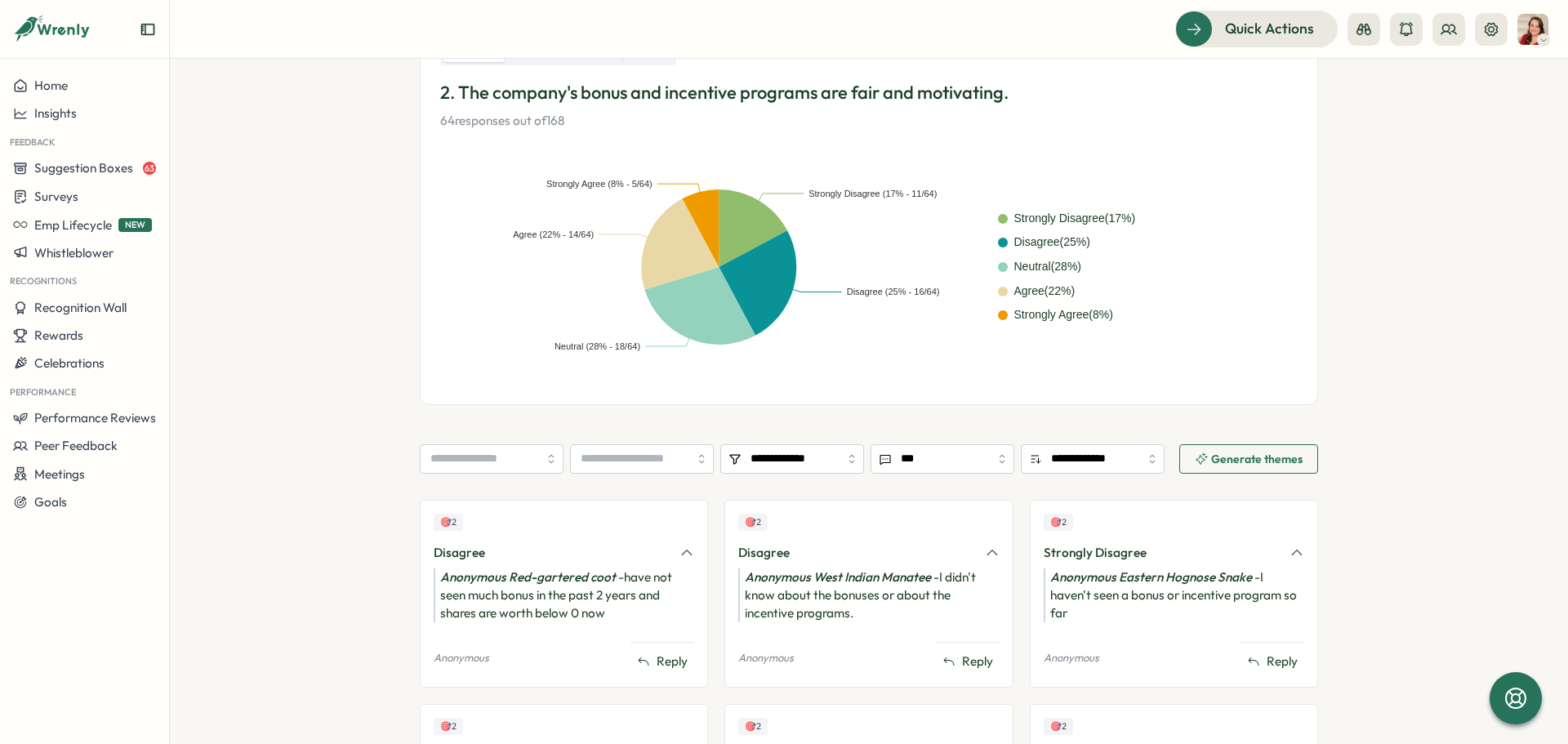
scroll to position [52, 0]
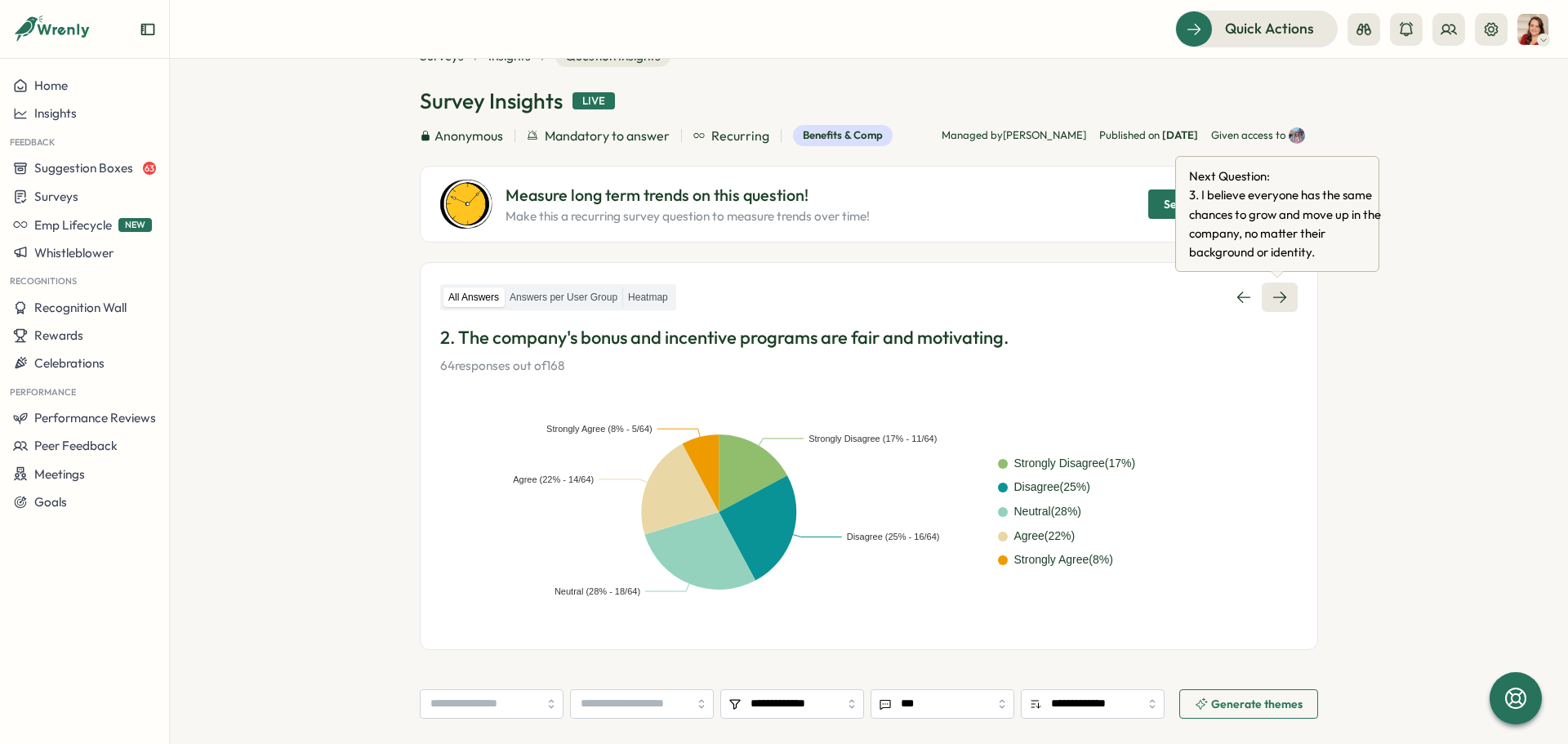
click at [1292, 302] on link at bounding box center [1280, 297] width 36 height 30
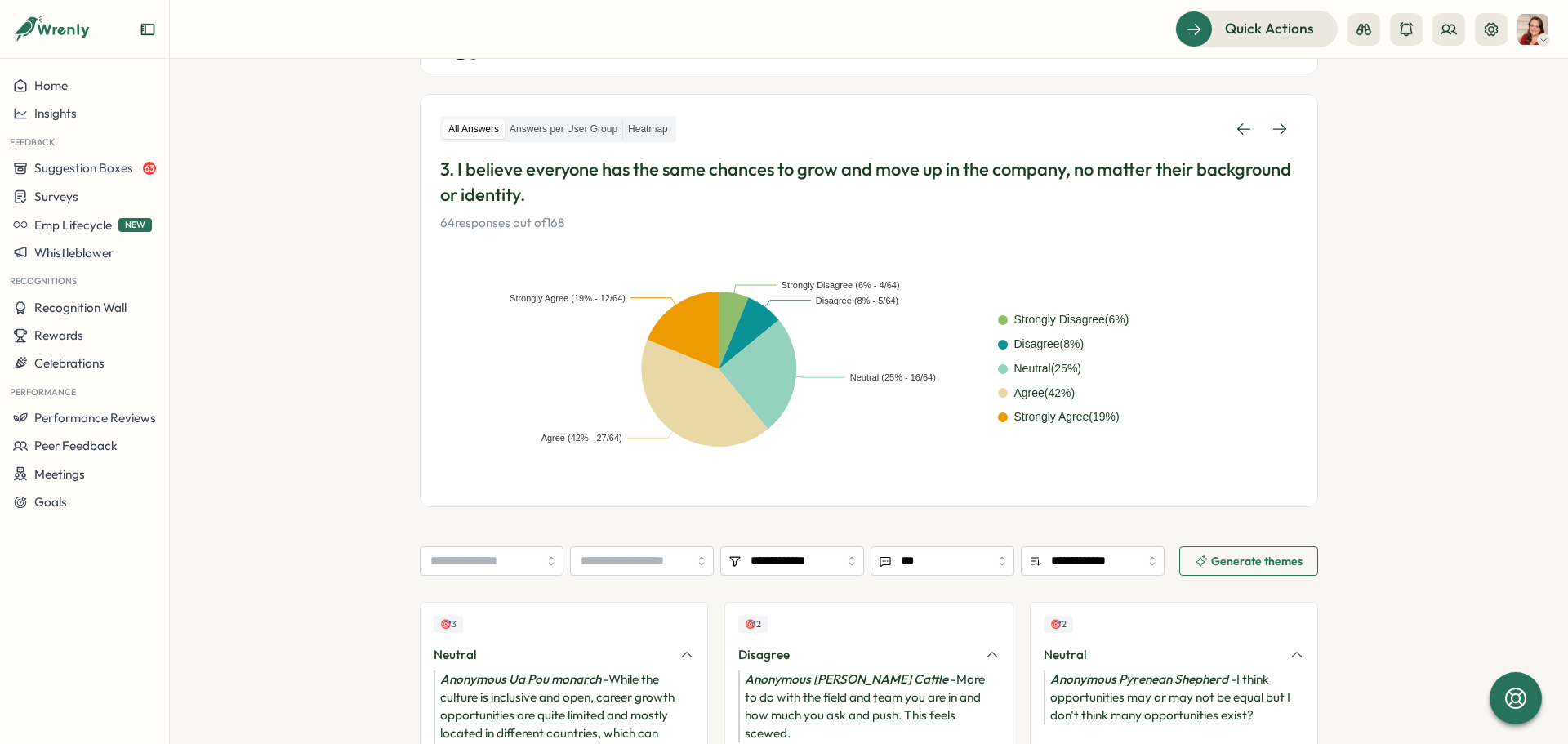
scroll to position [31, 0]
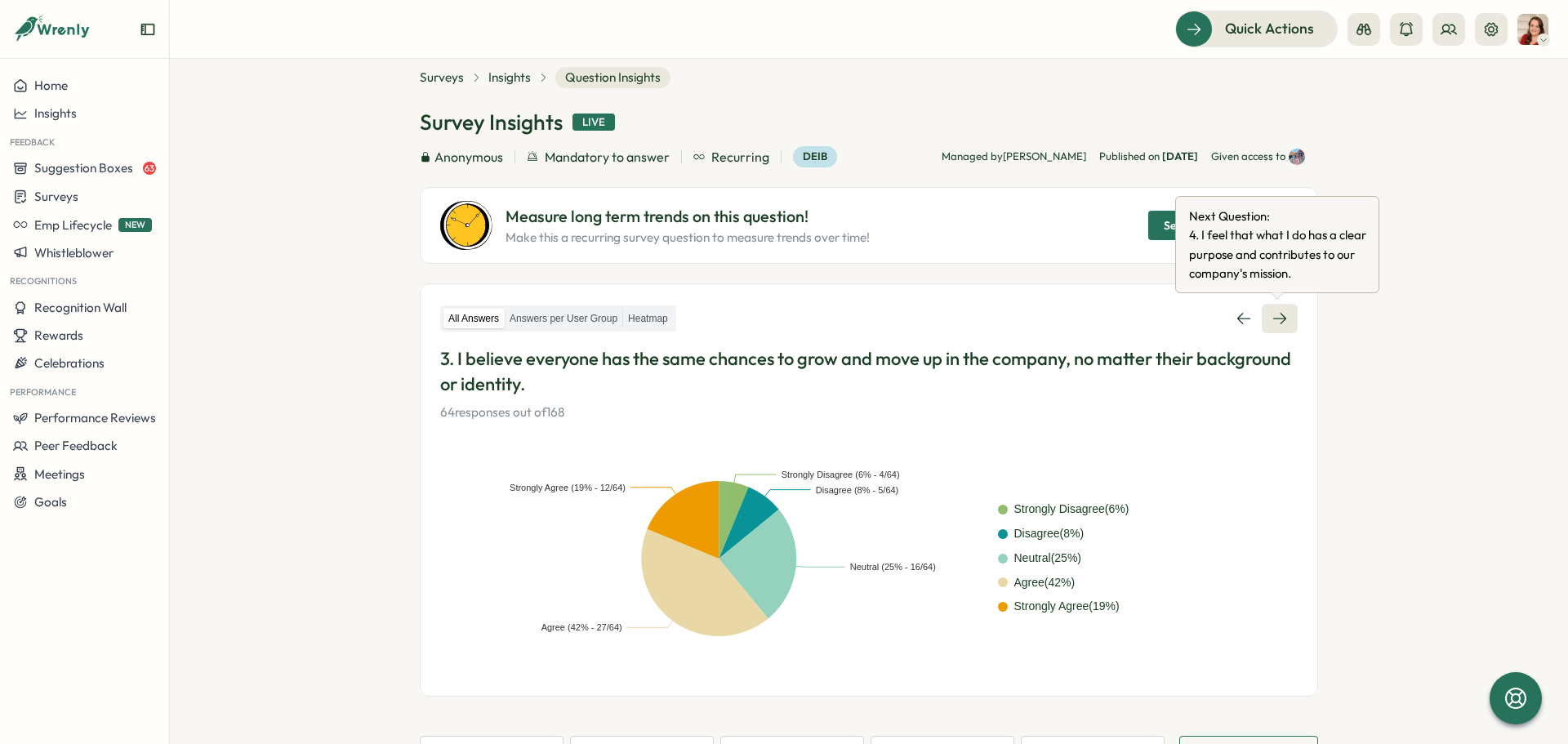
click at [1282, 321] on icon at bounding box center [1279, 318] width 16 height 16
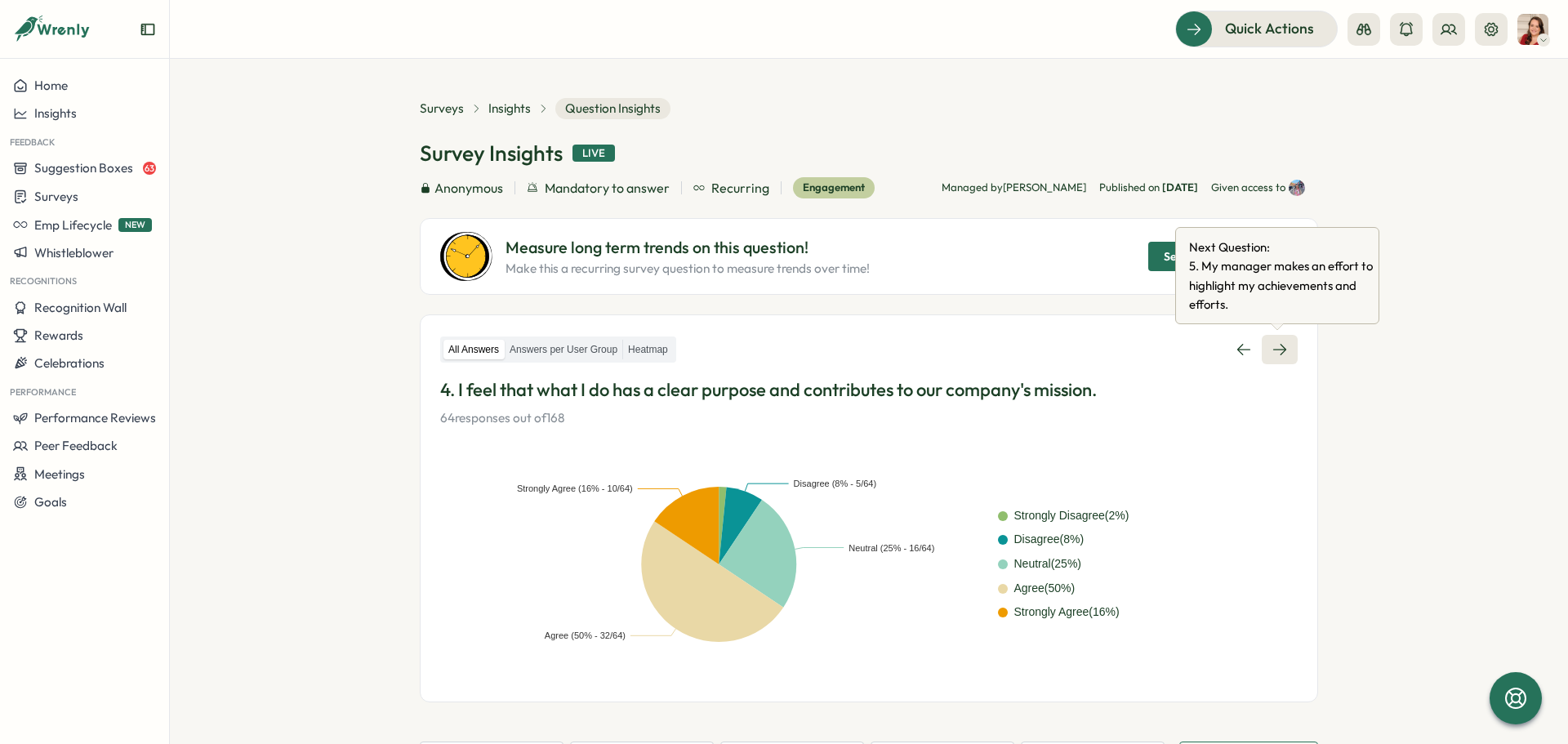
click at [1287, 353] on link at bounding box center [1280, 349] width 36 height 30
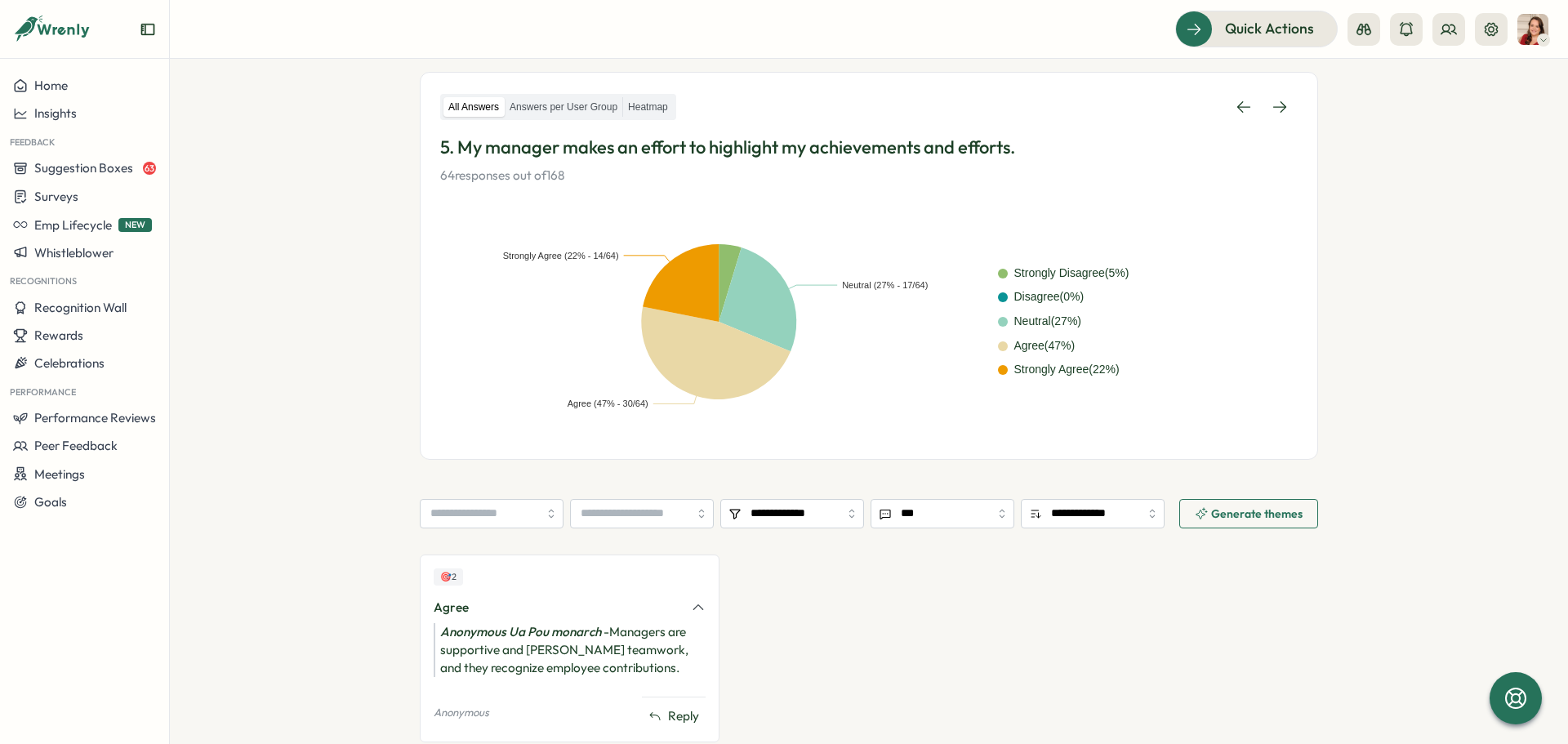
scroll to position [60, 0]
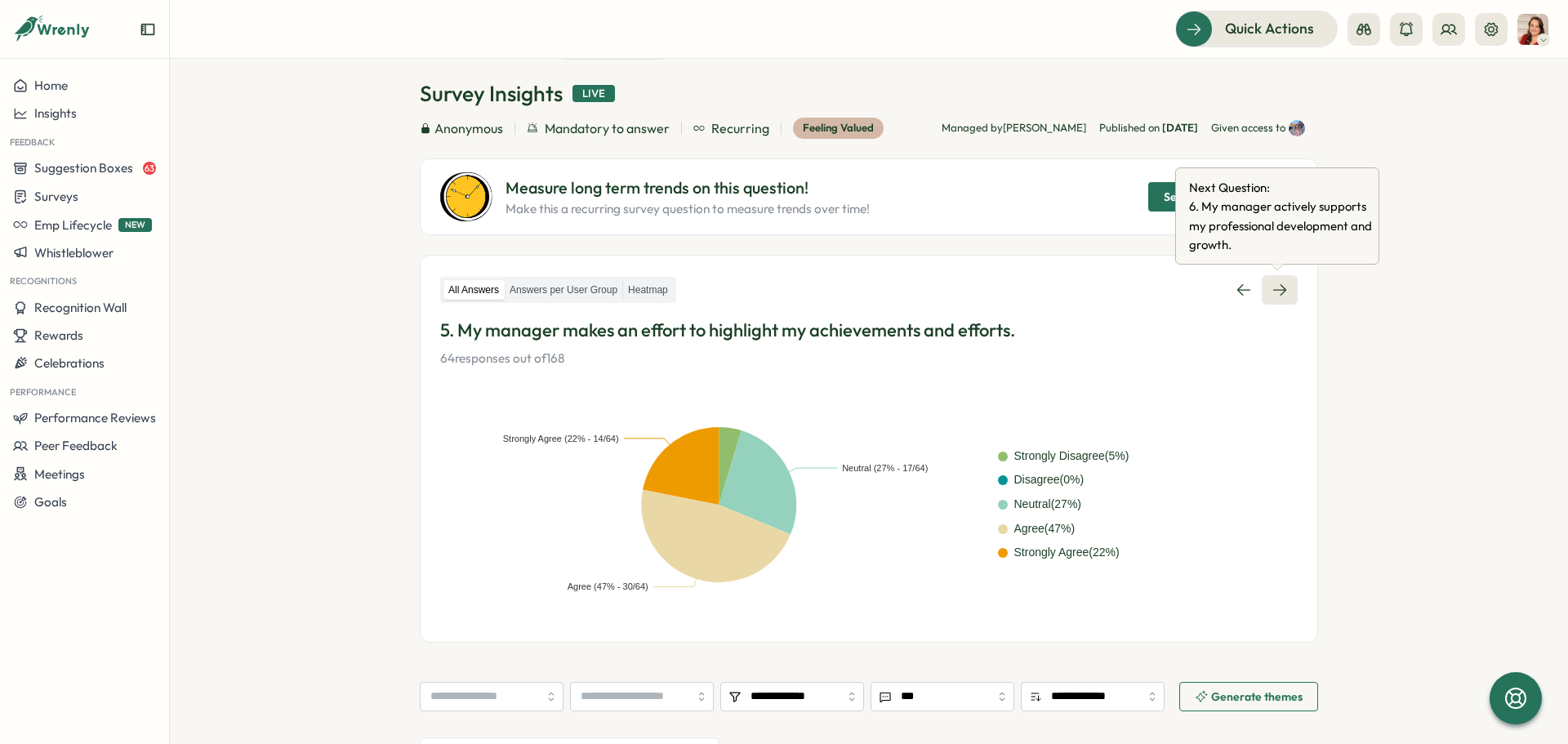
click at [1289, 297] on link at bounding box center [1280, 290] width 36 height 30
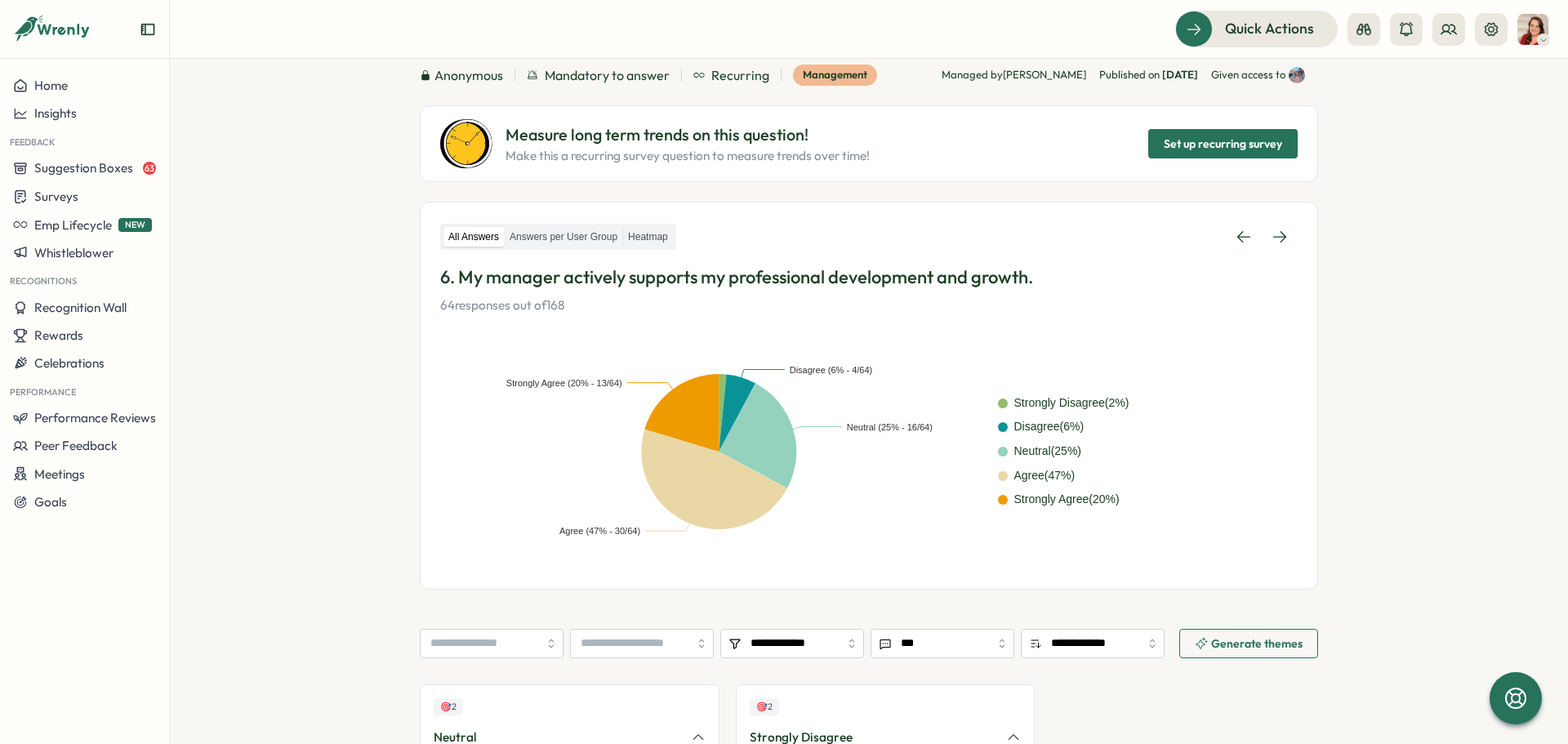
scroll to position [69, 0]
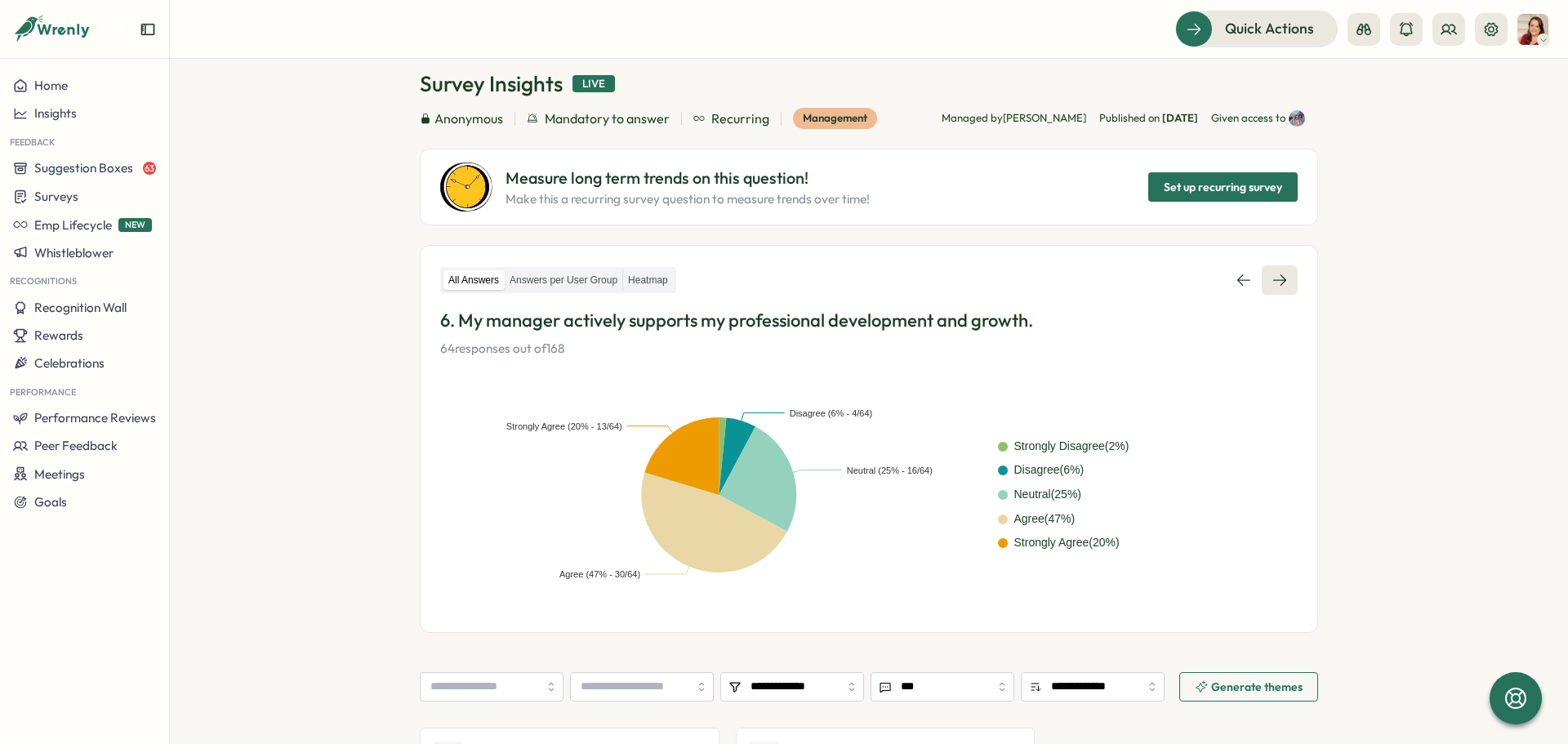
click at [1291, 283] on link at bounding box center [1280, 280] width 36 height 30
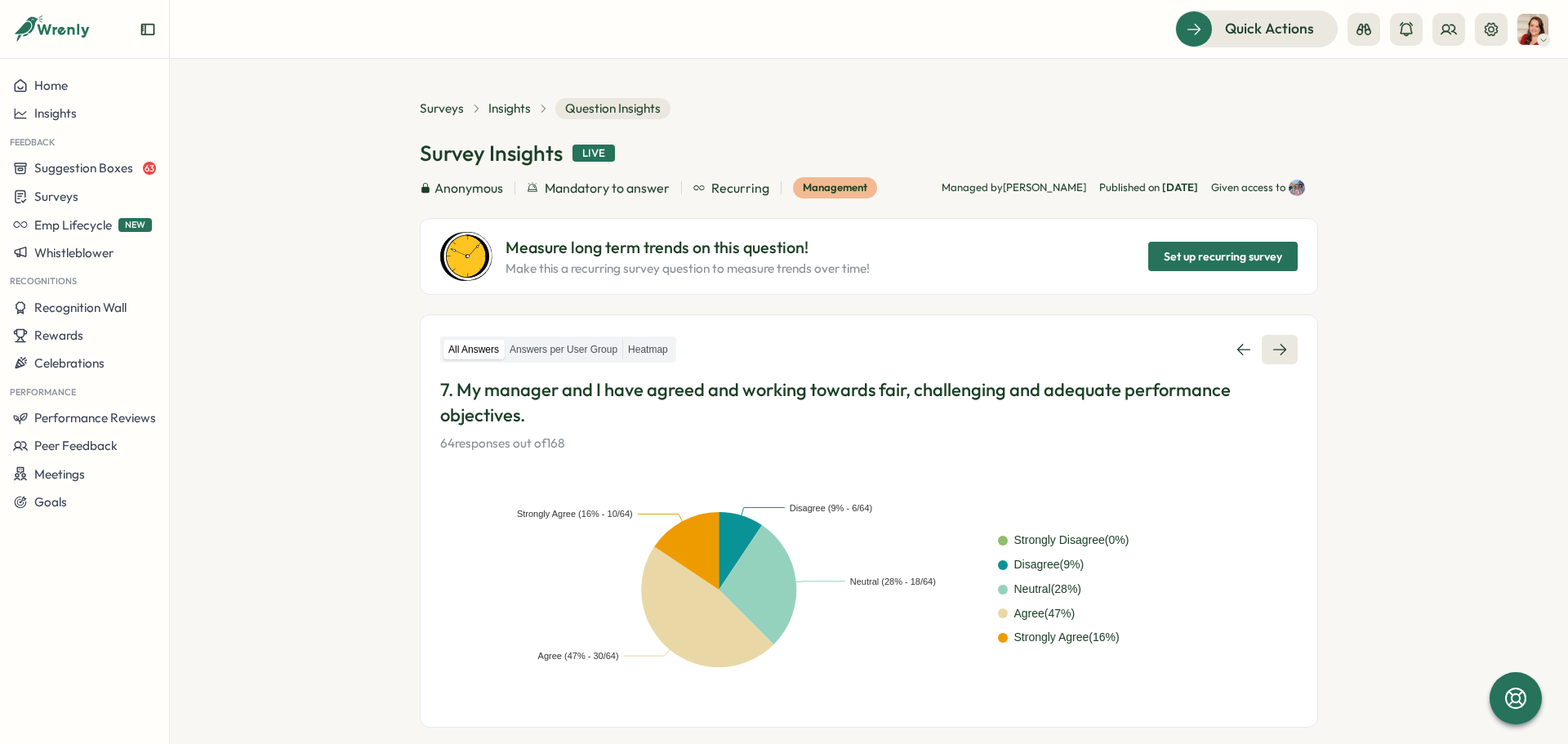
click at [1284, 349] on icon at bounding box center [1279, 350] width 13 height 12
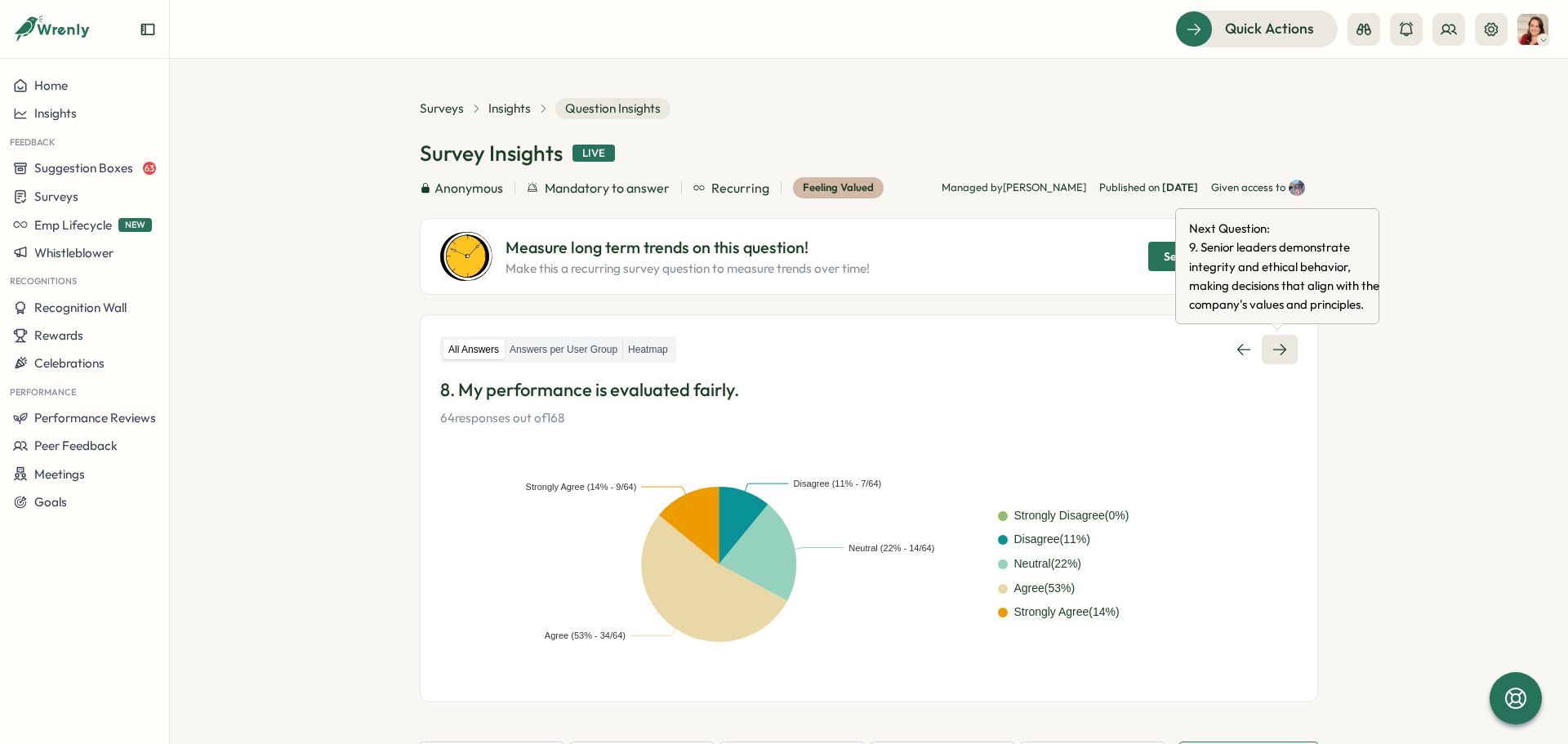
click at [1273, 350] on icon at bounding box center [1279, 349] width 16 height 16
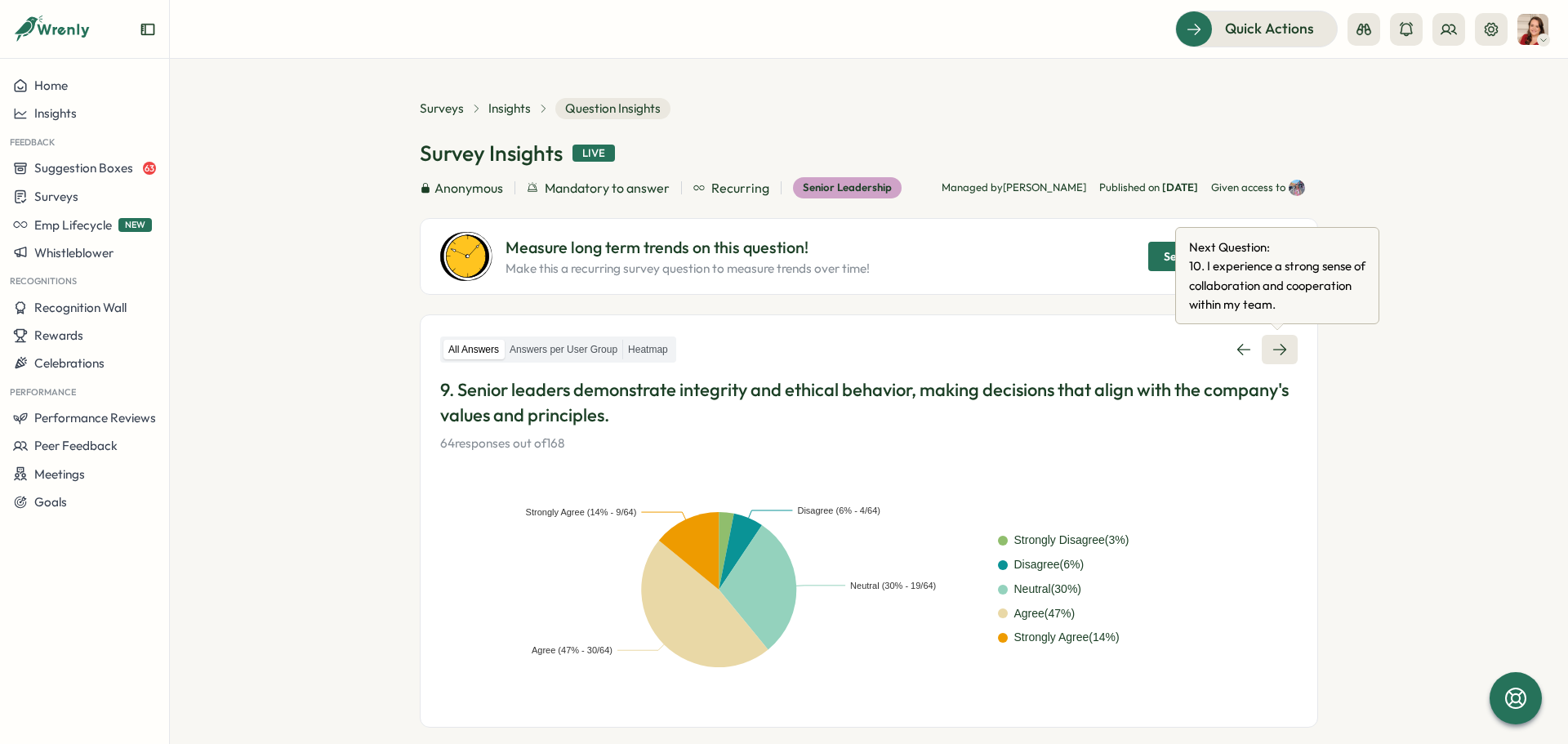
click at [1279, 346] on icon at bounding box center [1279, 350] width 13 height 12
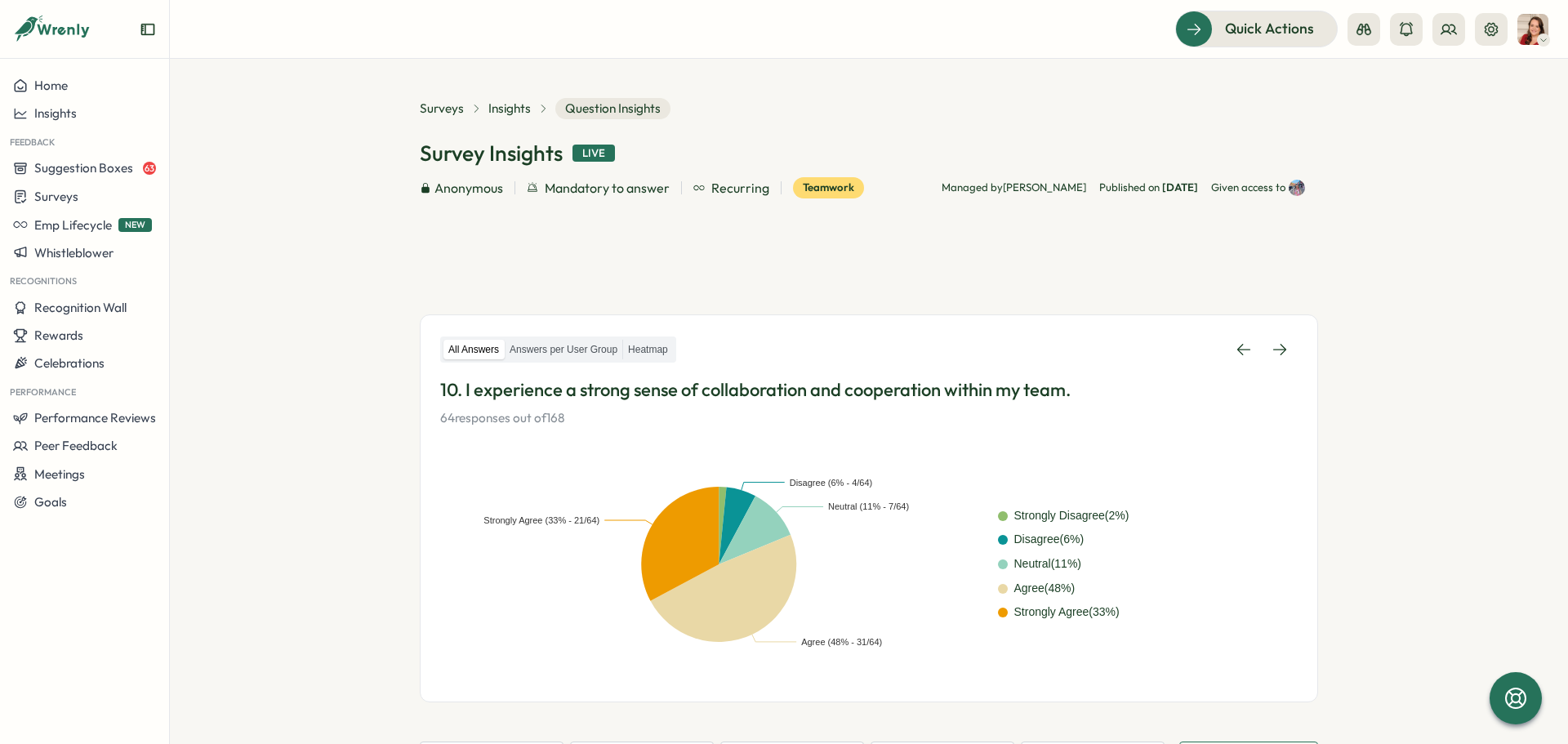
scroll to position [315, 0]
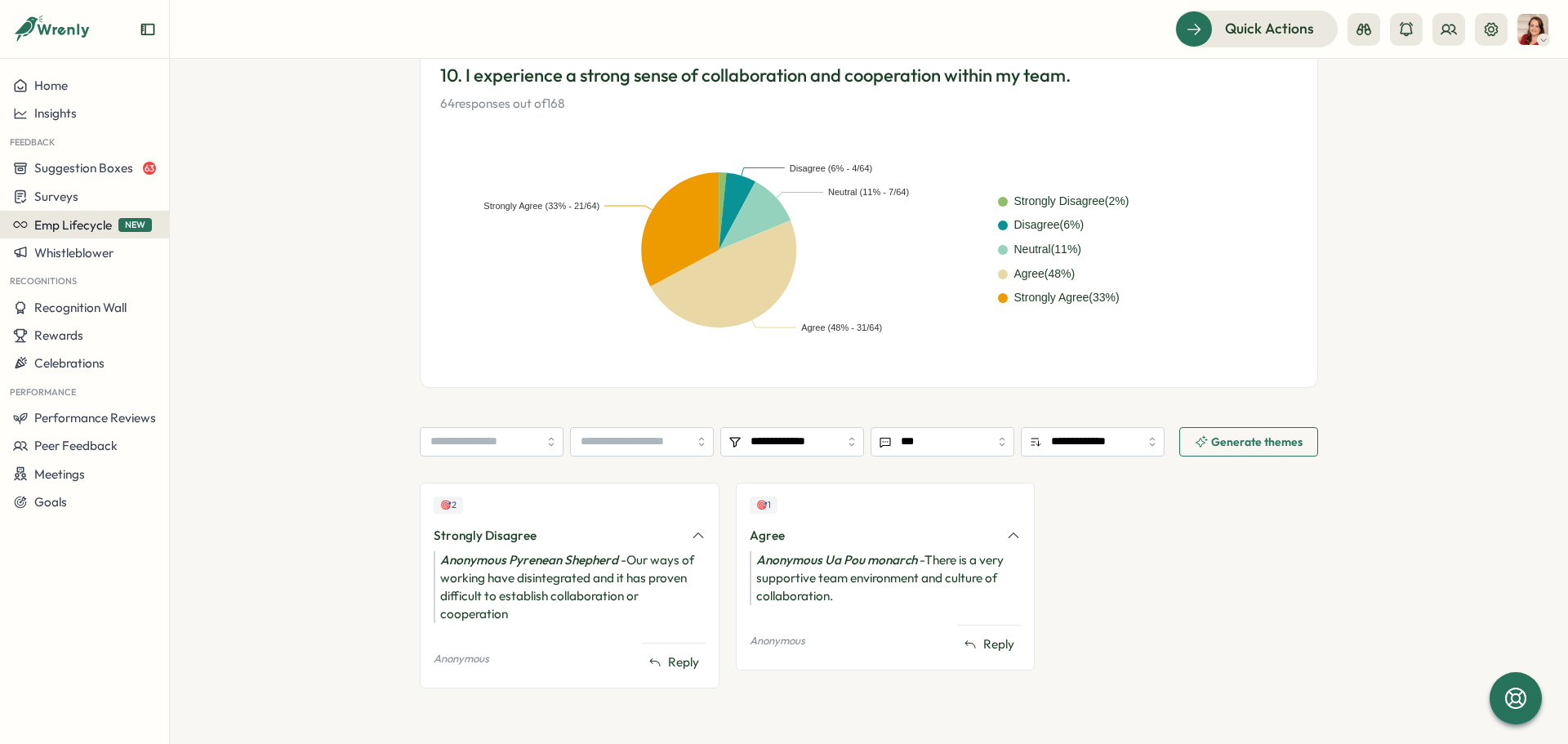
click at [89, 232] on span "Emp Lifecycle" at bounding box center [74, 225] width 78 height 15
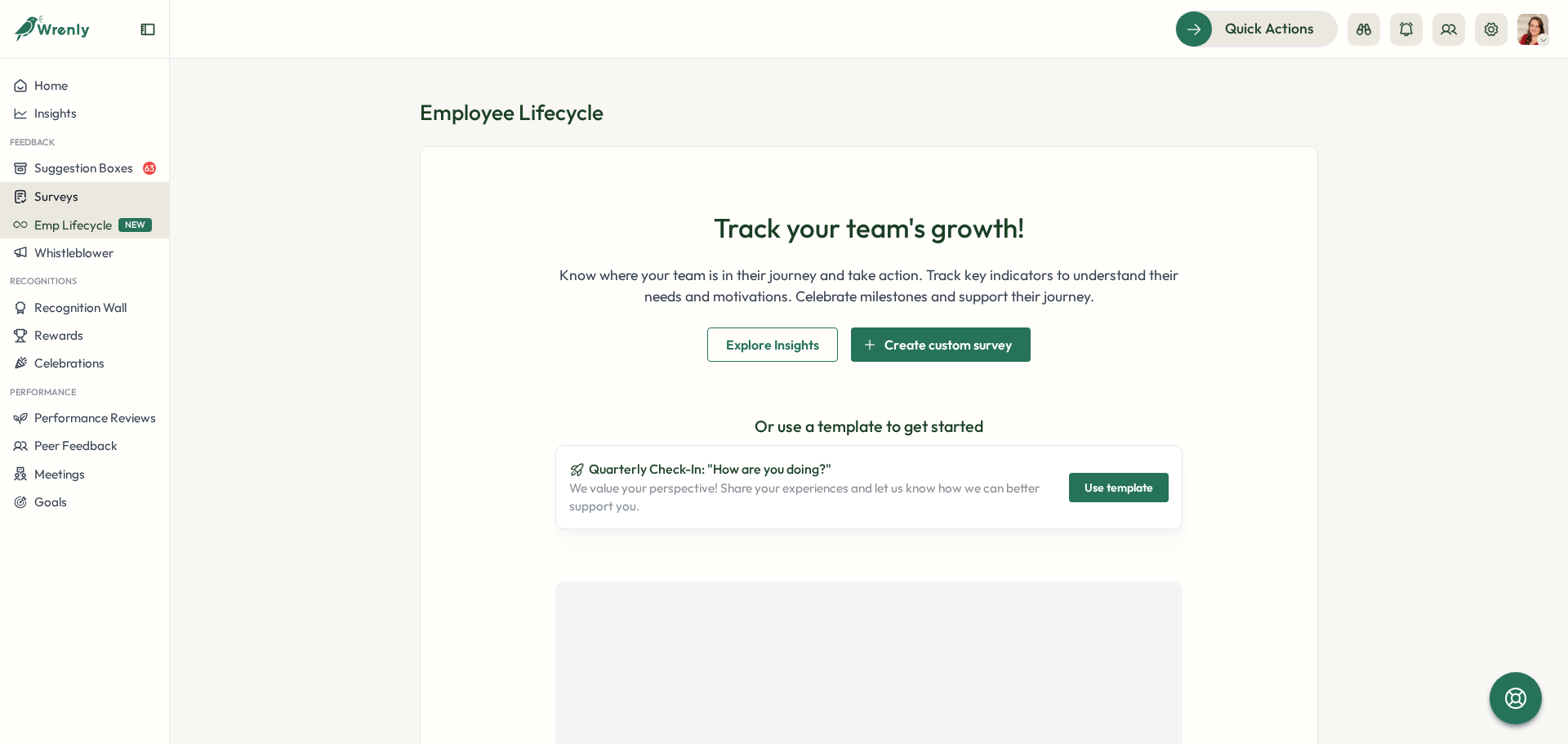
click at [84, 201] on div "Surveys" at bounding box center [84, 196] width 143 height 15
click at [231, 200] on div "Onboarding Surveys" at bounding box center [234, 196] width 122 height 18
